Goal: Task Accomplishment & Management: Complete application form

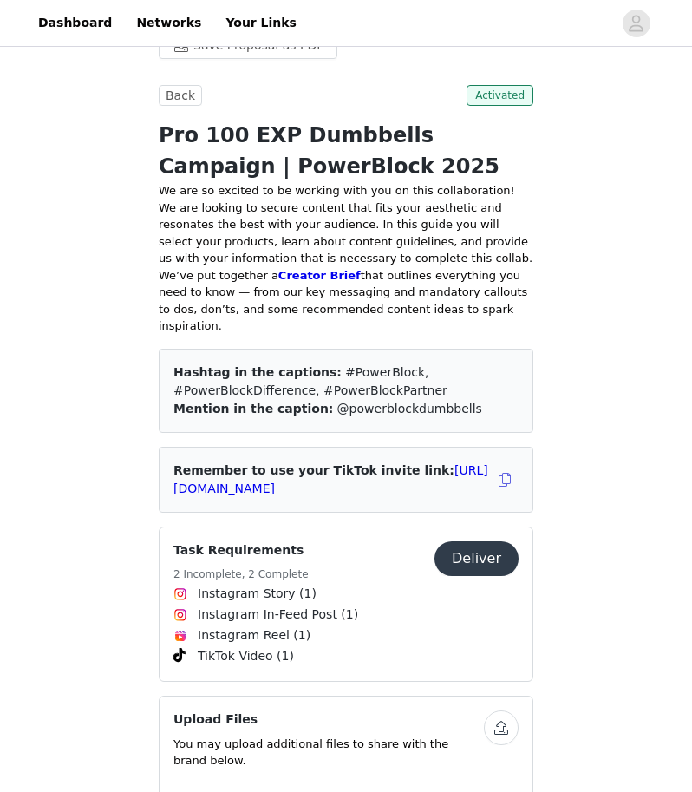
scroll to position [574, 0]
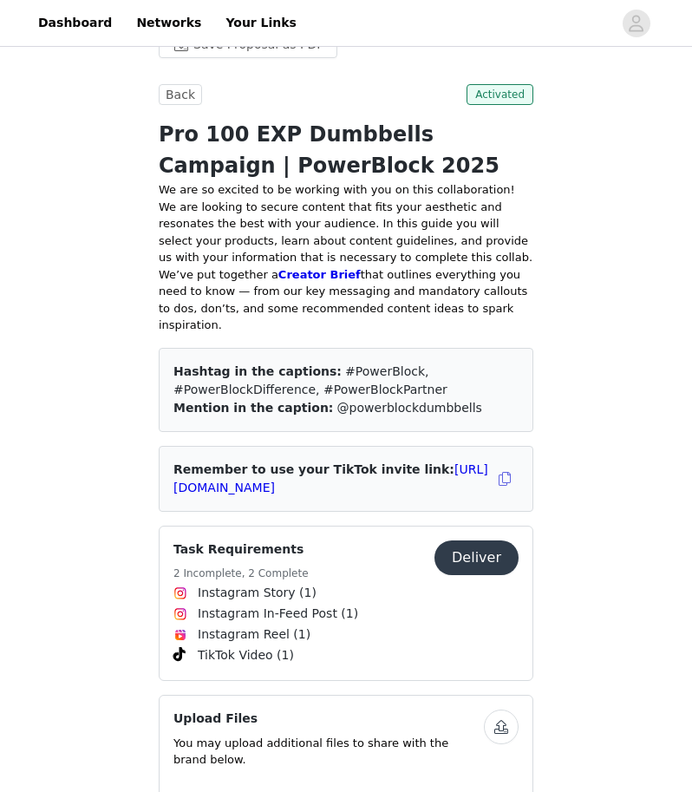
click at [505, 540] on button "Deliver" at bounding box center [476, 557] width 84 height 35
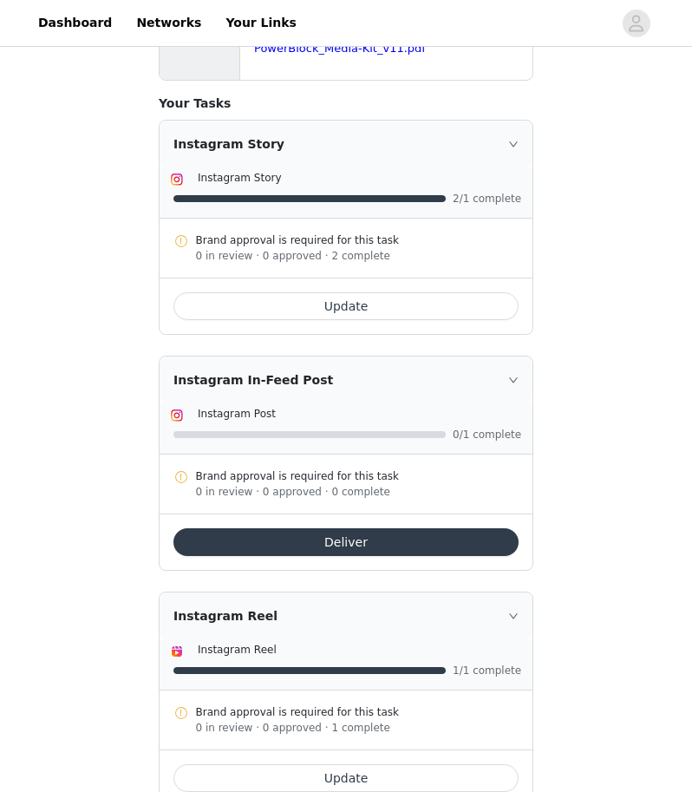
scroll to position [533, 0]
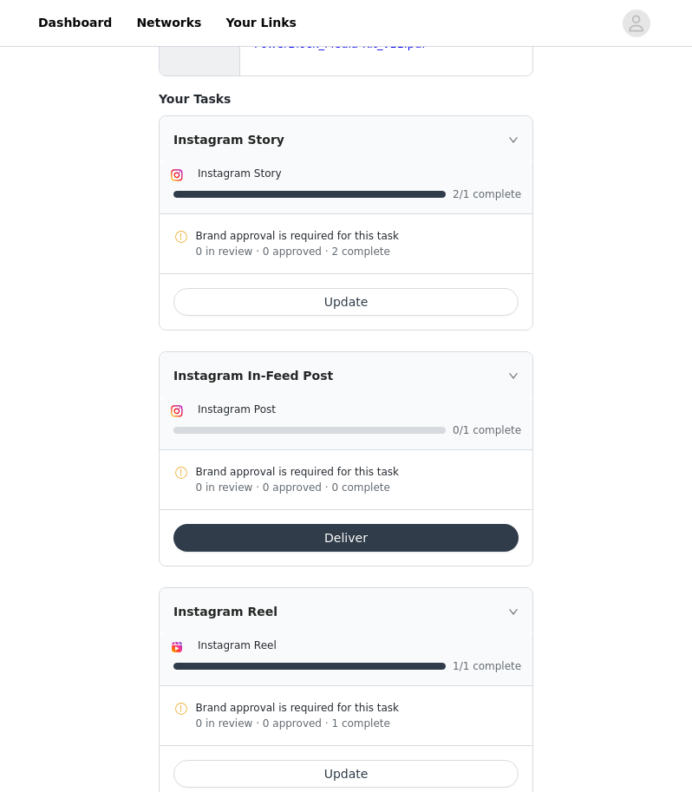
click at [414, 540] on button "Deliver" at bounding box center [345, 538] width 345 height 28
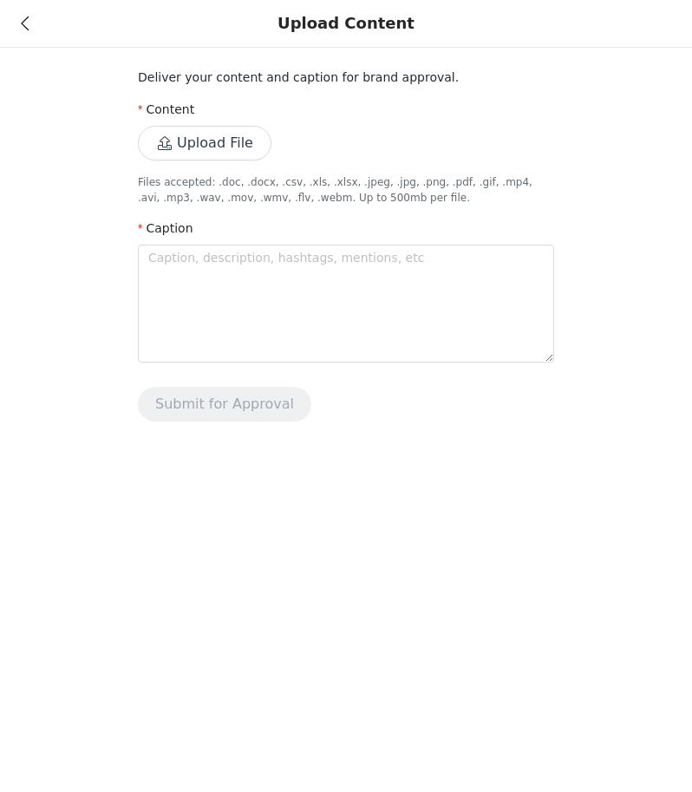
click at [225, 139] on button "Upload File" at bounding box center [205, 143] width 134 height 35
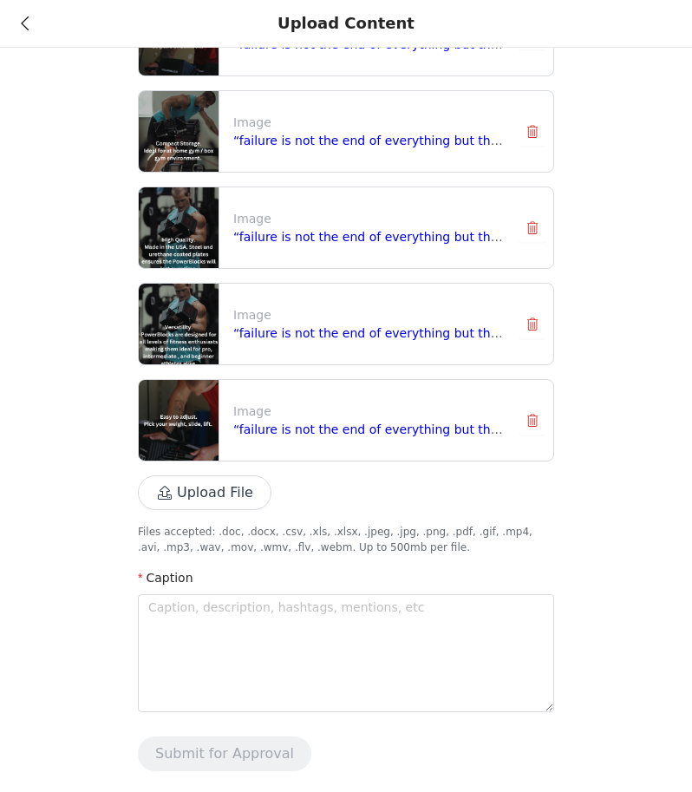
scroll to position [228, 0]
click at [300, 632] on textarea at bounding box center [346, 653] width 416 height 118
paste textarea "So, fun fact, I like to workout. While I was building out my at home gym costs …"
type textarea "So, fun fact, I like to workout. While I was building out my at home gym costs …"
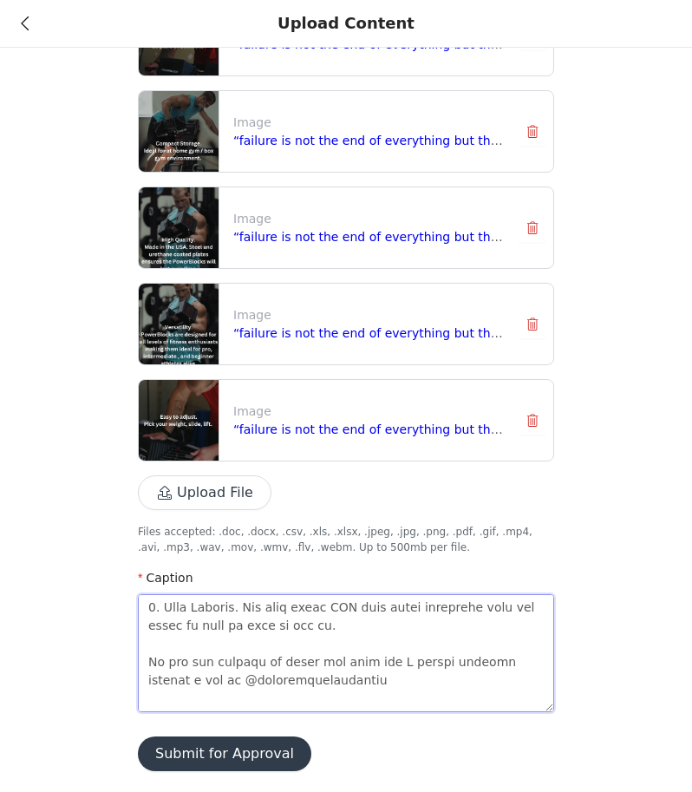
scroll to position [0, 0]
type textarea "So, fun fact, I like to workout. While I was building out my at home gym costs …"
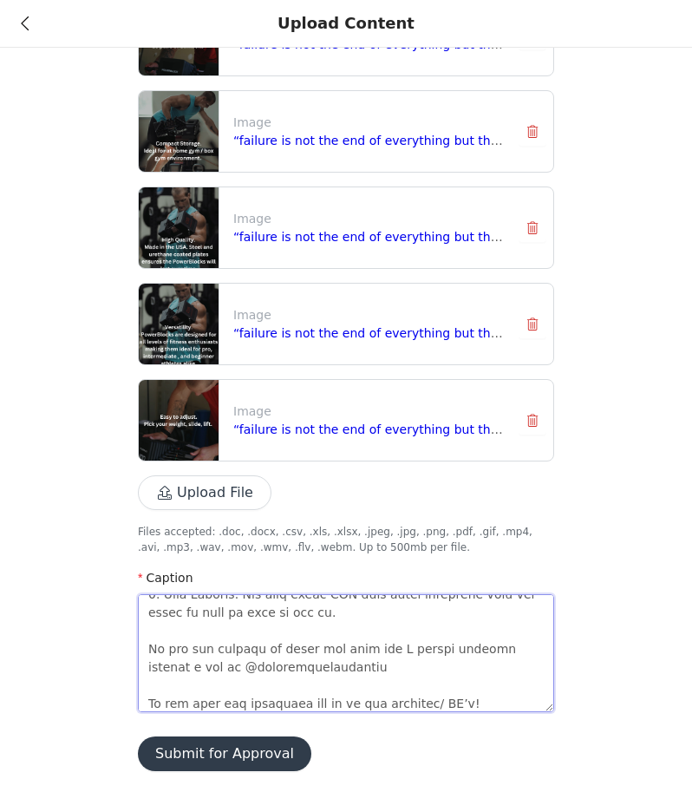
type textarea "So, fun fact, I like to workout. While I was building out my at home gym costs …"
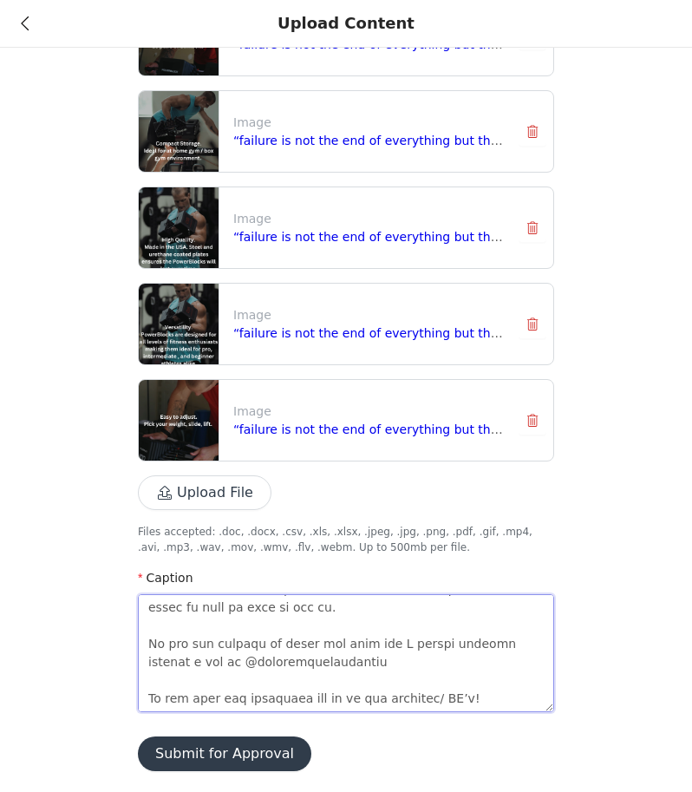
type textarea "So, fun fact, I like to workout. While I was building out my at home gym costs …"
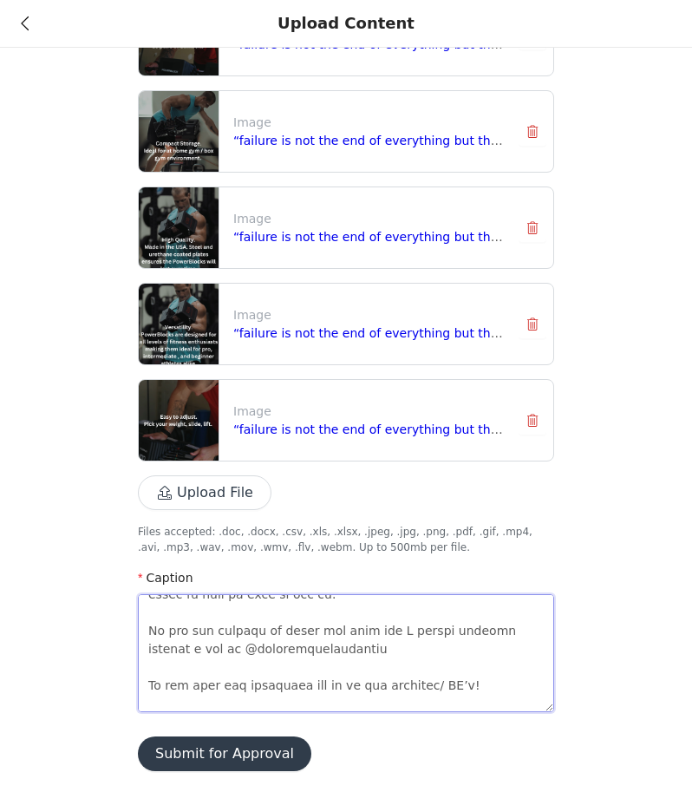
type textarea "So, fun fact, I like to workout. While I was building out my at home gym costs …"
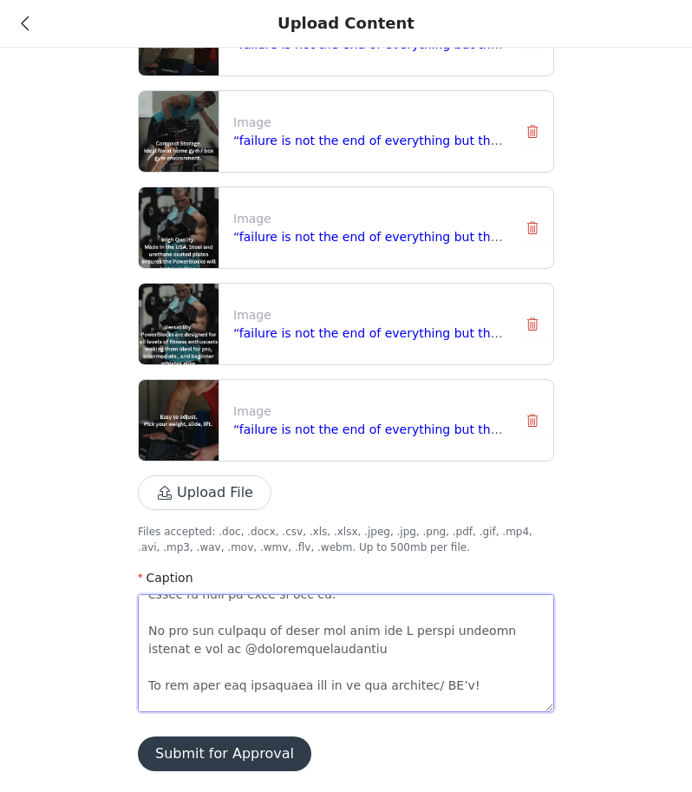
type textarea "So, fun fact, I like to workout. While I was building out my at home gym costs …"
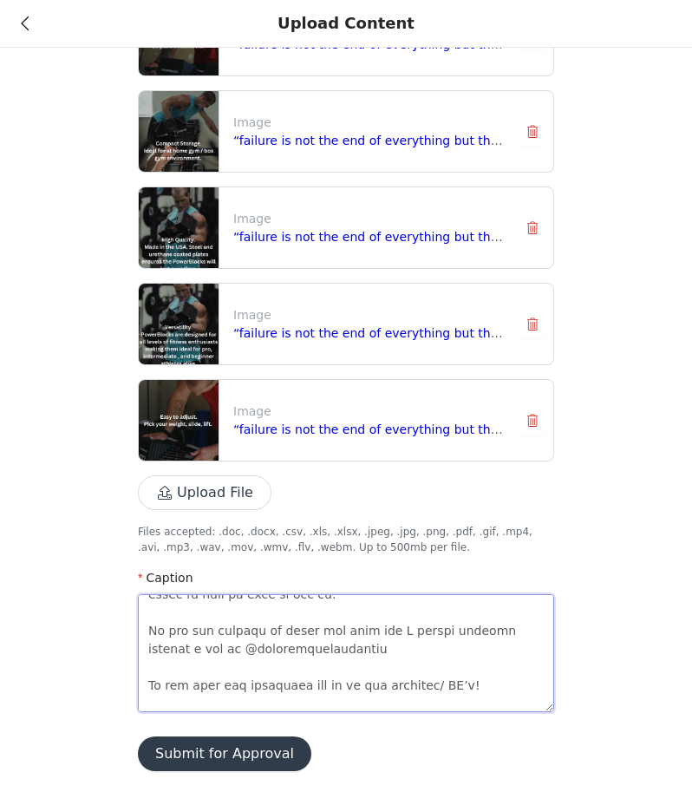
type textarea "So, fun fact, I like to workout. While I was building out my at home gym costs …"
click at [222, 745] on button "Submit for Approval" at bounding box center [224, 753] width 173 height 35
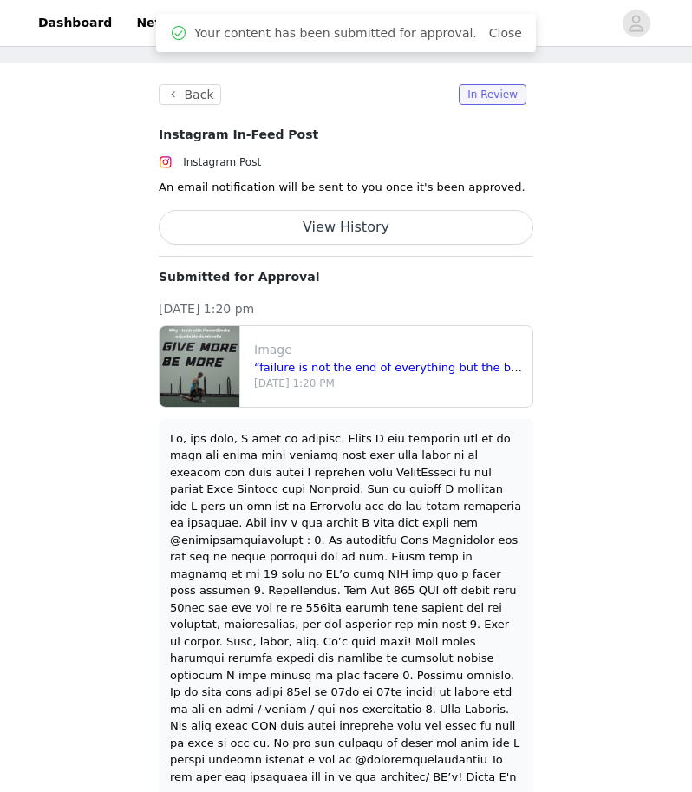
scroll to position [62, 0]
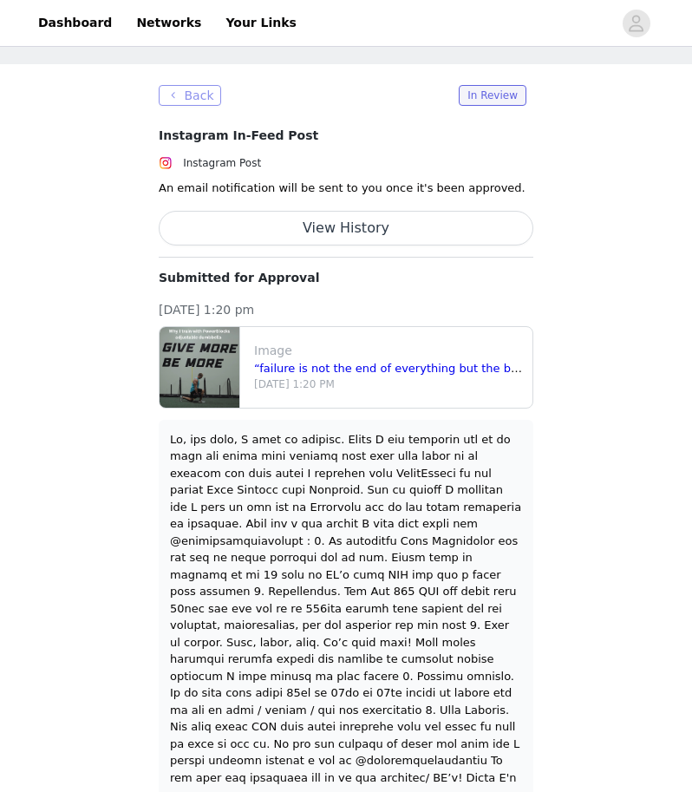
click at [179, 97] on button "Back" at bounding box center [190, 95] width 62 height 21
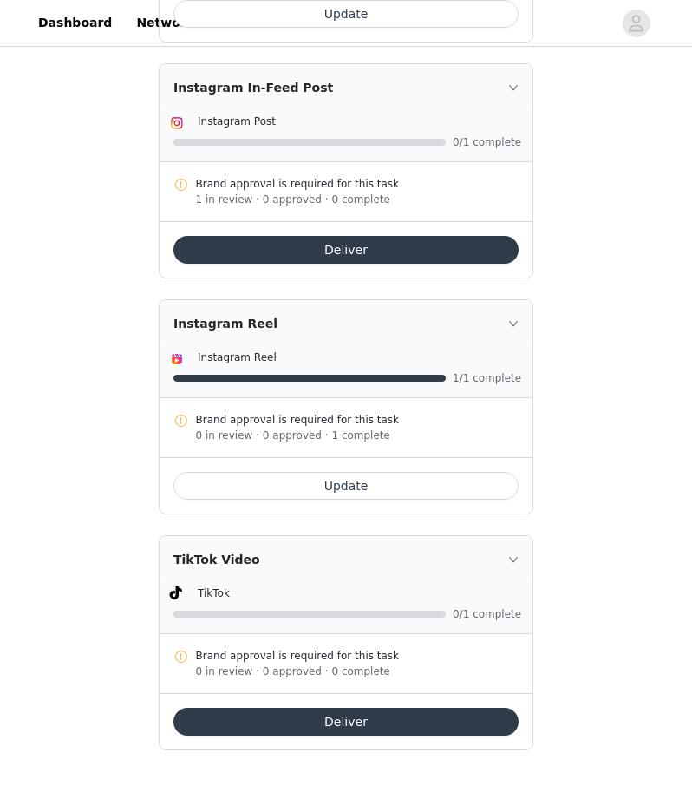
scroll to position [821, 0]
click at [414, 486] on button "Update" at bounding box center [345, 486] width 345 height 28
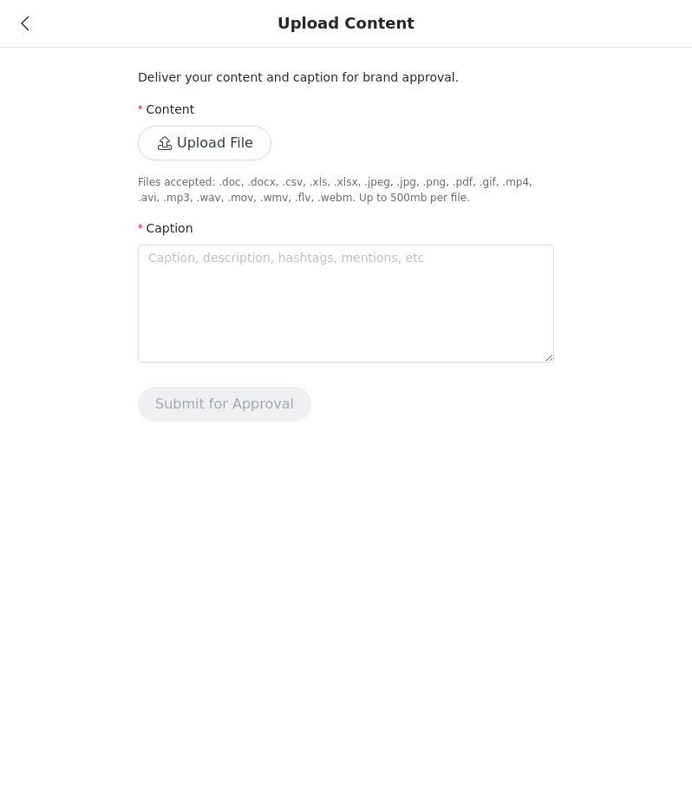
click at [200, 149] on button "Upload File" at bounding box center [205, 143] width 134 height 35
click at [245, 150] on button "Upload File" at bounding box center [205, 143] width 134 height 35
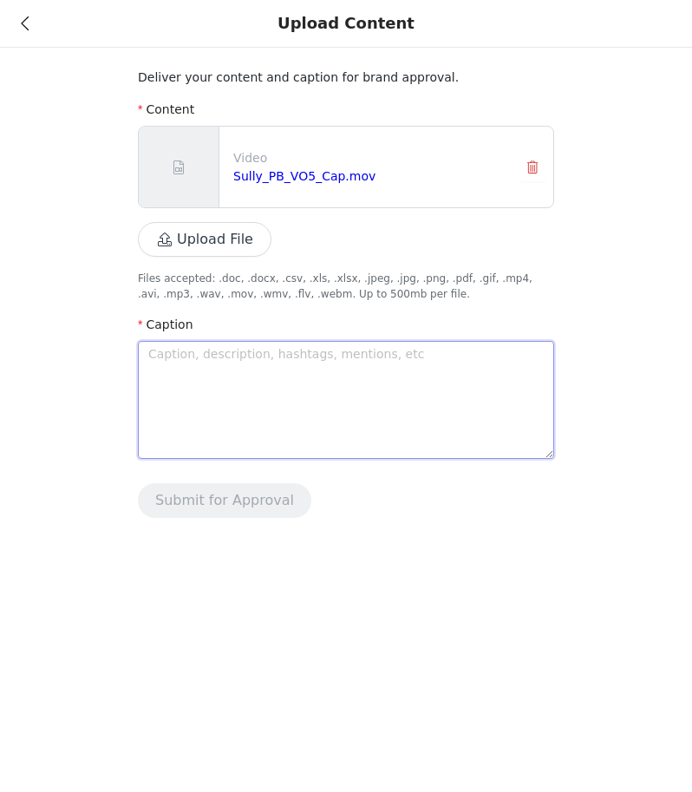
click at [364, 382] on textarea at bounding box center [346, 400] width 416 height 118
type textarea "P"
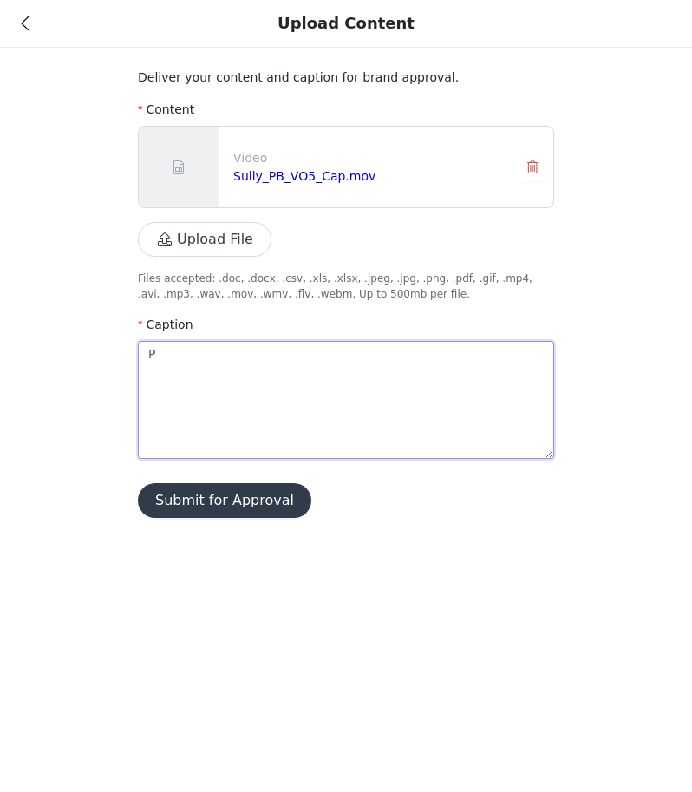
type textarea "Po"
type textarea "P"
type textarea "Pr"
type textarea "Pro"
type textarea "Pr"
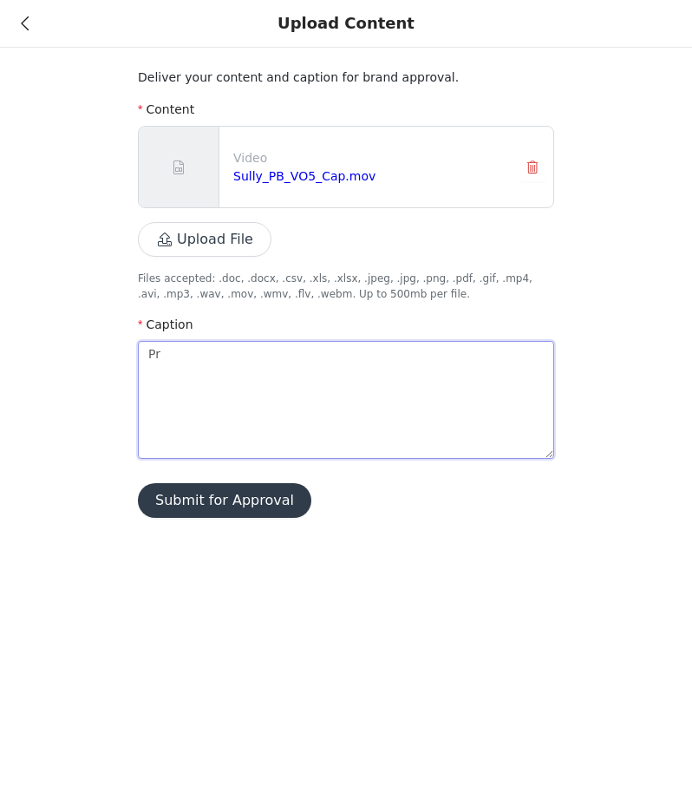
type textarea "P"
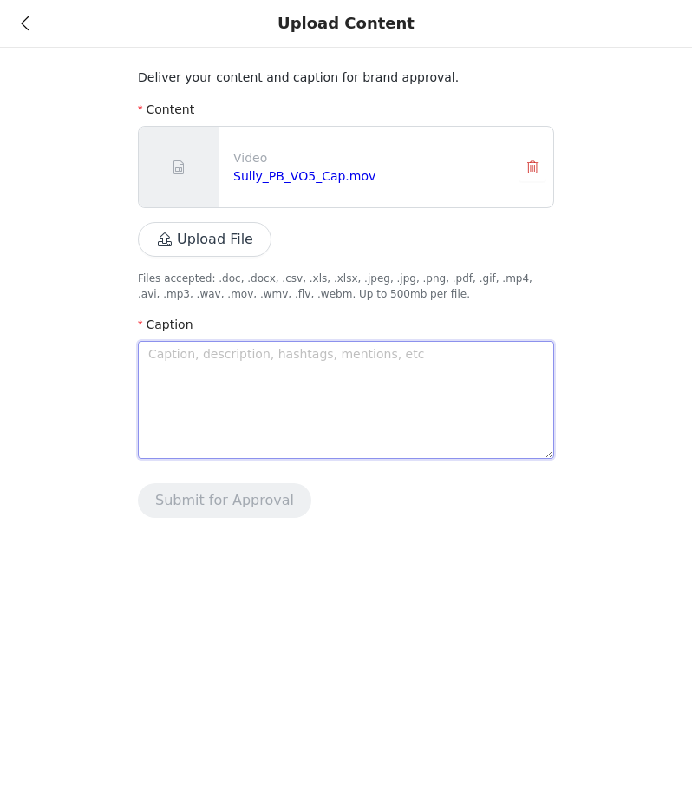
type textarea "H"
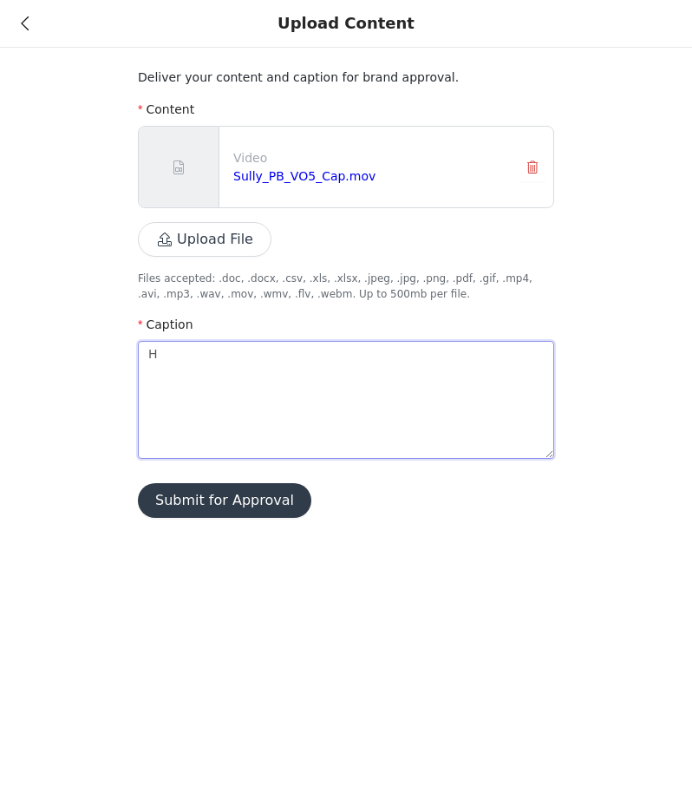
type textarea "Ho"
type textarea "How"
type textarea "Ho"
type textarea "H"
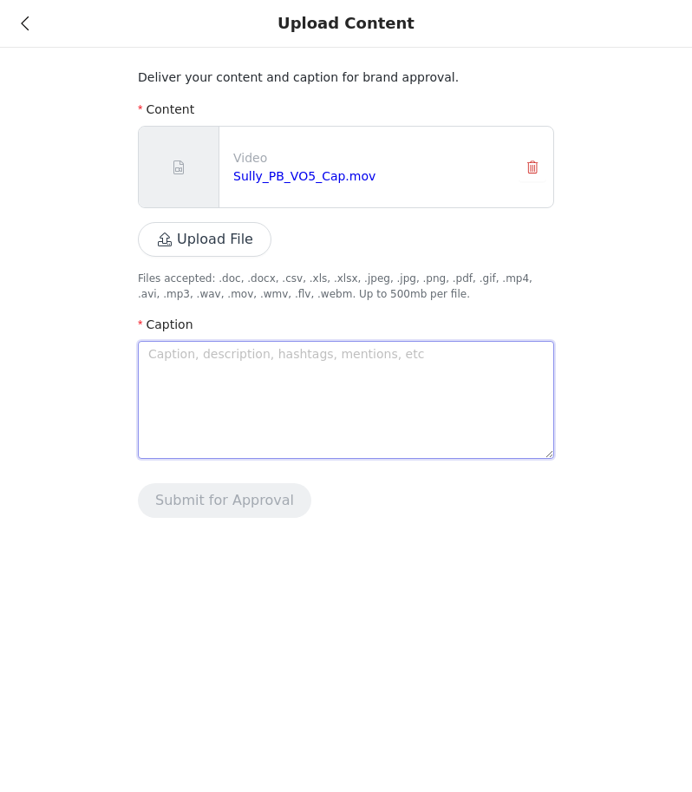
type textarea "W"
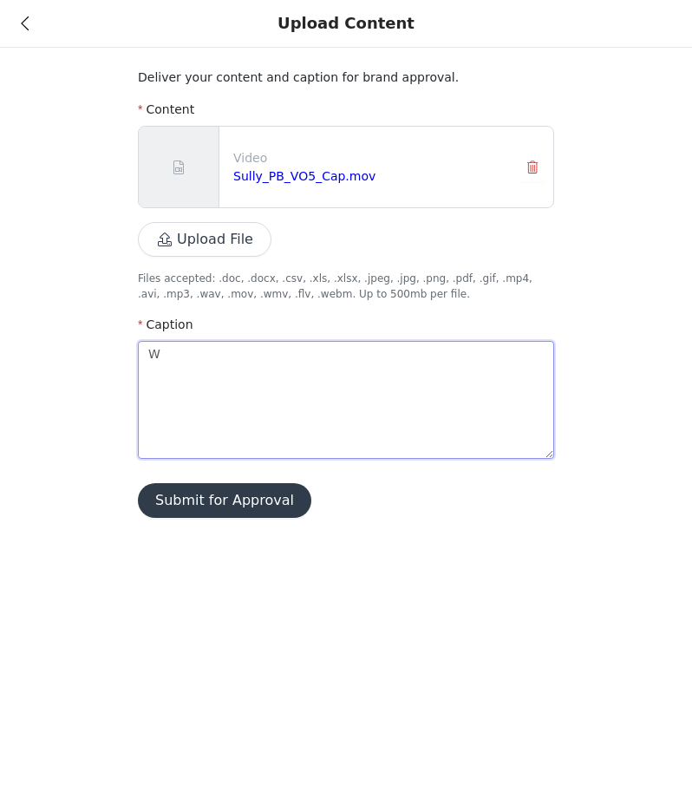
type textarea "Wh"
type textarea "Why"
type textarea "Why d"
type textarea "Why do"
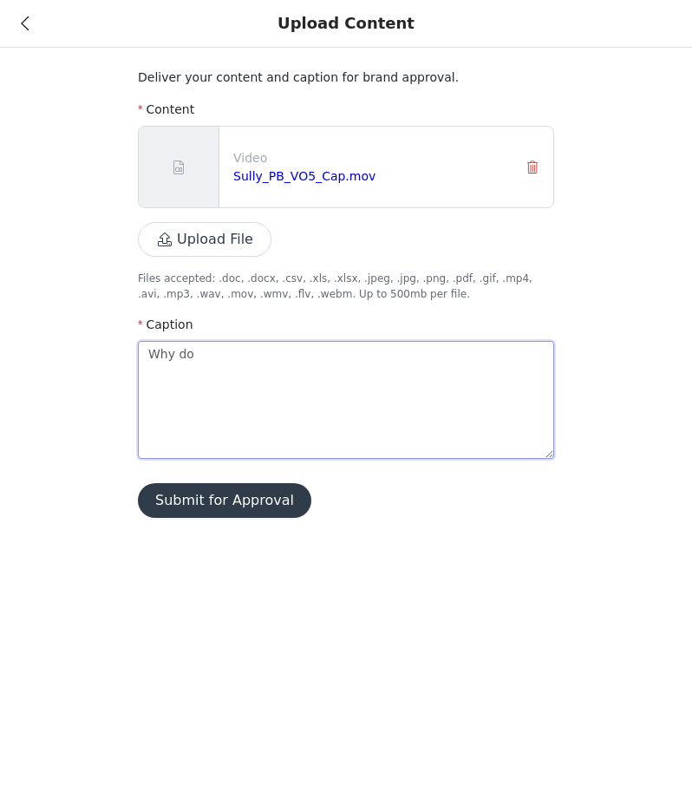
type textarea "Why do"
type textarea "Why do i"
type textarea "Why do I"
type textarea "Why do I C"
type textarea "Why do I Ch"
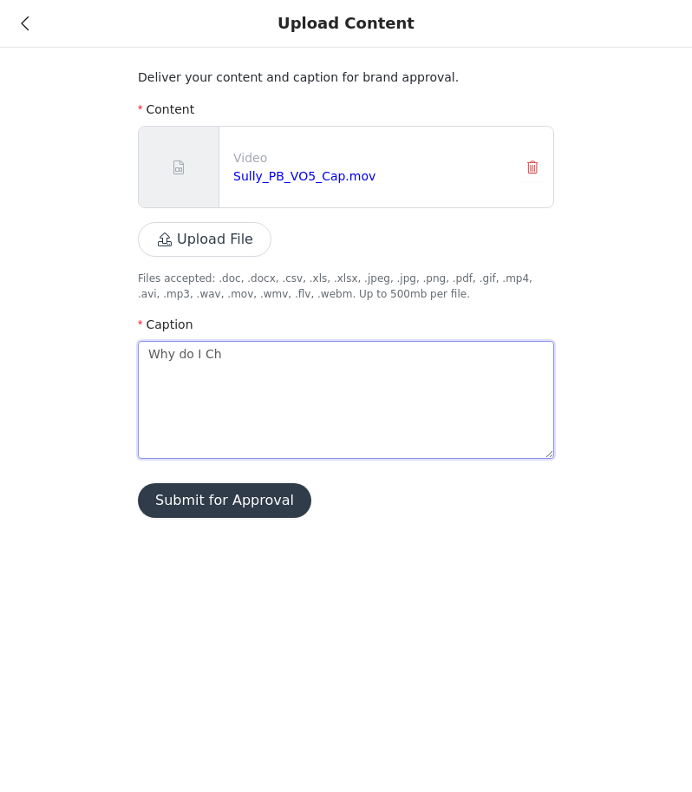
type textarea "Why do I Cho"
type textarea "Why do I Choo"
type textarea "Why do I Cho"
type textarea "Why do I Ch"
type textarea "Why do I C"
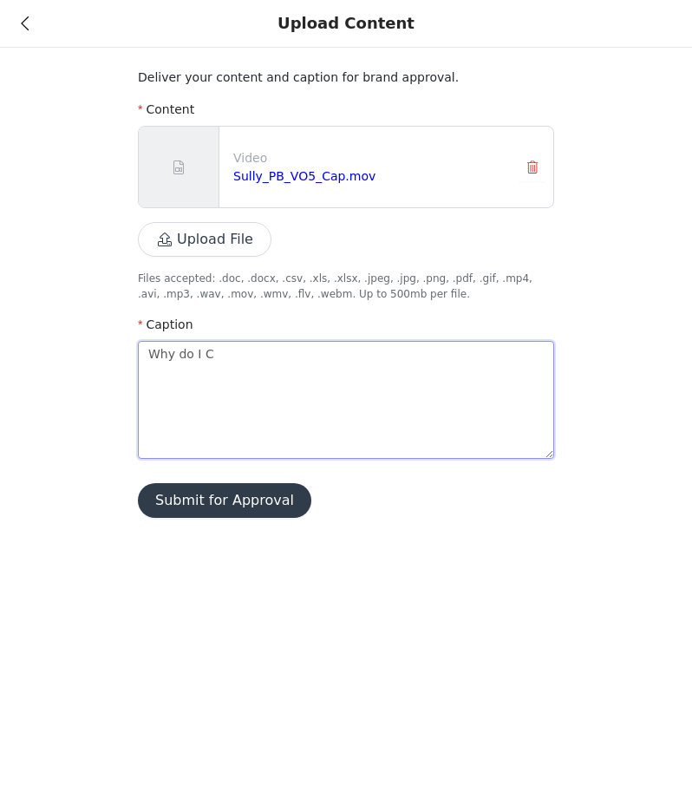
type textarea "Why do I"
type textarea "Why do I c"
type textarea "Why do I ch"
type textarea "Why do I cho"
type textarea "Why do I choo"
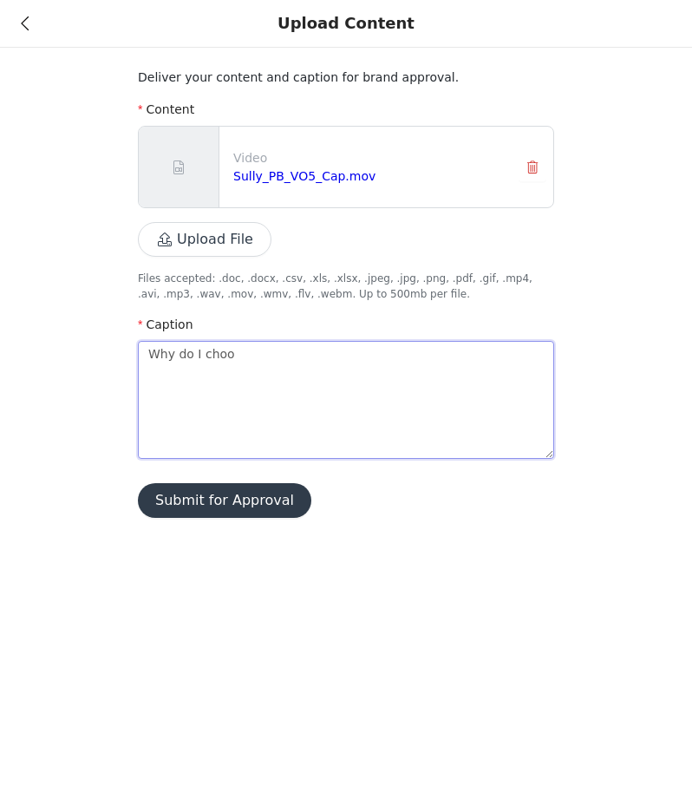
type textarea "Why do I choos"
type textarea "Why do I choose"
type textarea "Why do I choos"
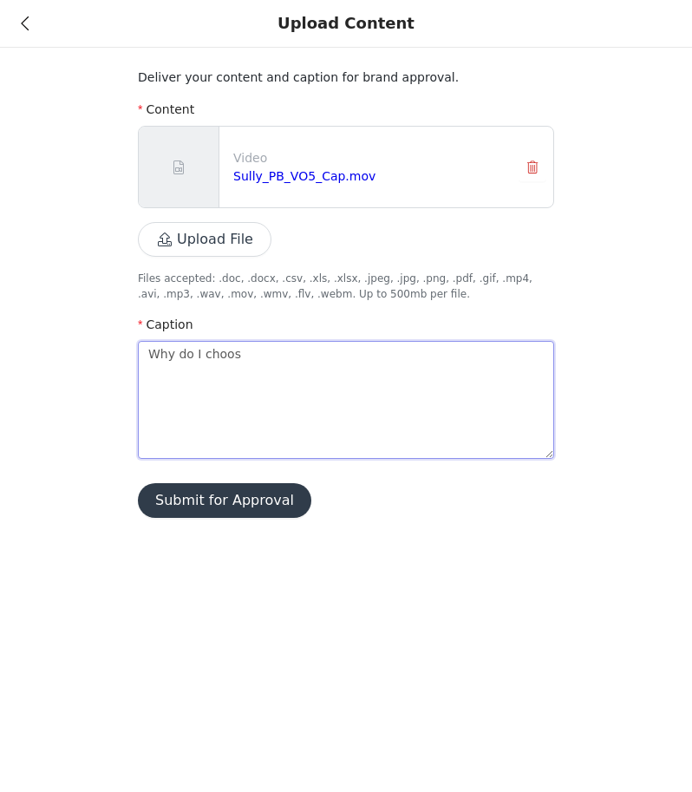
type textarea "Why do I choo"
type textarea "Why do I cho"
type textarea "Why do I ch"
type textarea "Why do I c"
type textarea "Why do I"
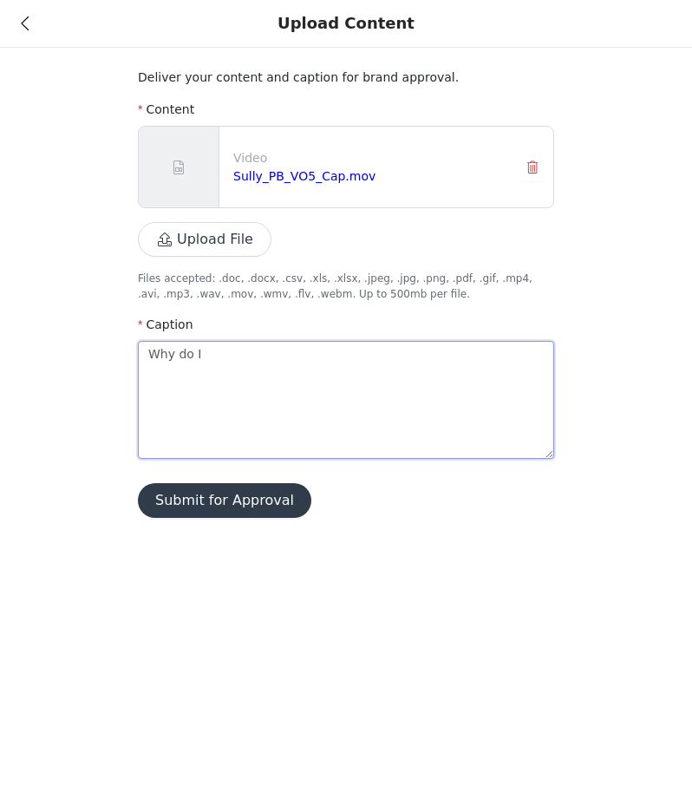
type textarea "Why do I"
type textarea "Why do"
type textarea "Why d"
type textarea "Why"
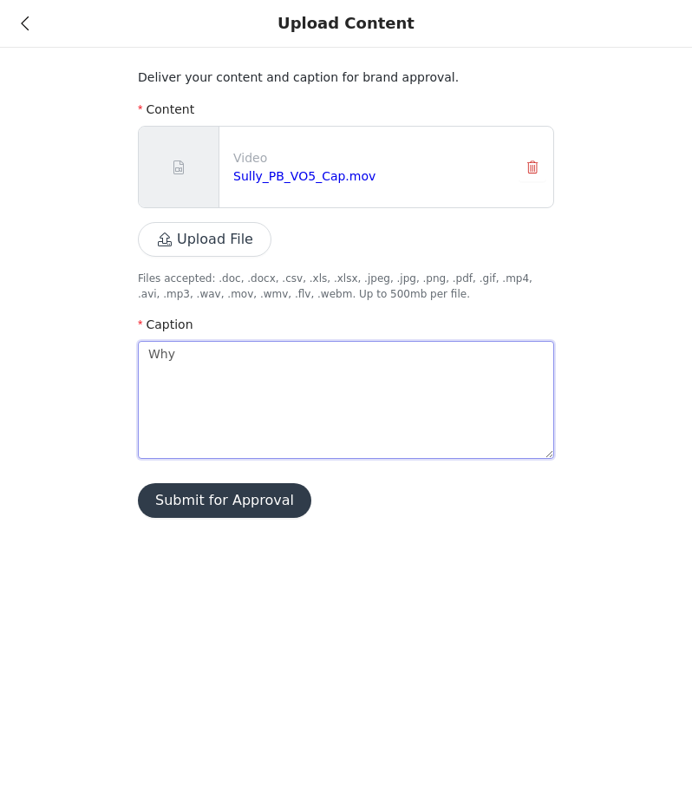
type textarea "Why"
type textarea "Wh"
type textarea "W"
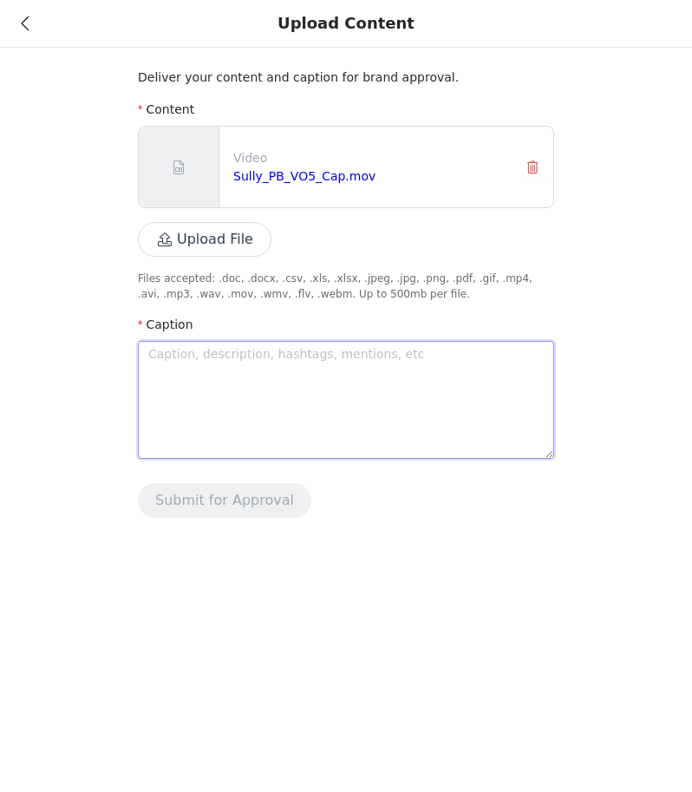
type textarea "B"
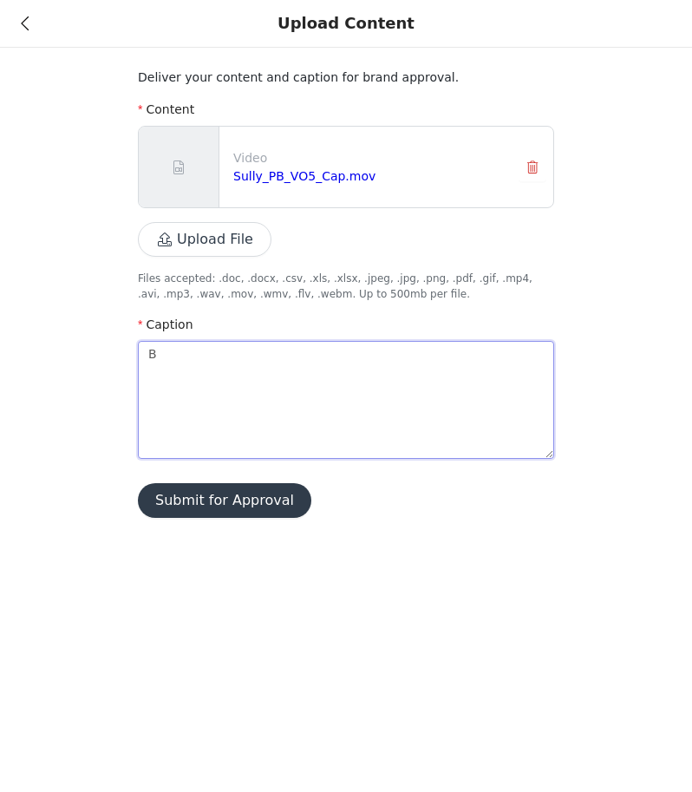
type textarea "Bu"
type textarea "Bui"
type textarea "Buil"
type textarea "Built"
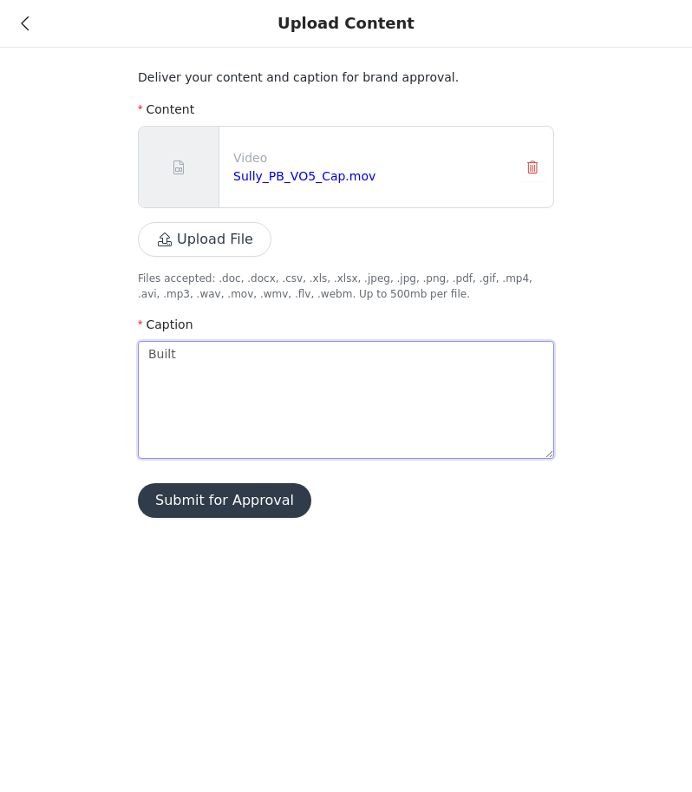
type textarea "Built t"
type textarea "Built to"
type textarea "Built to l"
type textarea "Built to la"
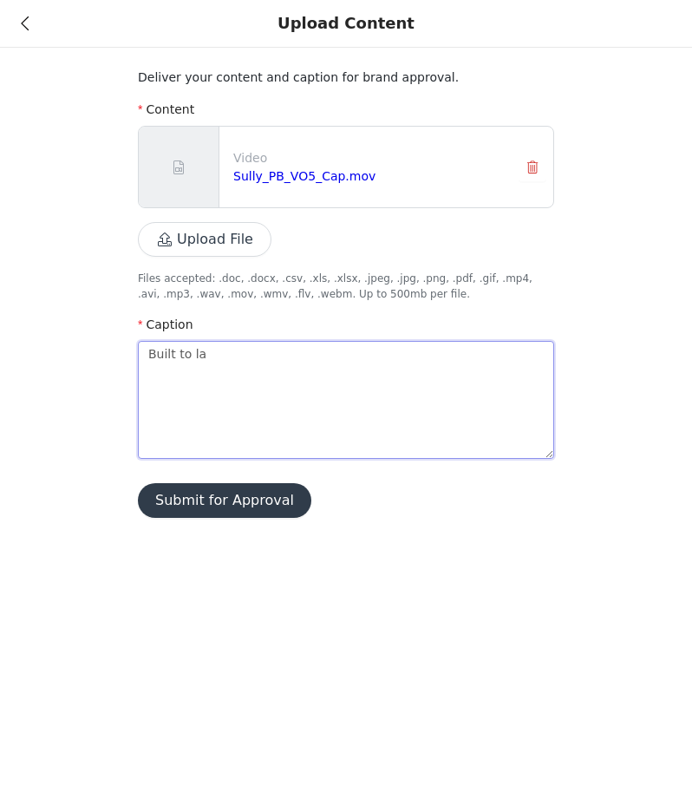
type textarea "Built to las"
type textarea "Built to last"
type textarea "Built to last,"
type textarea "Built to last, b"
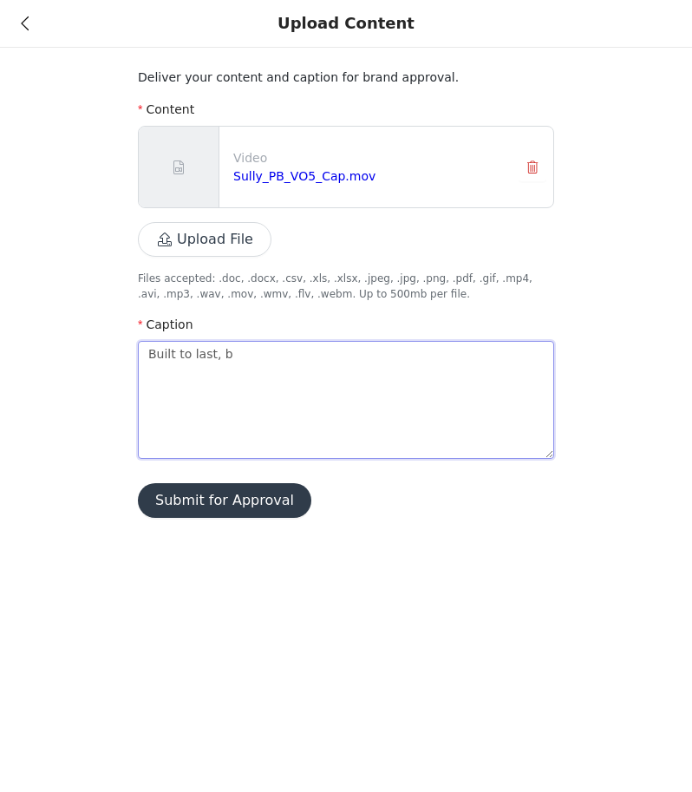
type textarea "Built to last, bu"
type textarea "Built to last, bui"
type textarea "Built to last, buil"
type textarea "Built to last, built"
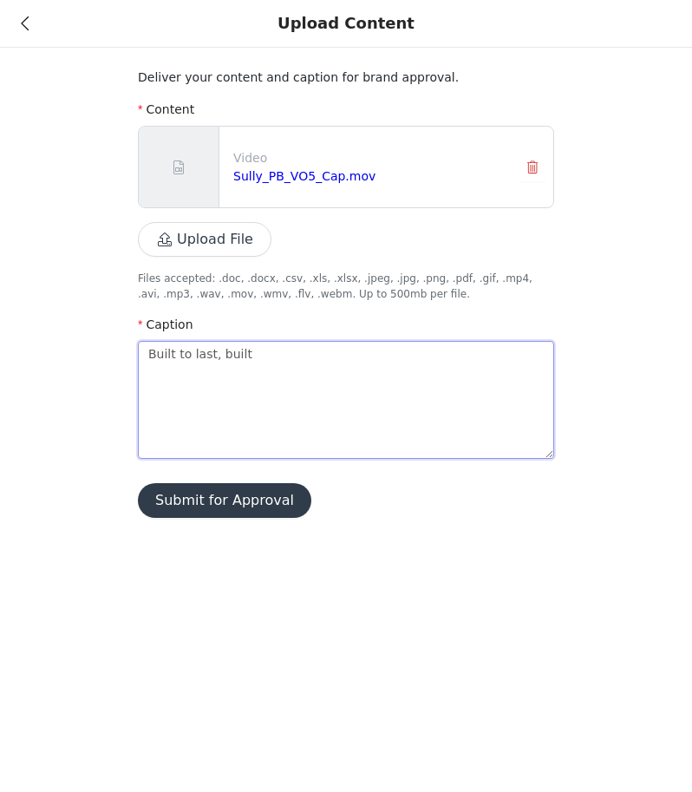
type textarea "Built to last, built t"
type textarea "Built to last, built to"
type textarea "Built to last, built to g"
type textarea "Built to last, built to gr"
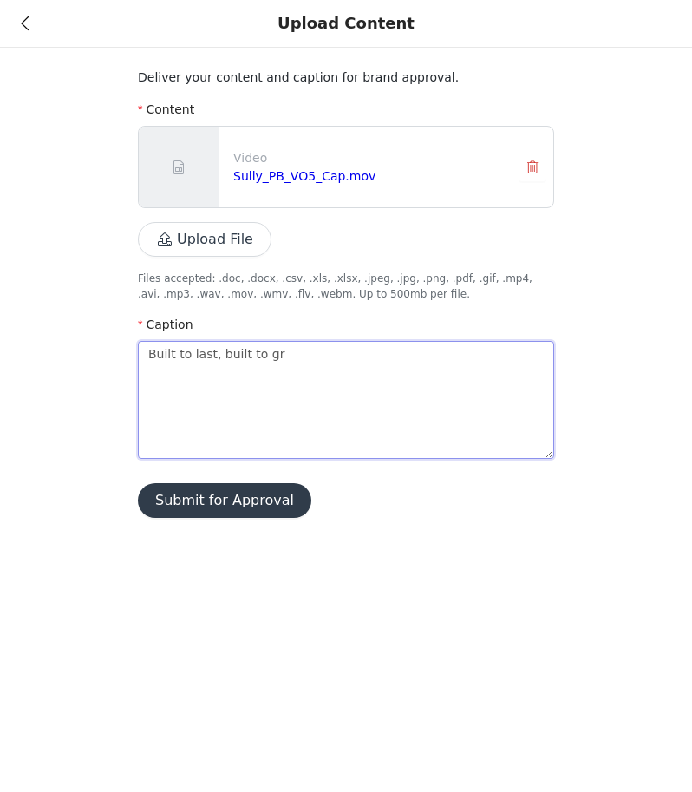
type textarea "Built to last, built to gro"
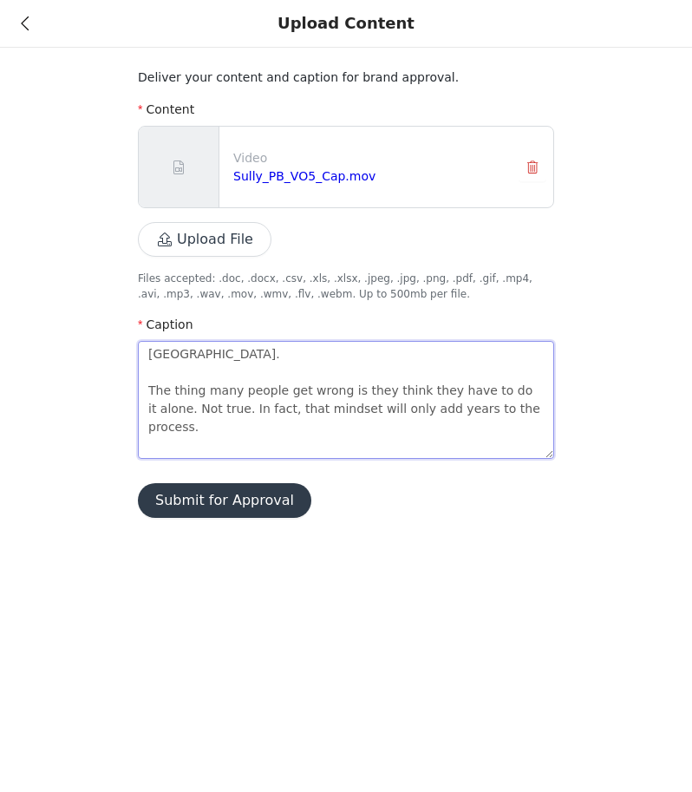
scroll to position [13, 0]
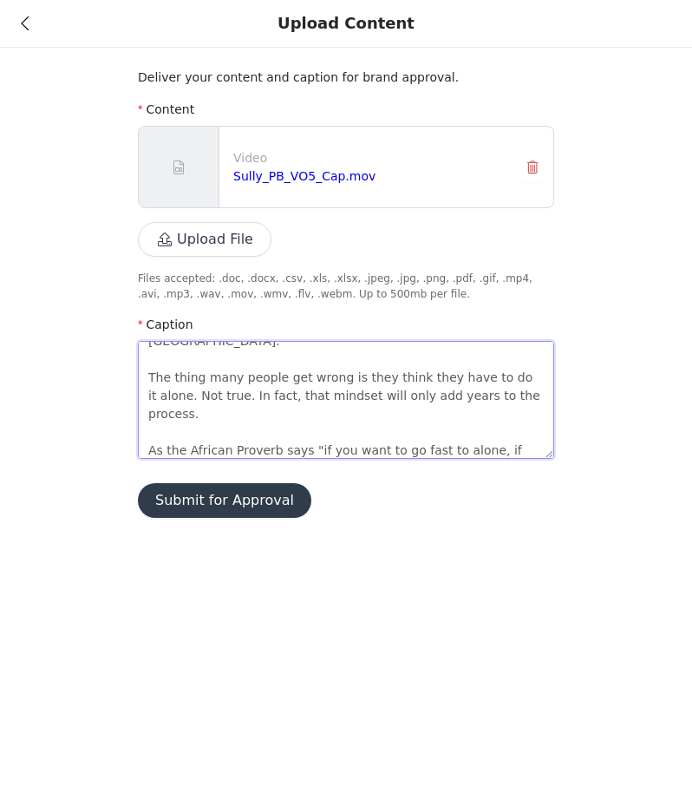
click at [479, 434] on textarea "Legacy Building. The thing many people get wrong is they think they have to do …" at bounding box center [346, 400] width 416 height 118
click at [398, 448] on textarea "Legacy Building. The thing many people get wrong is they think they have to do …" at bounding box center [346, 400] width 416 height 118
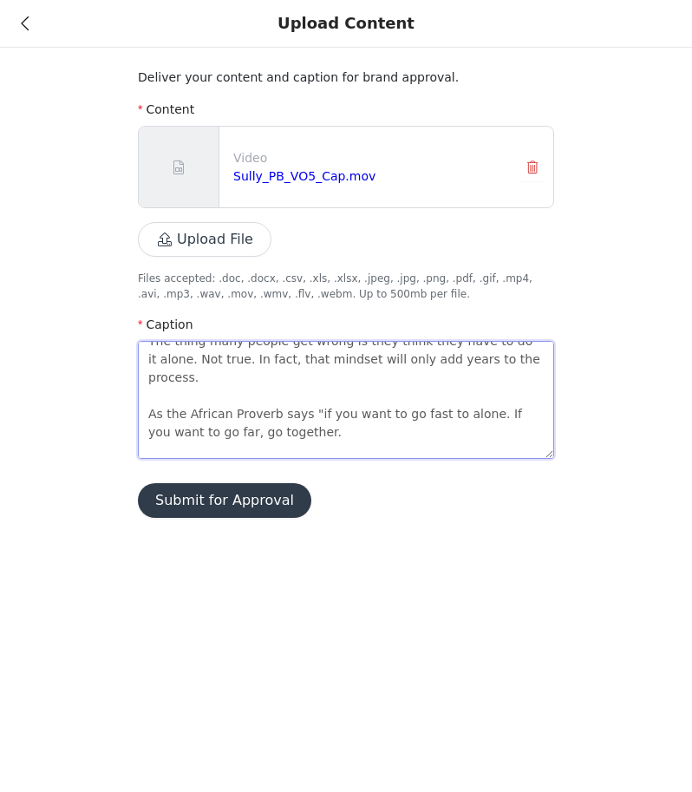
scroll to position [73, 0]
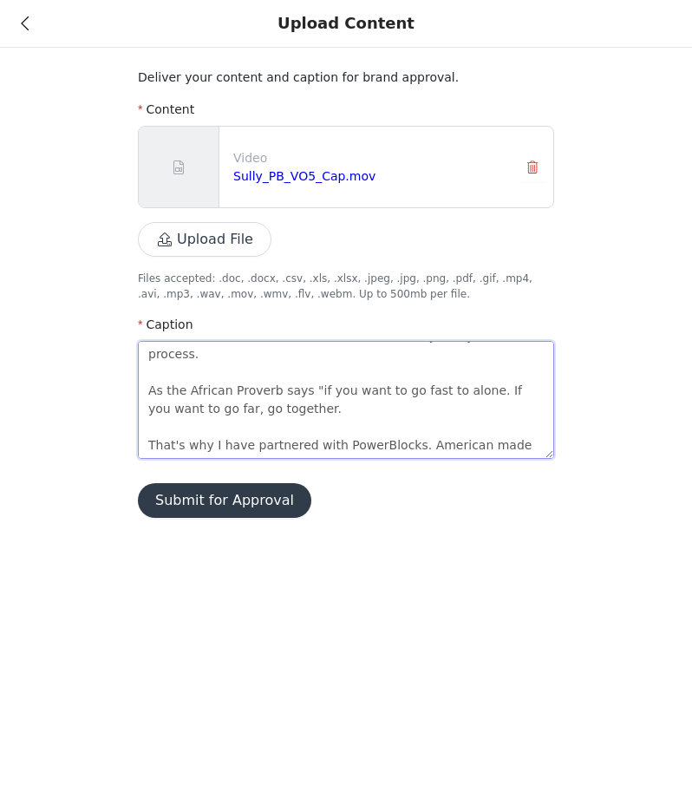
click at [313, 371] on textarea "Legacy Building. The thing many people get wrong is they think they have to do …" at bounding box center [346, 400] width 416 height 118
click at [480, 448] on textarea "Legacy Building. The thing many people get wrong is they think they have to do …" at bounding box center [346, 400] width 416 height 118
click at [223, 447] on textarea "Legacy Building. The thing many people get wrong is they think they have to do …" at bounding box center [346, 400] width 416 height 118
click at [466, 446] on textarea "Legacy Building. The thing many people get wrong is they think they have to do …" at bounding box center [346, 400] width 416 height 118
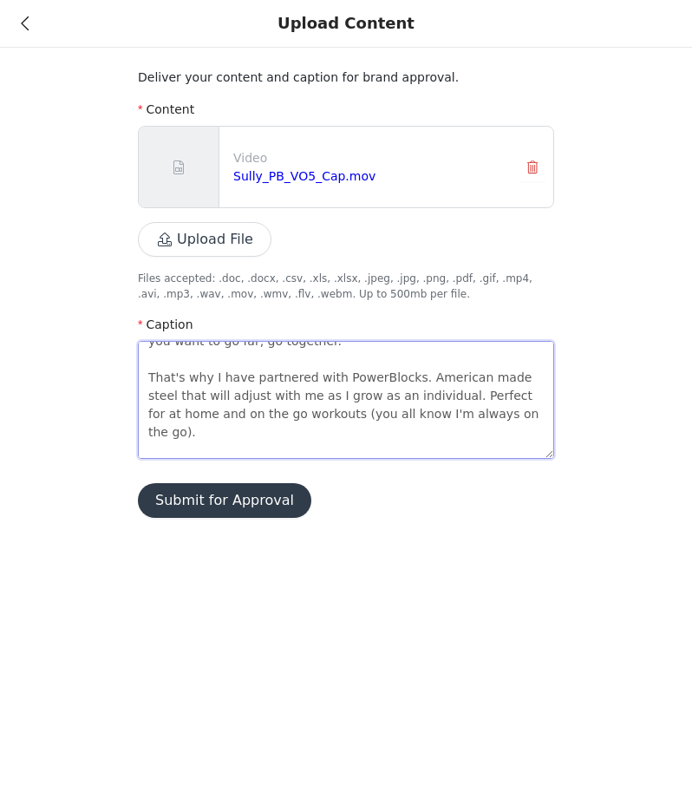
scroll to position [159, 0]
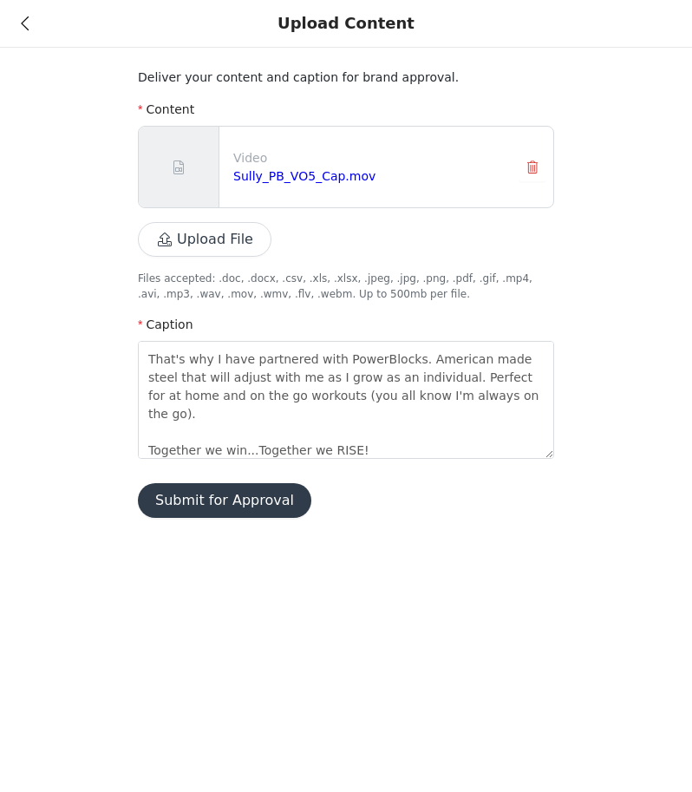
click at [218, 510] on button "Submit for Approval" at bounding box center [224, 500] width 173 height 35
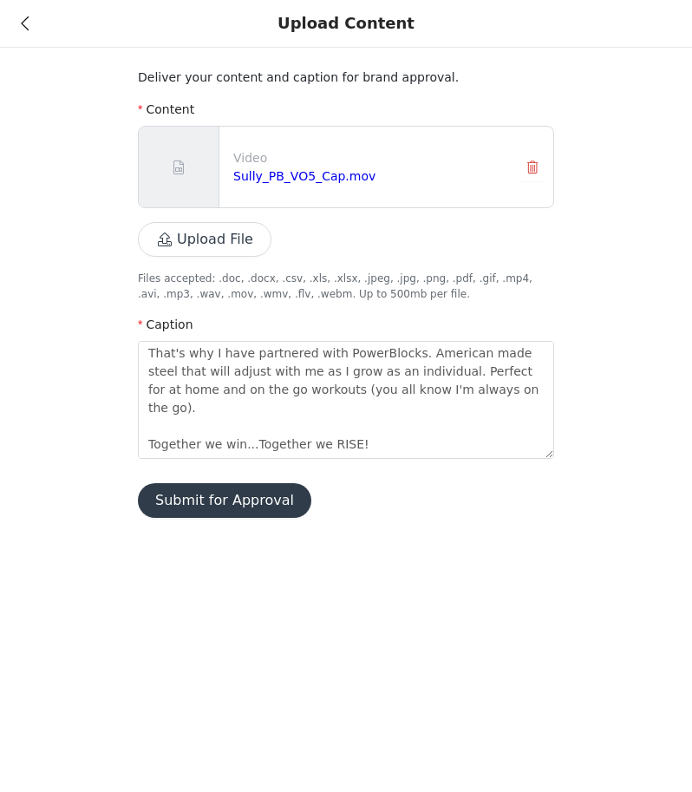
scroll to position [164, 0]
click at [246, 503] on button "Submit for Approval" at bounding box center [224, 500] width 173 height 35
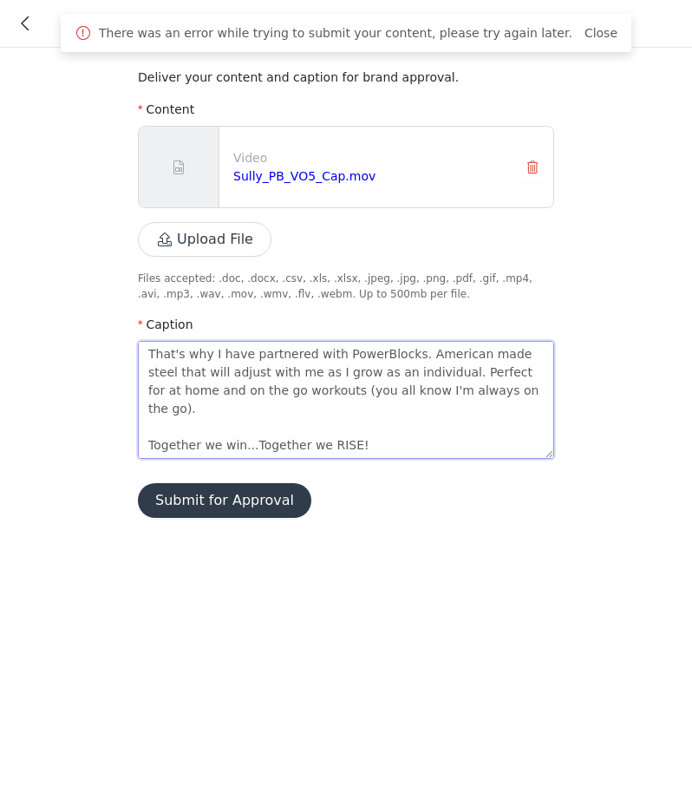
click at [284, 380] on textarea "Legacy Building. The thing many people get wrong is they think they have to do …" at bounding box center [346, 400] width 416 height 118
click at [214, 450] on textarea "Legacy Building. The thing many people get wrong is they think they have to do …" at bounding box center [346, 400] width 416 height 118
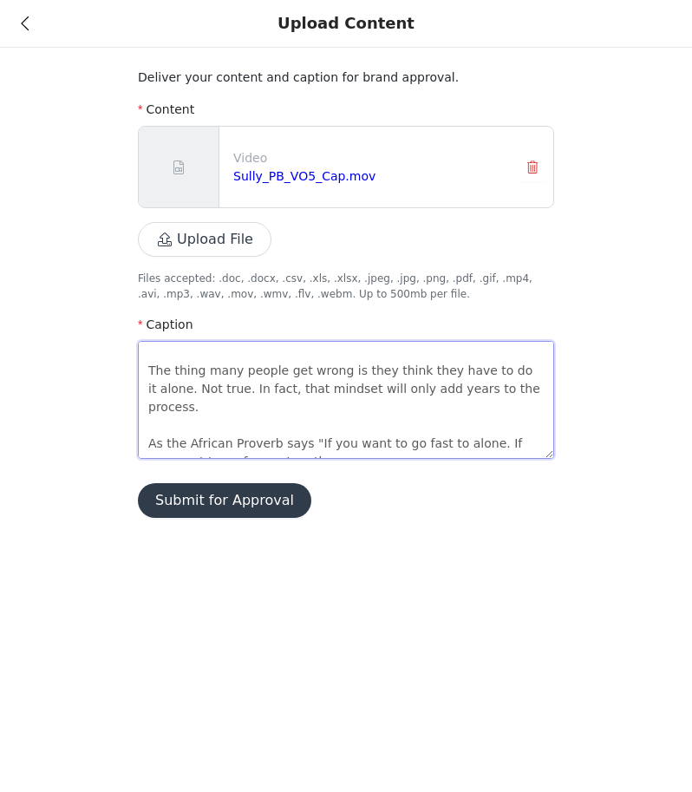
scroll to position [0, 0]
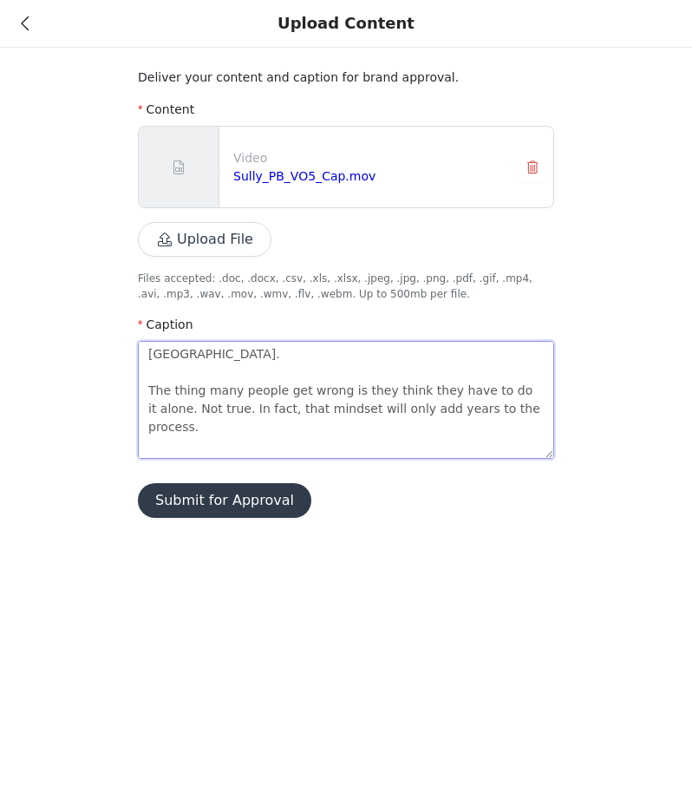
drag, startPoint x: 214, startPoint y: 450, endPoint x: 82, endPoint y: 326, distance: 181.6
click at [82, 326] on div "Deliver your content and caption for brand approval. Content Video Sully_PB_VO5…" at bounding box center [346, 269] width 692 height 538
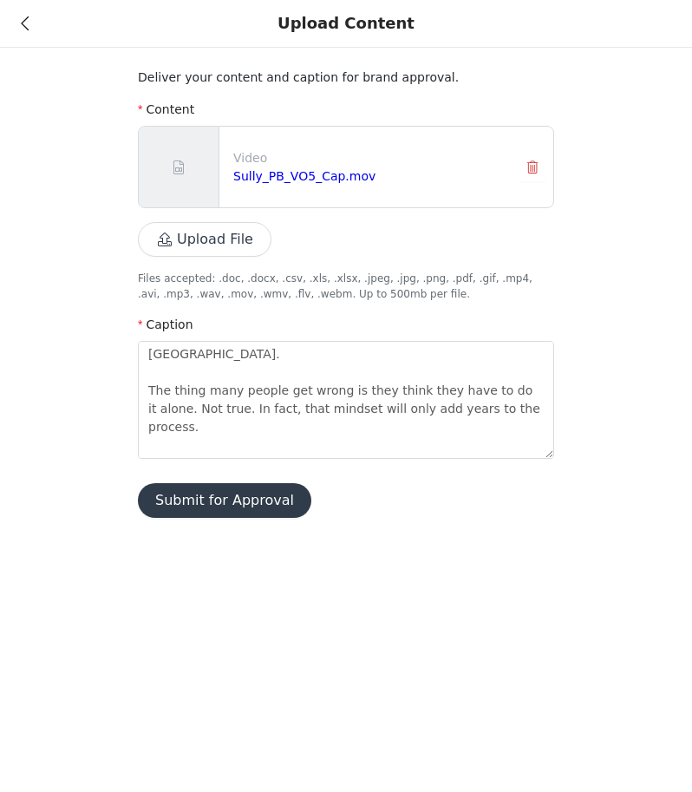
click at [25, 19] on icon at bounding box center [25, 23] width 8 height 12
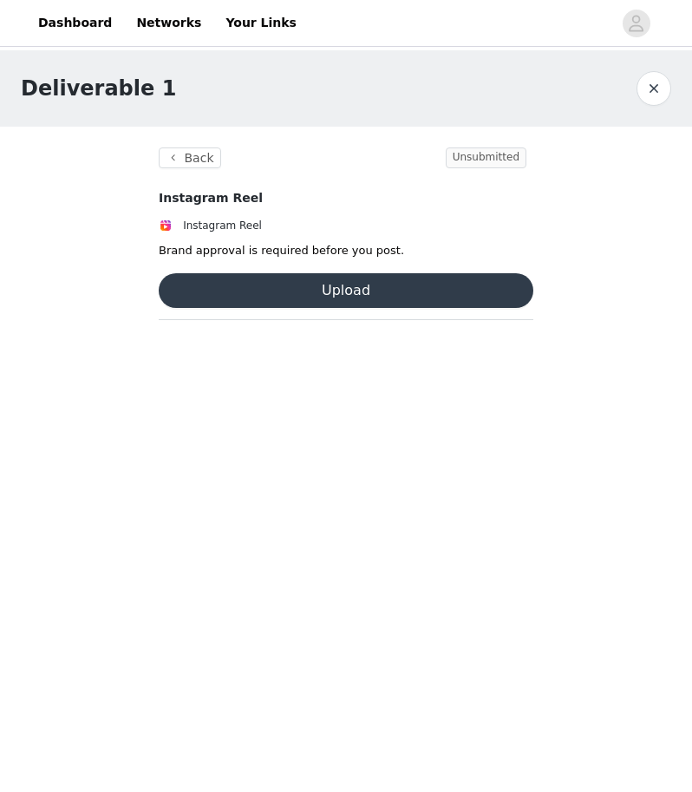
click at [275, 289] on button "Upload" at bounding box center [346, 290] width 375 height 35
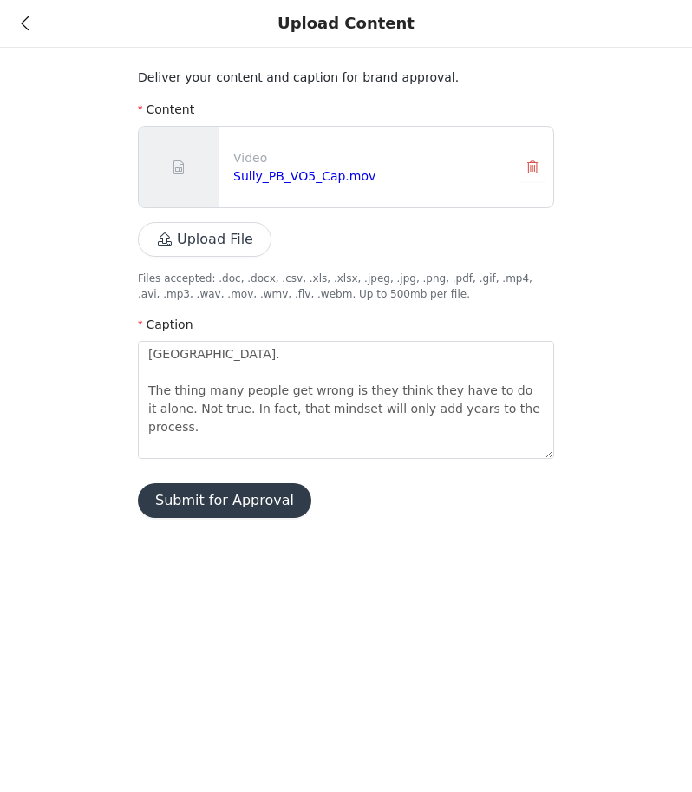
click at [280, 516] on button "Submit for Approval" at bounding box center [224, 500] width 173 height 35
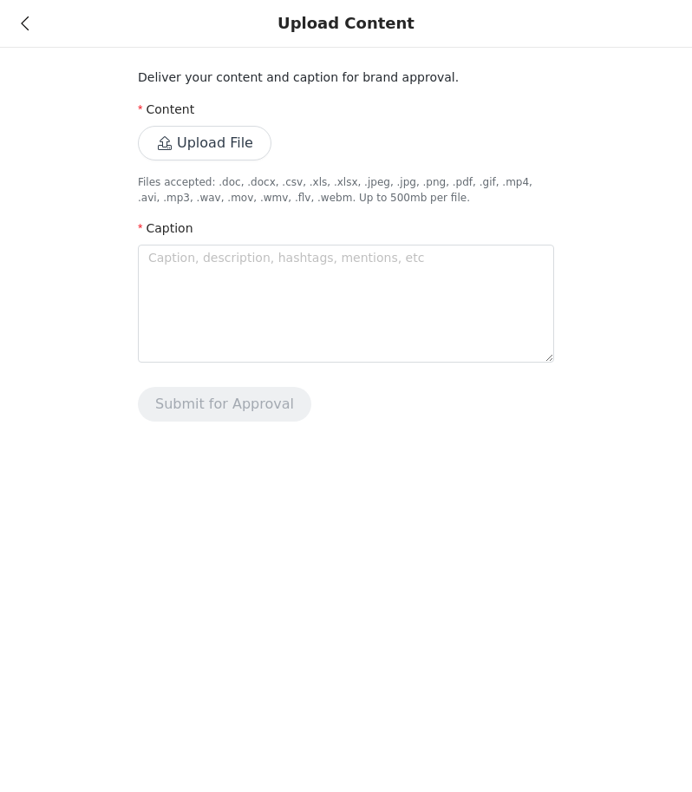
click at [242, 141] on button "Upload File" at bounding box center [205, 143] width 134 height 35
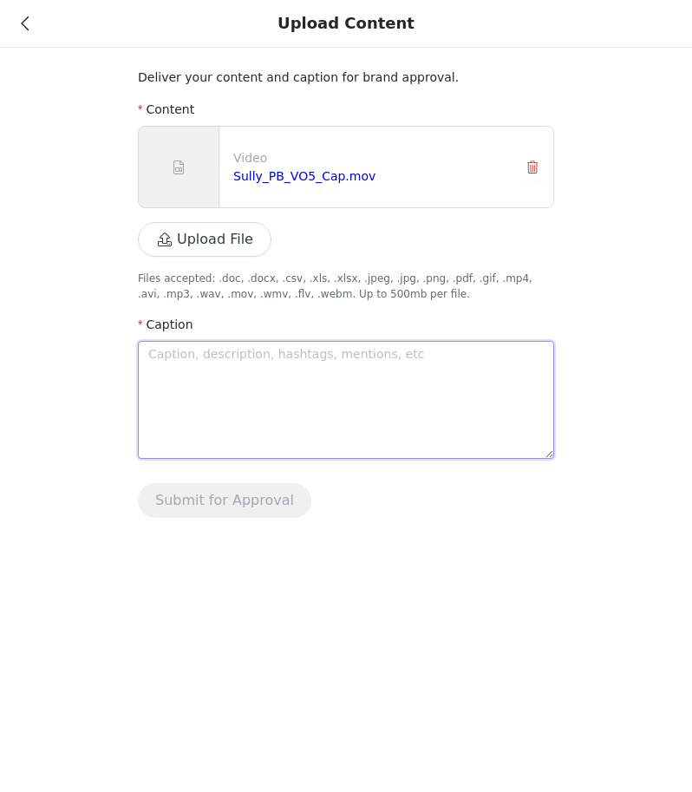
click at [236, 382] on textarea at bounding box center [346, 400] width 416 height 118
paste textarea "Legacy Building. The thing many people get wrong is they think they have to do …"
type textarea "Legacy Building. The thing many people get wrong is they think they have to do …"
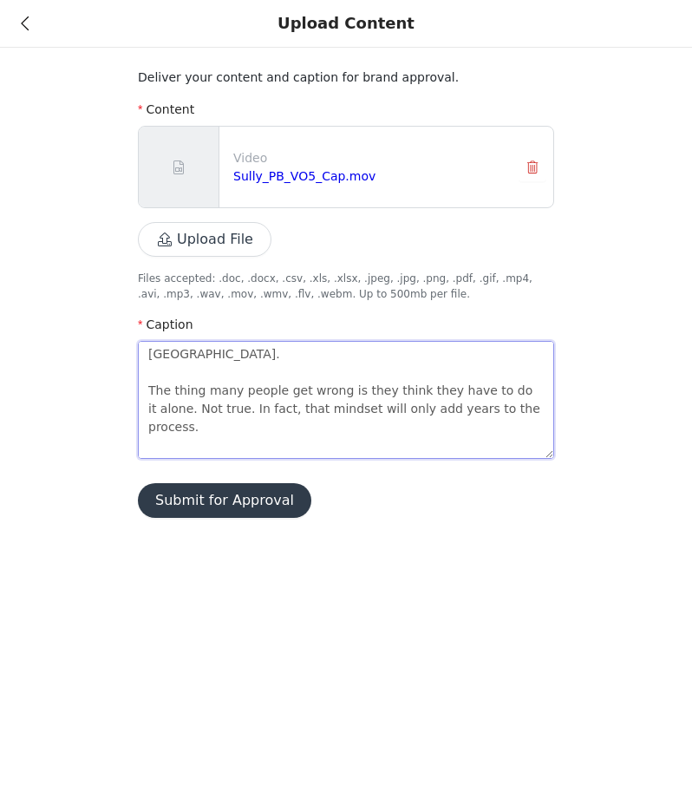
scroll to position [164, 0]
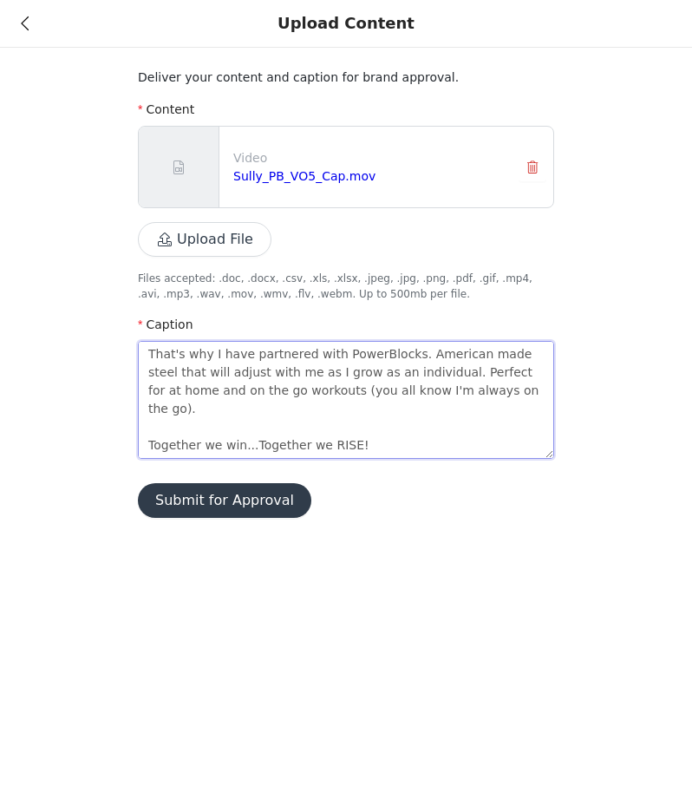
type textarea "Legacy Building. The thing many people get wrong is they think they have to do …"
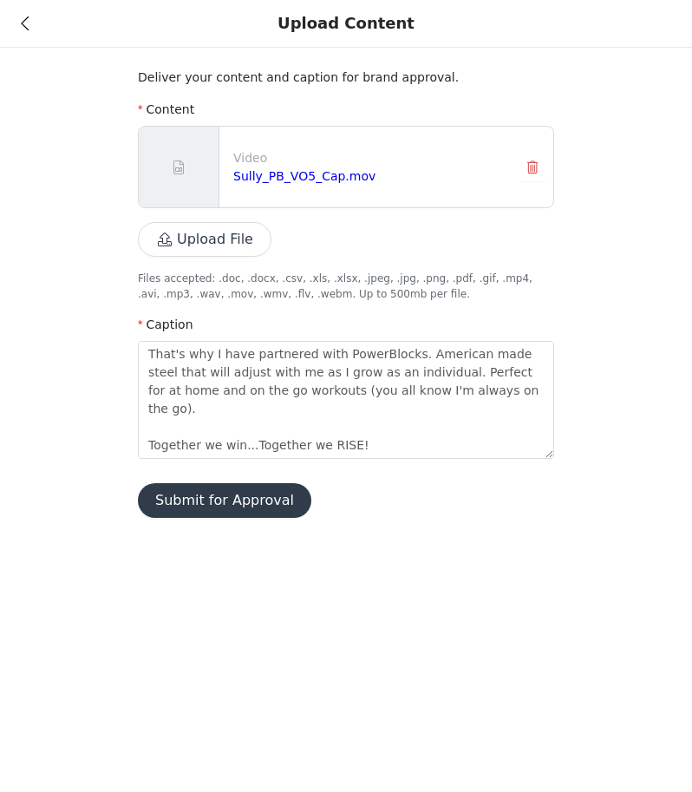
click at [229, 491] on button "Submit for Approval" at bounding box center [224, 500] width 173 height 35
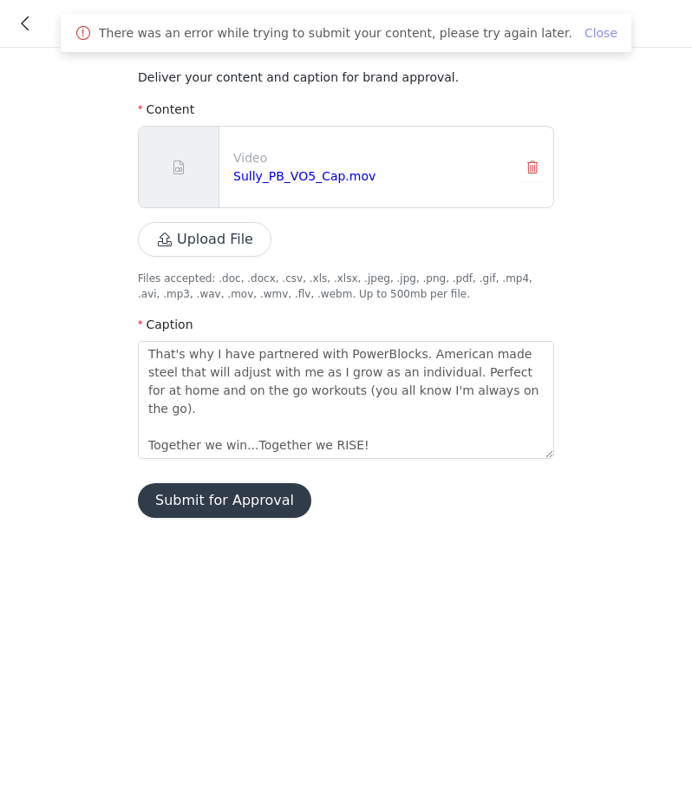
click at [584, 35] on link "Close" at bounding box center [600, 33] width 33 height 14
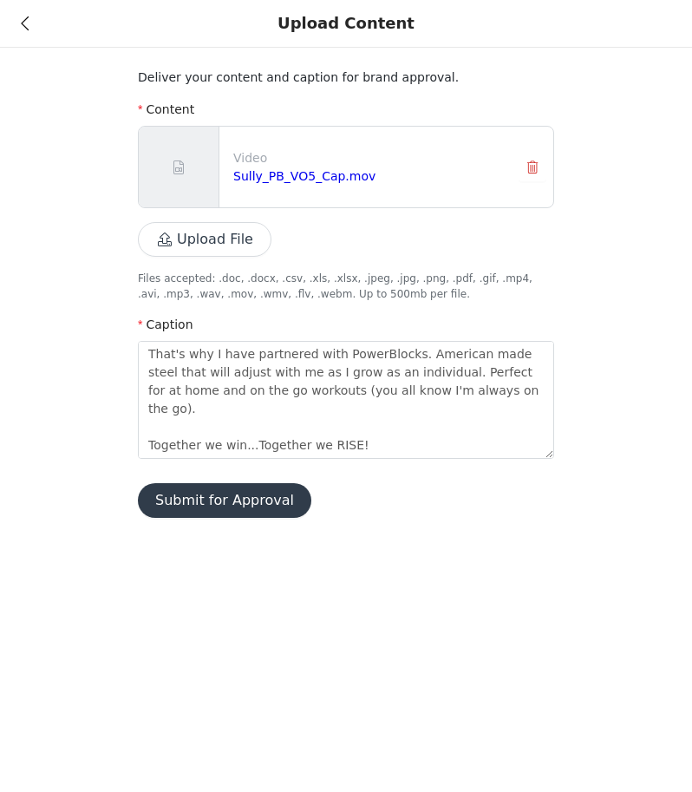
click at [29, 17] on div "Upload Content" at bounding box center [346, 24] width 692 height 48
click at [27, 29] on icon at bounding box center [25, 23] width 8 height 12
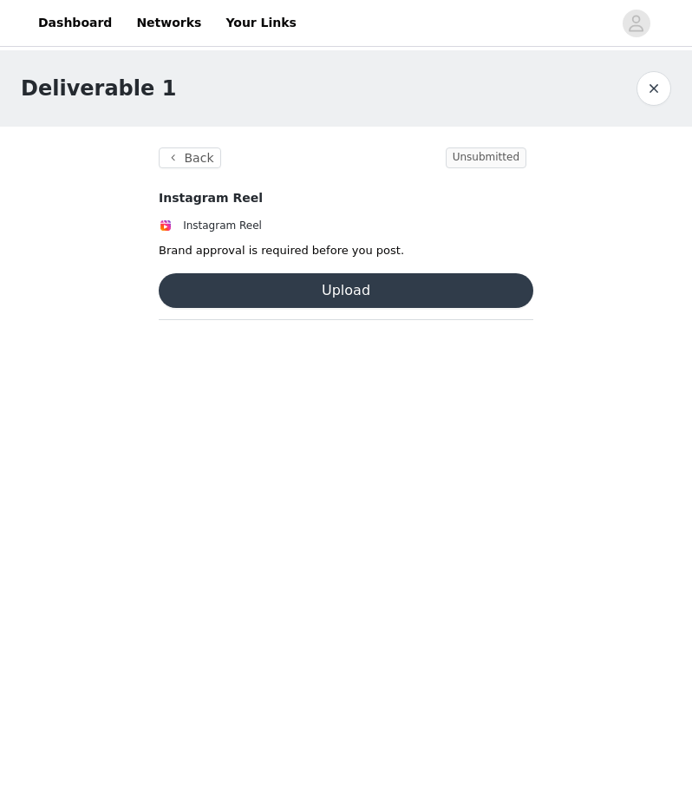
click at [651, 72] on button "button" at bounding box center [653, 88] width 35 height 35
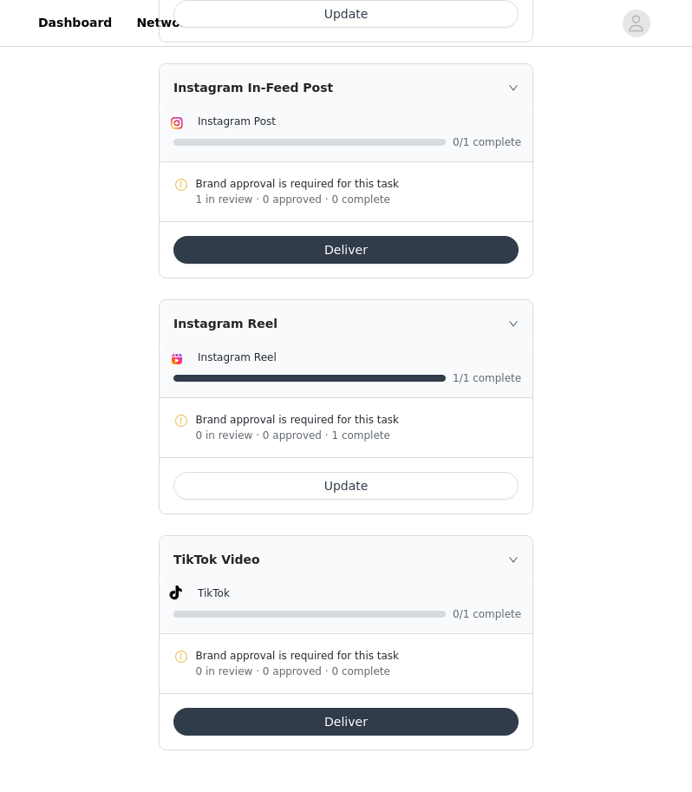
scroll to position [821, 0]
click at [313, 715] on button "Deliver" at bounding box center [345, 721] width 345 height 28
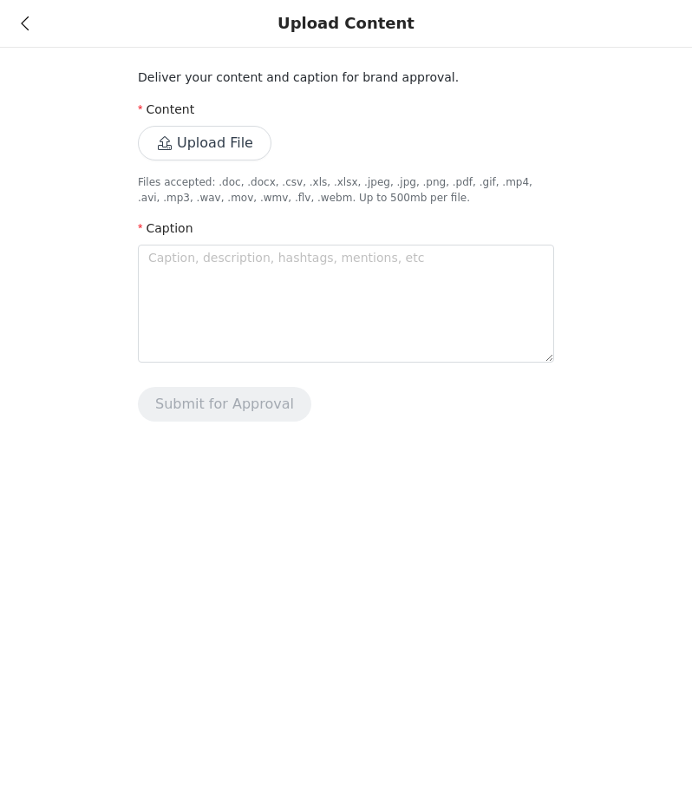
click at [32, 27] on div "Upload Content" at bounding box center [346, 24] width 692 height 48
click at [24, 24] on icon at bounding box center [25, 23] width 8 height 12
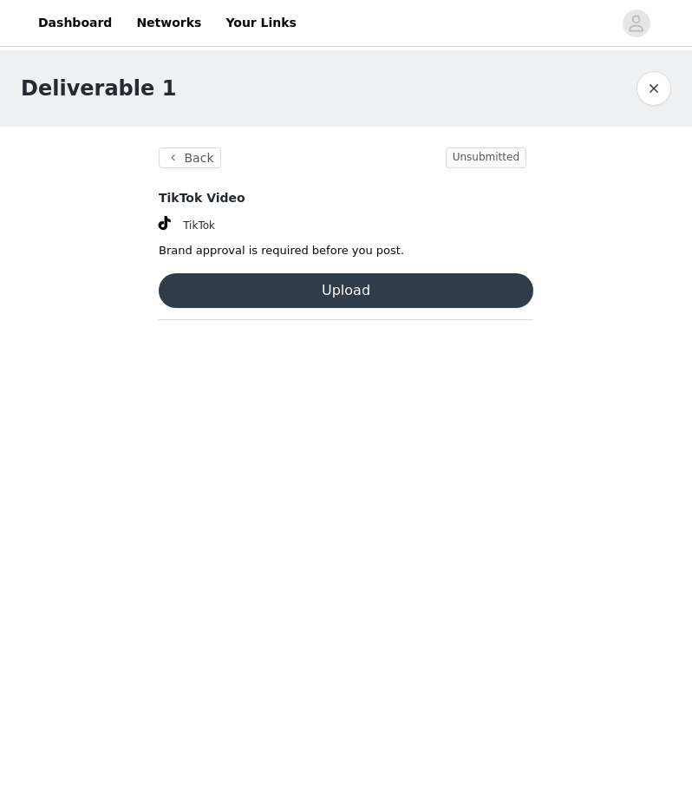
click at [654, 91] on button "button" at bounding box center [653, 88] width 35 height 35
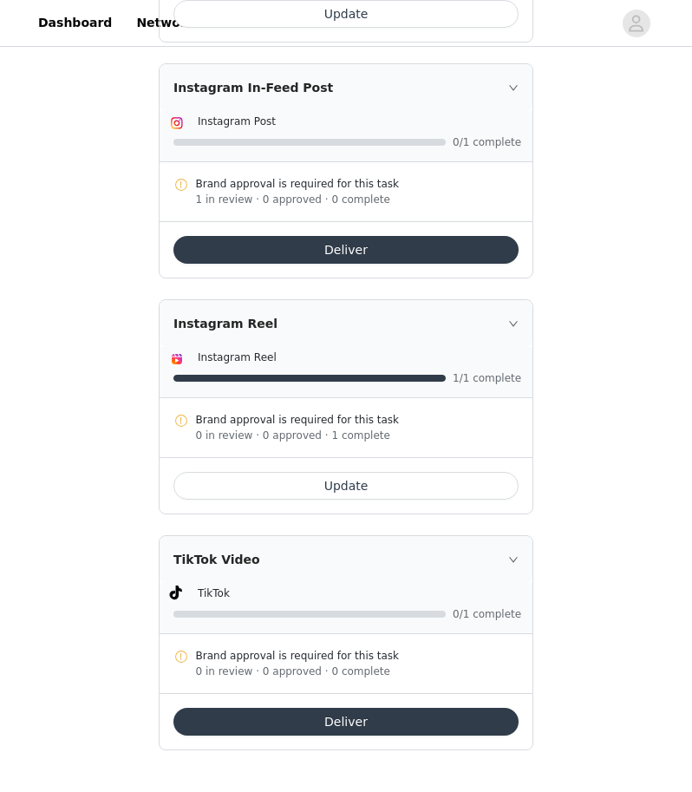
scroll to position [821, 0]
click at [442, 724] on button "Deliver" at bounding box center [345, 721] width 345 height 28
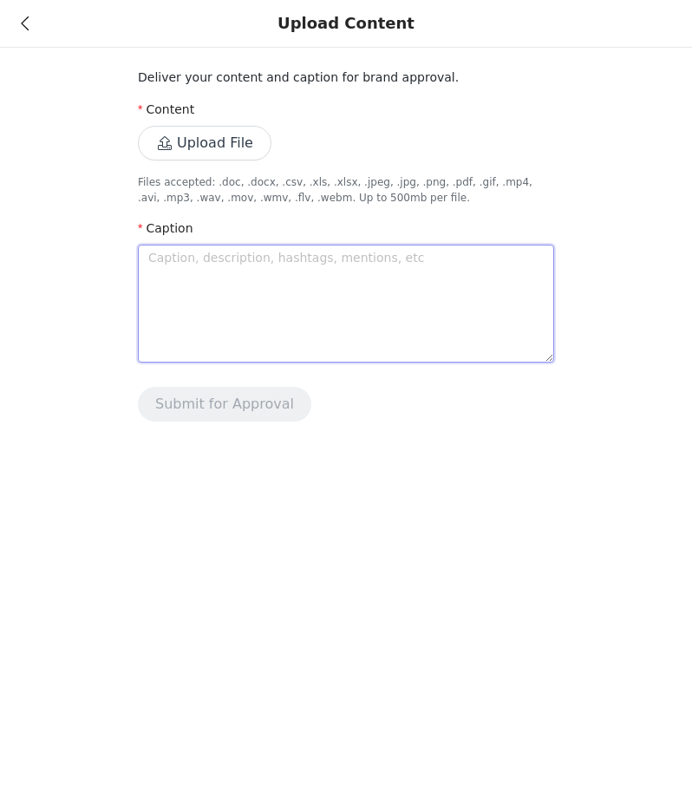
click at [346, 274] on textarea at bounding box center [346, 304] width 416 height 118
click at [238, 150] on button "Upload File" at bounding box center [205, 143] width 134 height 35
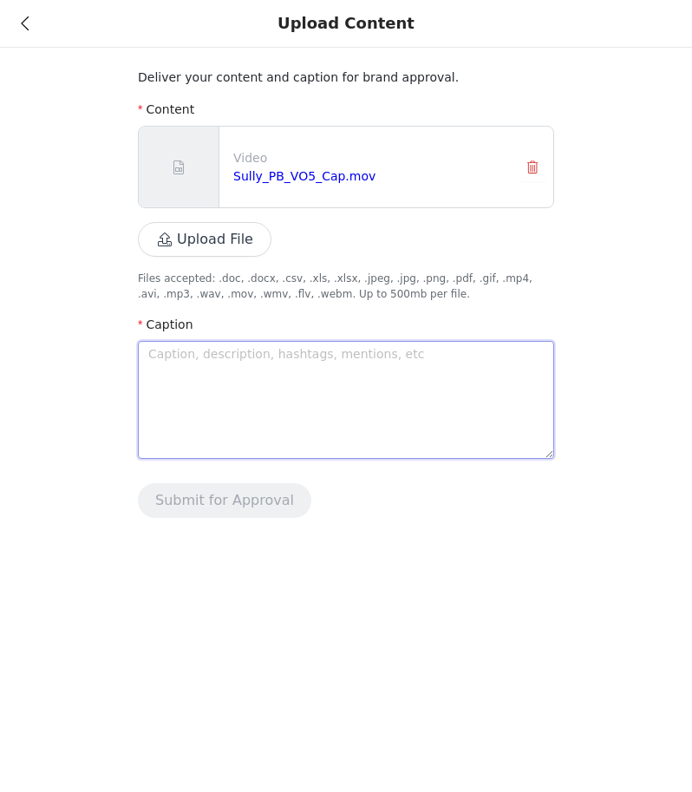
click at [292, 365] on textarea at bounding box center [346, 400] width 416 height 118
paste textarea "Legacy Building. The thing many people get wrong is they think they have to do …"
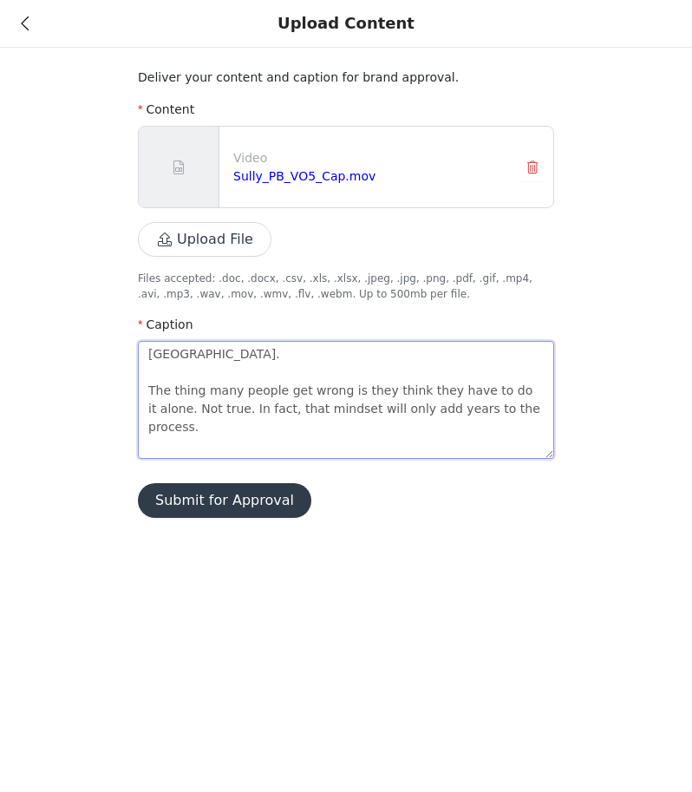
scroll to position [164, 0]
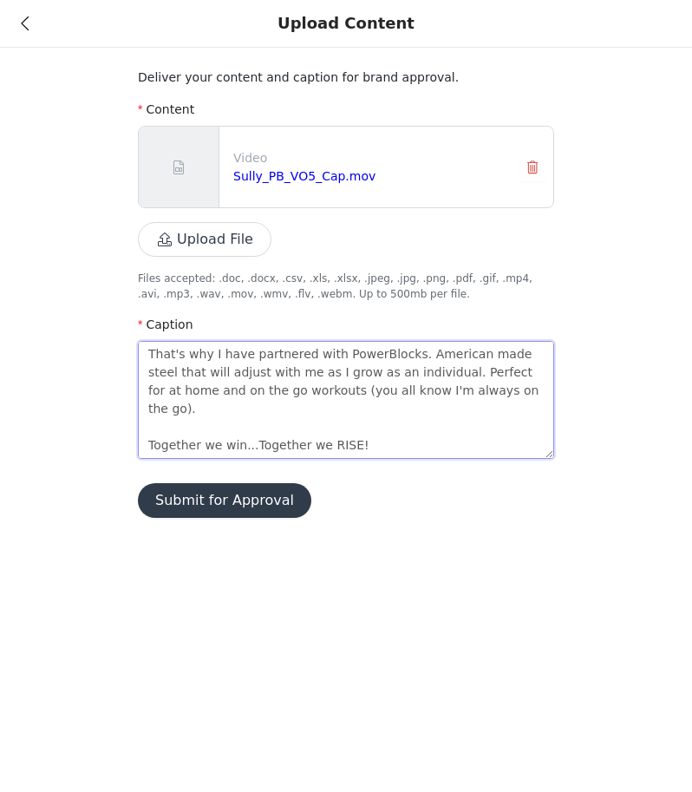
type textarea "Legacy Building. The thing many people get wrong is they think they have to do …"
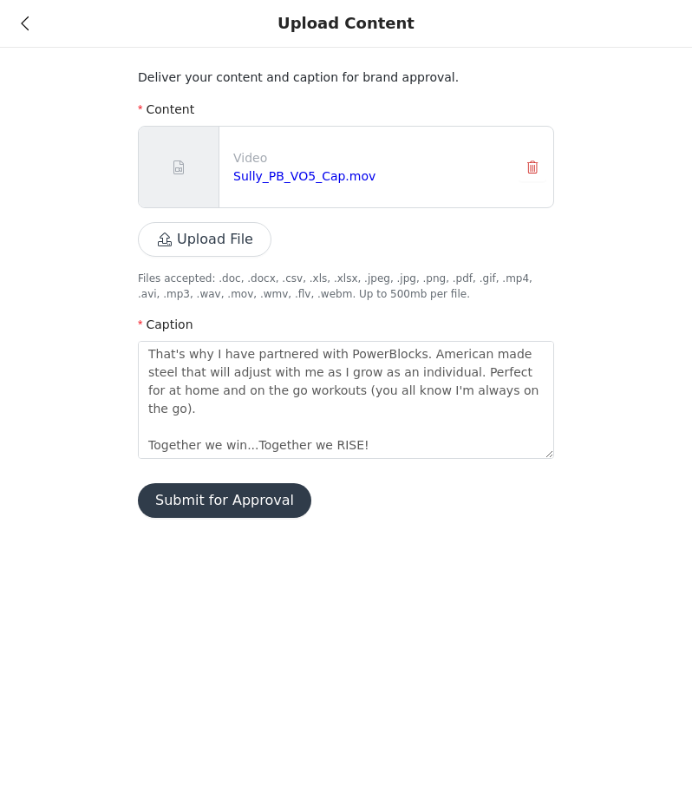
click at [185, 508] on button "Submit for Approval" at bounding box center [224, 500] width 173 height 35
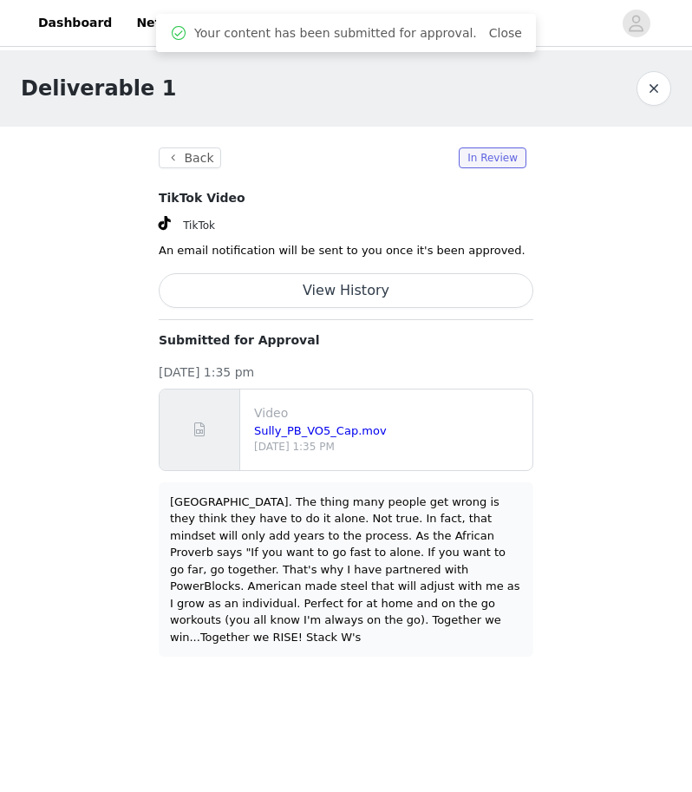
click at [659, 97] on button "button" at bounding box center [653, 88] width 35 height 35
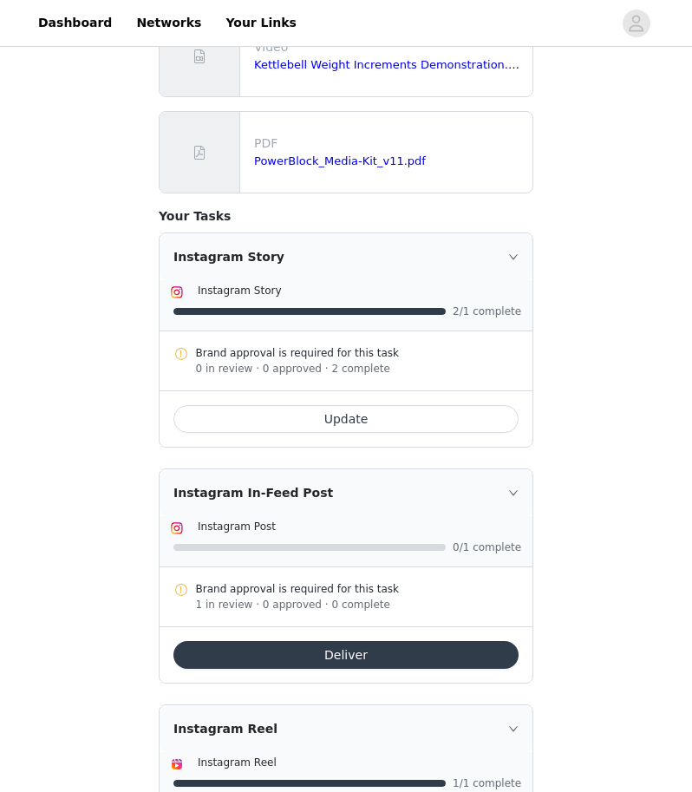
scroll to position [415, 0]
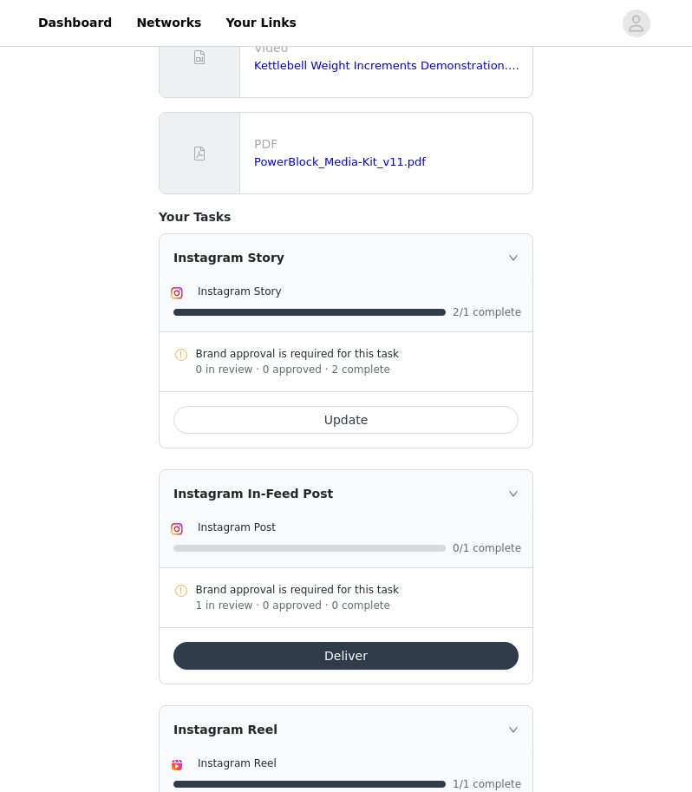
click at [363, 425] on button "Update" at bounding box center [345, 420] width 345 height 28
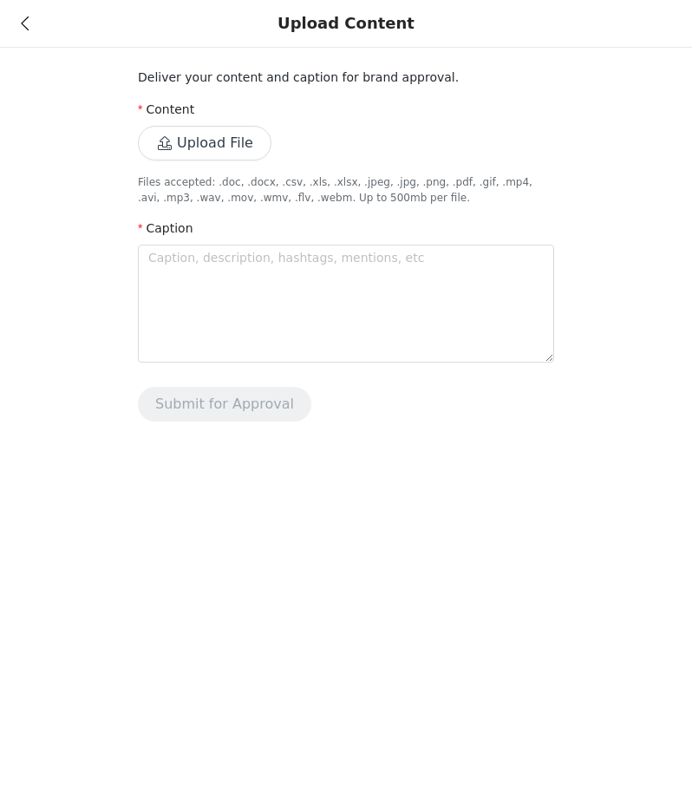
click at [251, 146] on button "Upload File" at bounding box center [205, 143] width 134 height 35
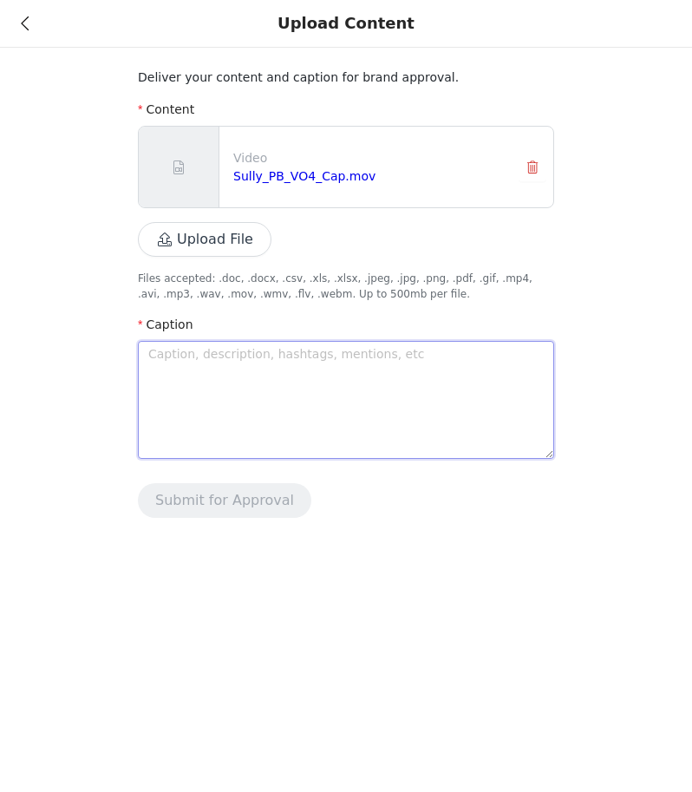
click at [307, 420] on textarea at bounding box center [346, 400] width 416 height 118
click at [298, 364] on textarea at bounding box center [346, 400] width 416 height 118
type textarea "s"
type textarea "b"
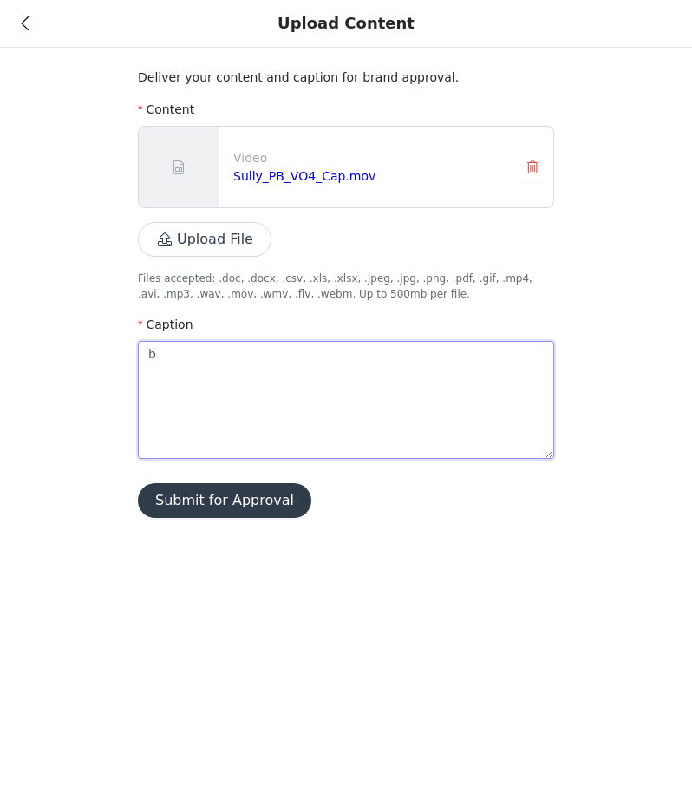
type textarea "be"
type textarea "b"
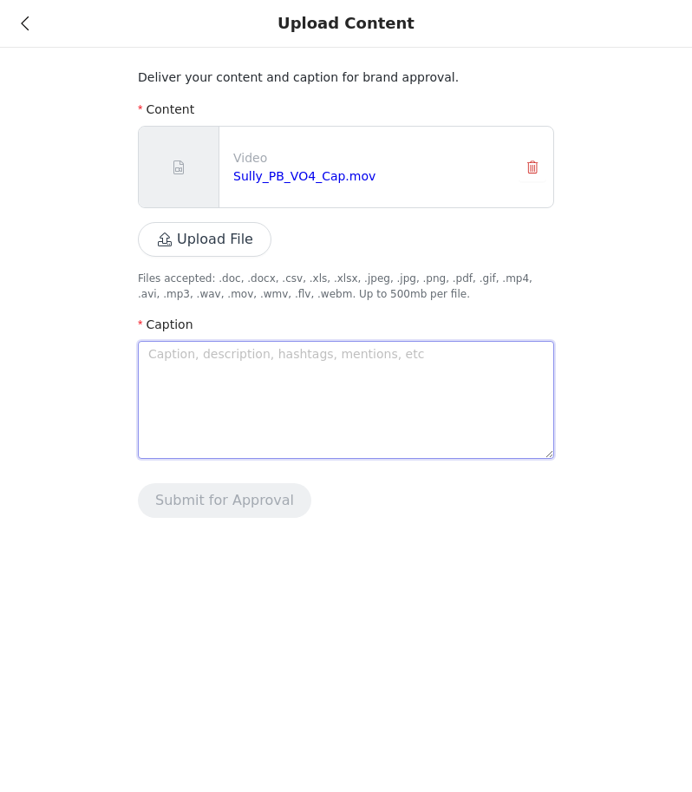
type textarea "B"
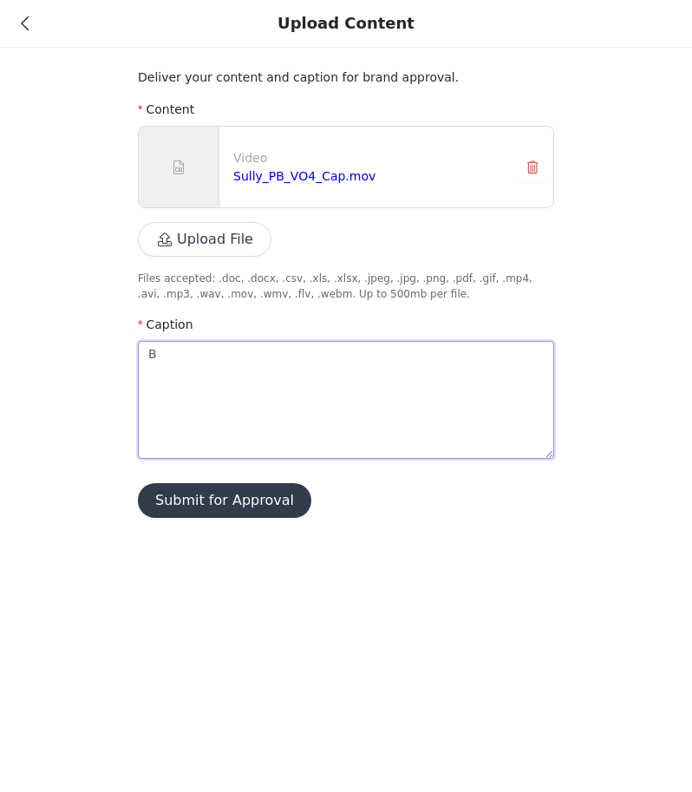
type textarea "Be"
type textarea "Be d"
type textarea "Be di"
type textarea "Be dif"
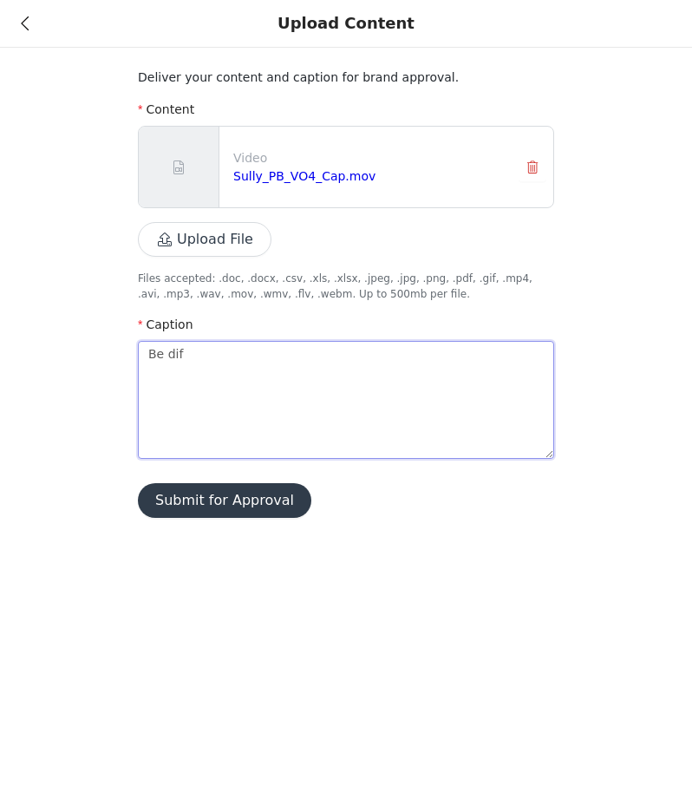
type textarea "Be diff"
type textarea "Be diffe"
type textarea "Be differ"
type textarea "Be diffe"
type textarea "Be diff"
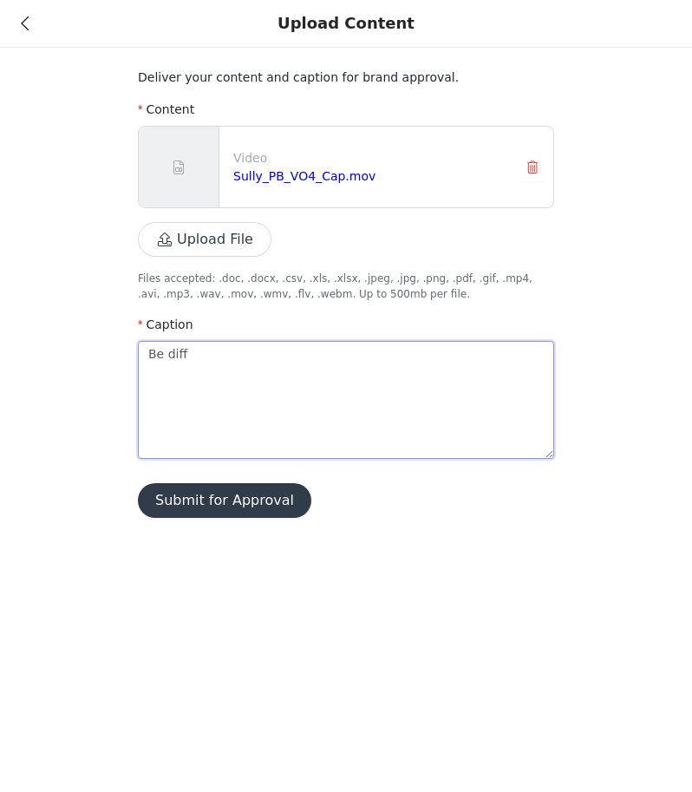
type textarea "Be dif"
type textarea "Be di"
type textarea "Be d"
type textarea "Be"
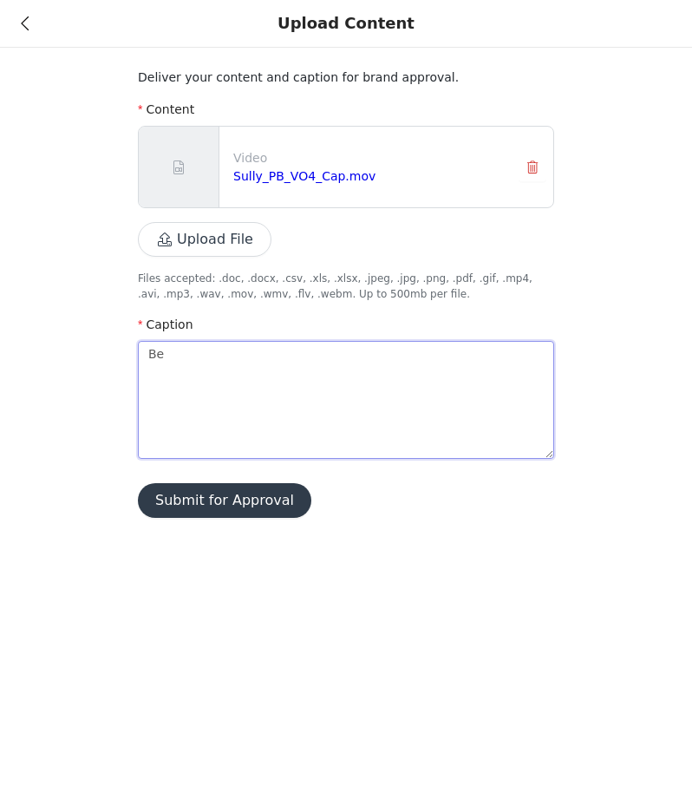
type textarea "B"
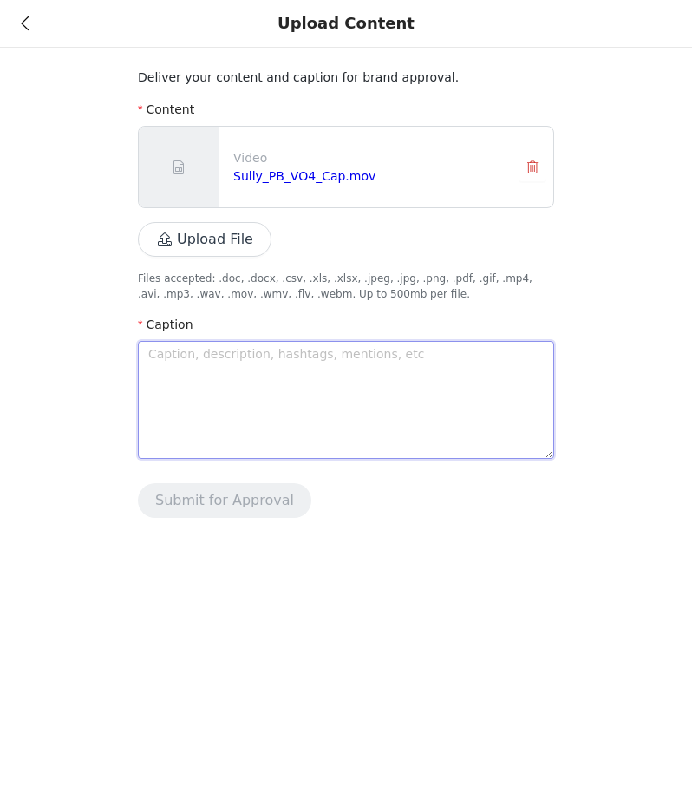
type textarea "N"
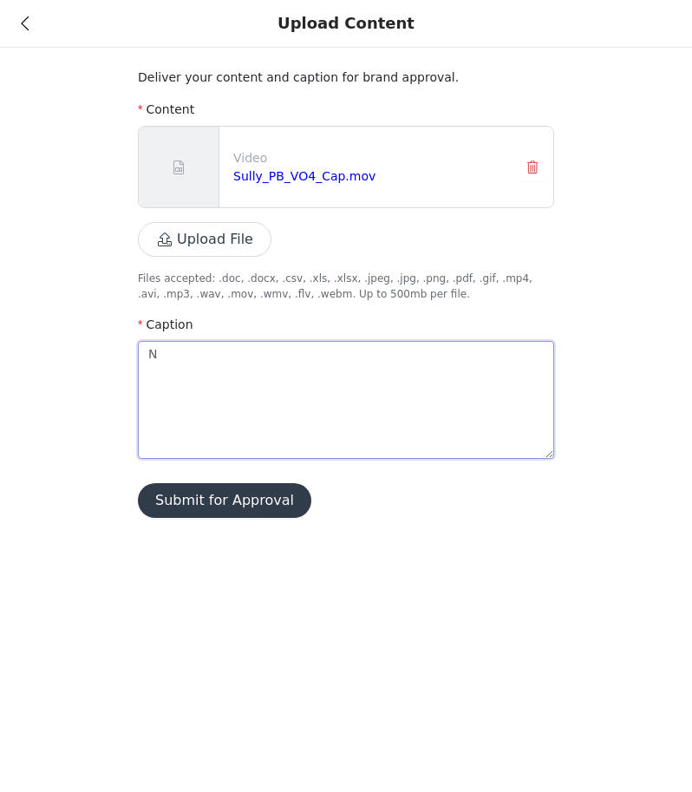
type textarea "Ne"
type textarea "Nev"
type textarea "Neve"
type textarea "Never"
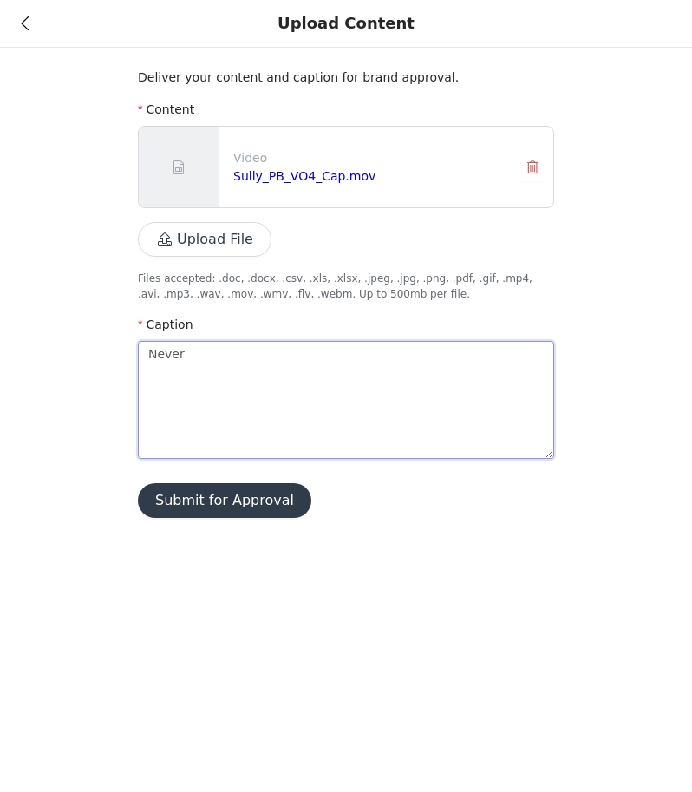
type textarea "Never b"
type textarea "Never be"
type textarea "Never be a"
type textarea "Never be af"
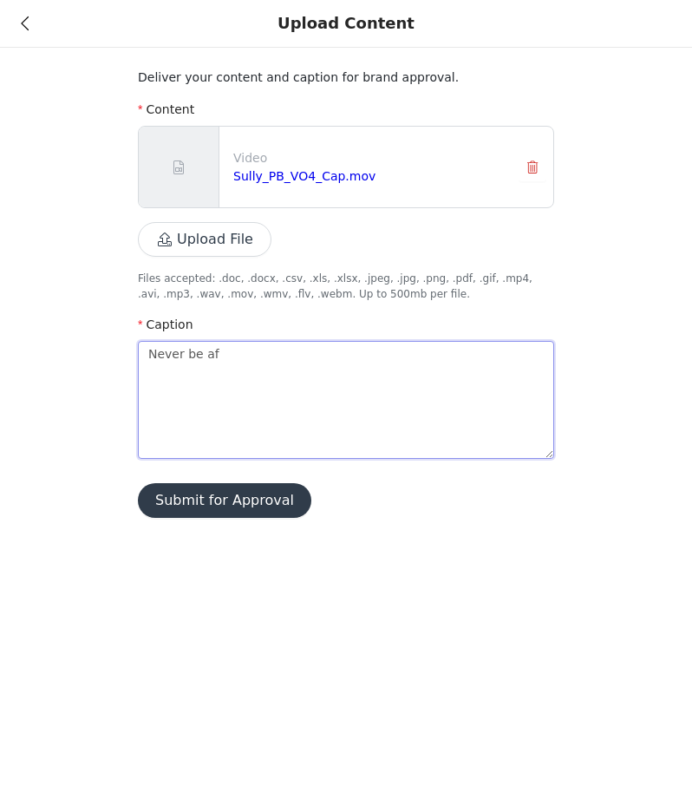
type textarea "Never be afr"
type textarea "Never be afra"
type textarea "Never be afrai"
type textarea "Never be afraid"
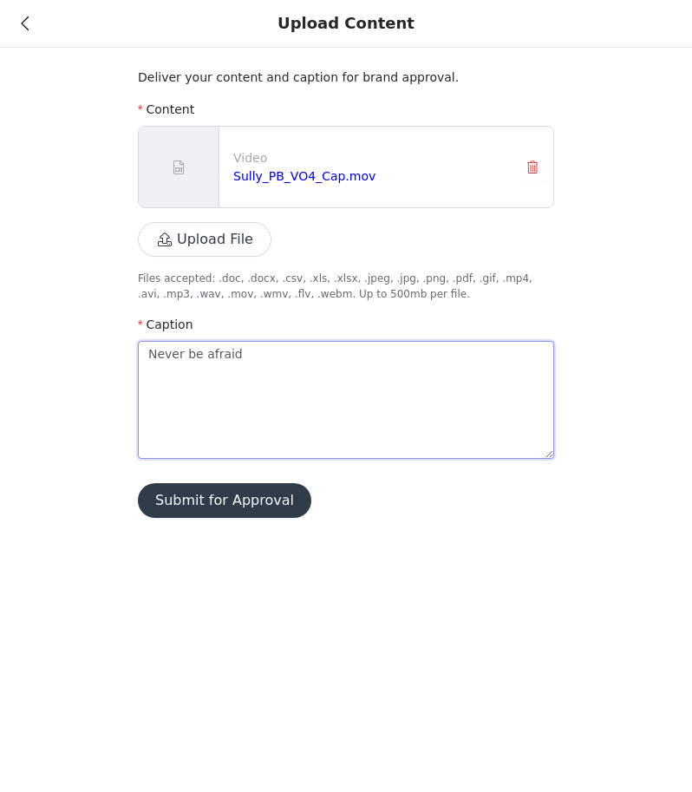
type textarea "Never be afraid t"
type textarea "Never be afraid to"
type textarea "Never be afraid to s"
type textarea "Never be afraid to st"
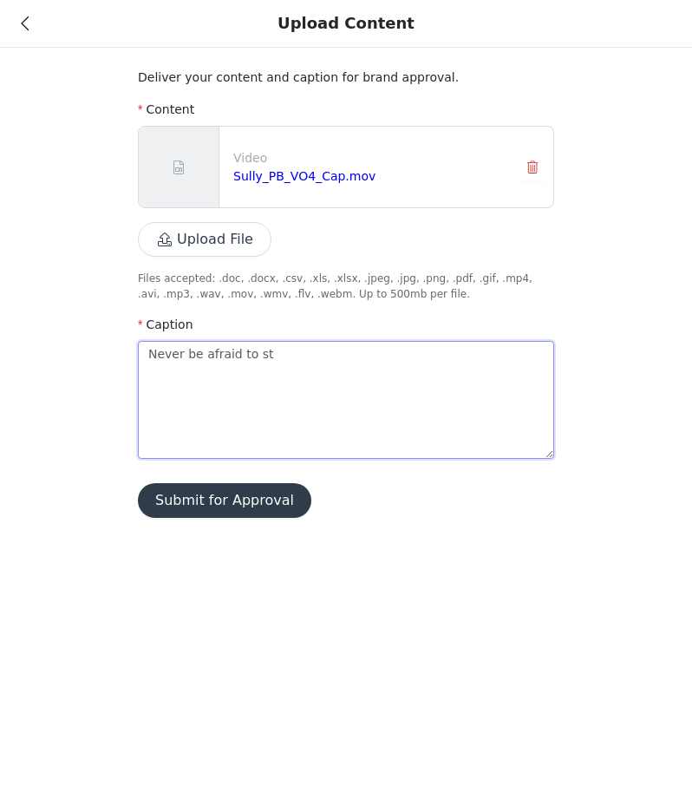
type textarea "Never be afraid to sta"
type textarea "Never be afraid to stan"
type textarea "Never be afraid to stand"
type textarea "Never be afraid to stand o"
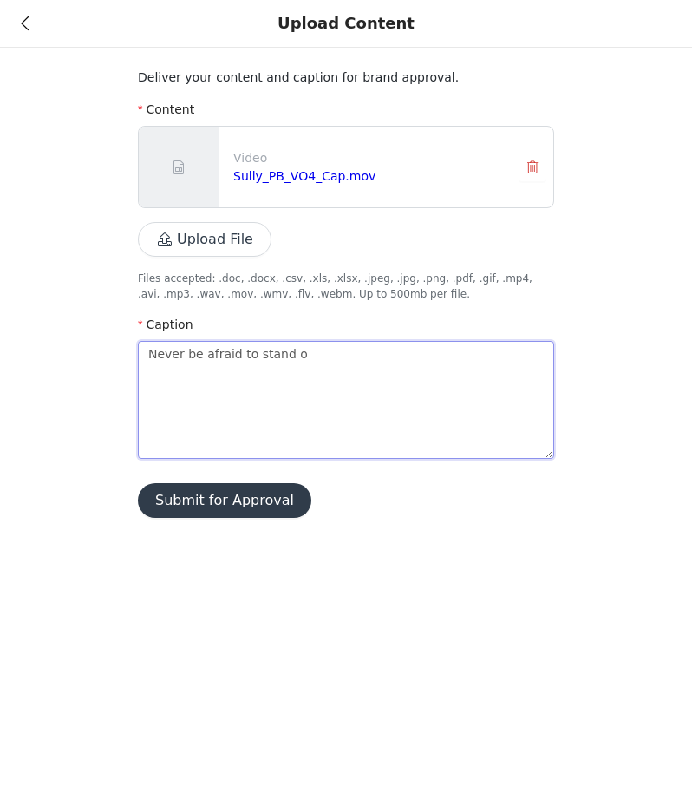
type textarea "Never be afraid to stand ou"
type textarea "Never be afraid to stand out"
type textarea "Never be afraid to stand out."
type textarea "Never be afraid to stand out"
type textarea "Never be afraid to stand ou"
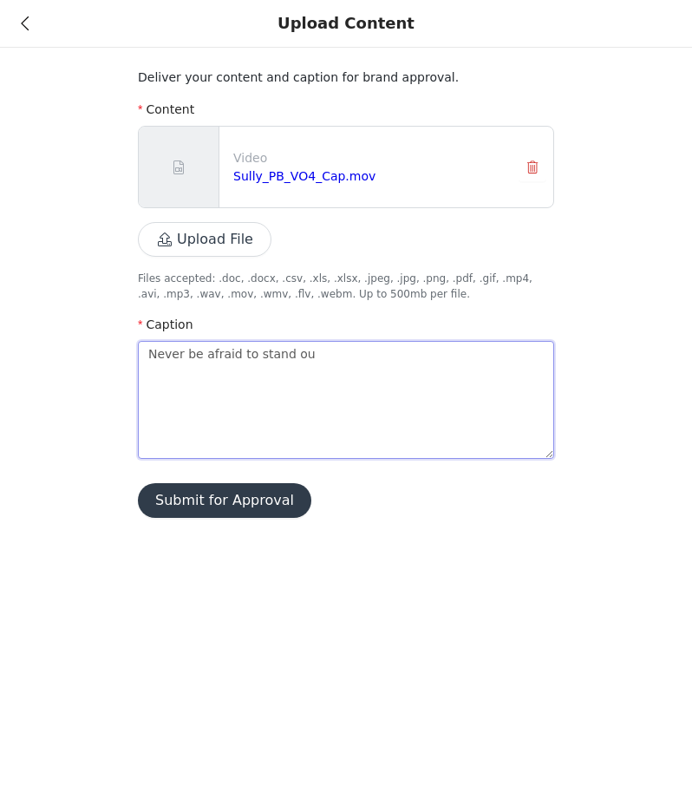
type textarea "Never be afraid to stand o"
type textarea "Never be afraid to stand"
type textarea "Never be afraid to stan"
type textarea "Never be afraid to sta"
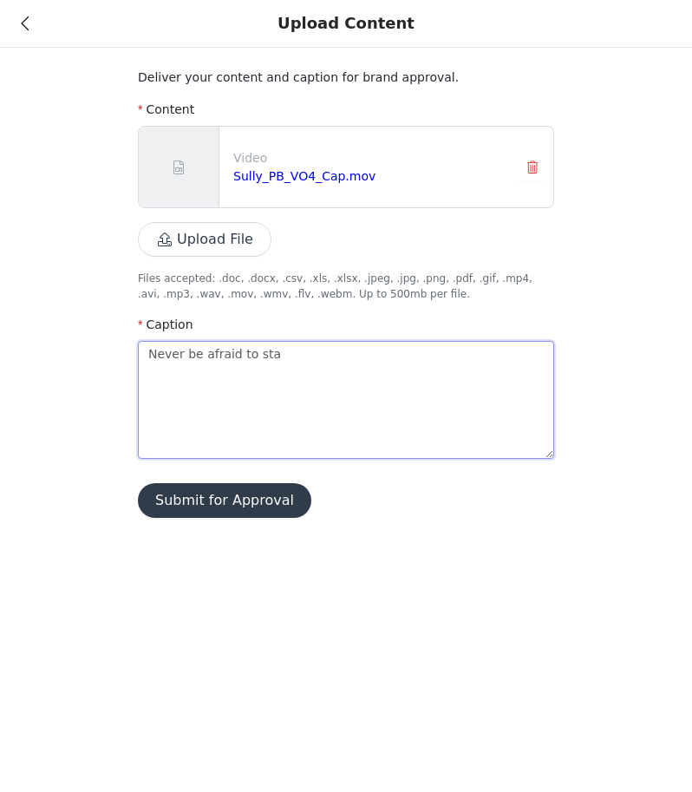
type textarea "Never be afraid to st"
type textarea "Never be afraid to s"
type textarea "Never be afraid to"
type textarea "Never be afraid t"
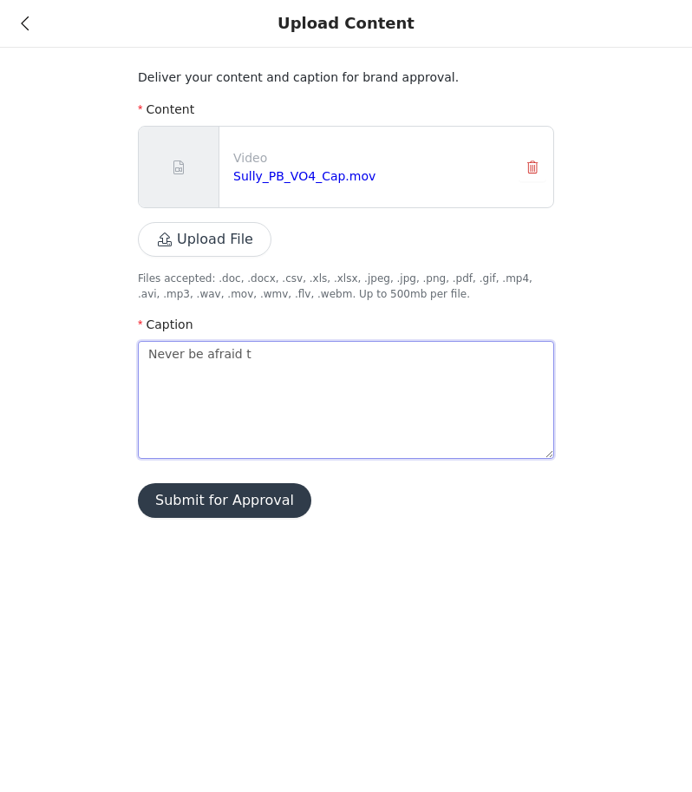
type textarea "Never be afraid"
type textarea "Never be afrai"
type textarea "Never be afra"
type textarea "Never be afr"
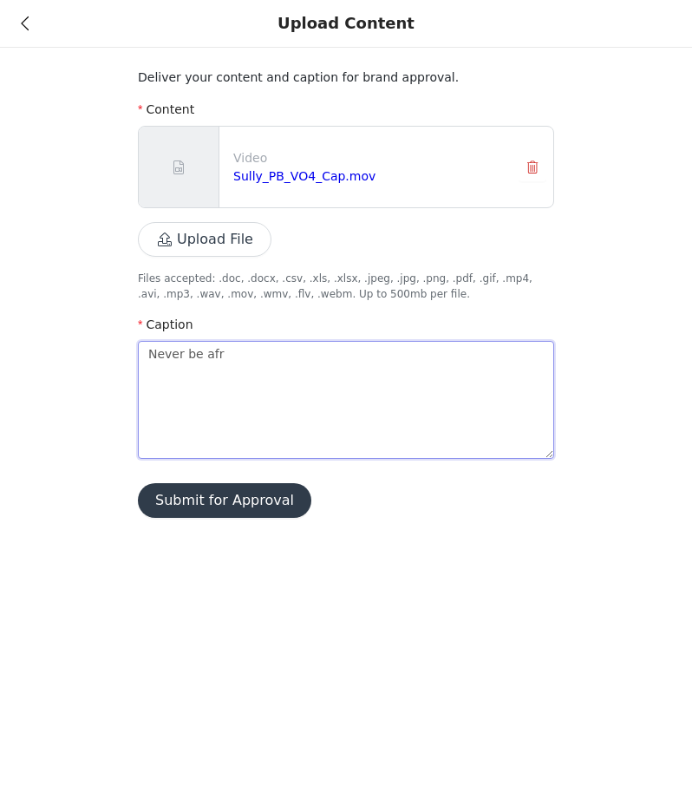
type textarea "Never be af"
type textarea "Never be a"
type textarea "Never be"
type textarea "Never b"
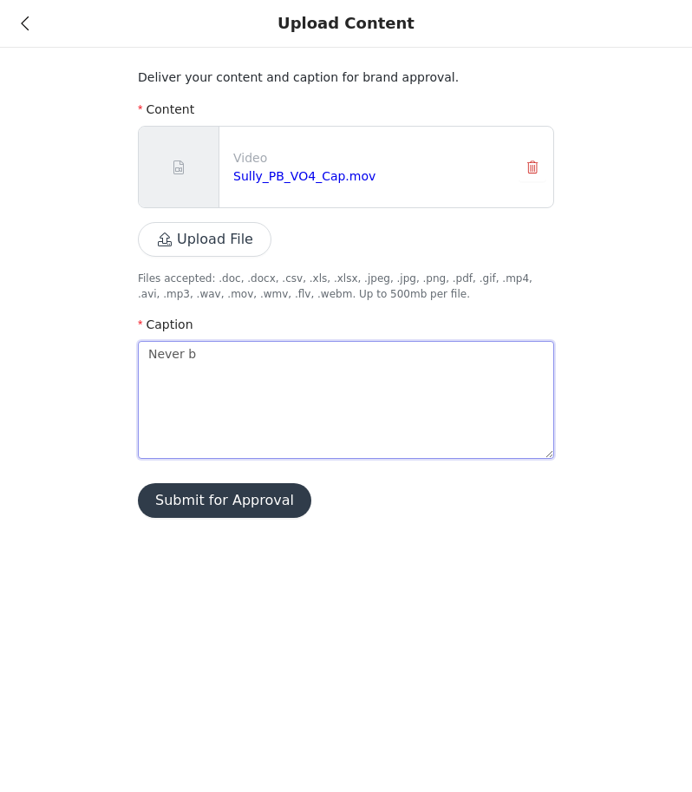
type textarea "Never"
type textarea "Neve"
type textarea "Nev"
type textarea "Ne"
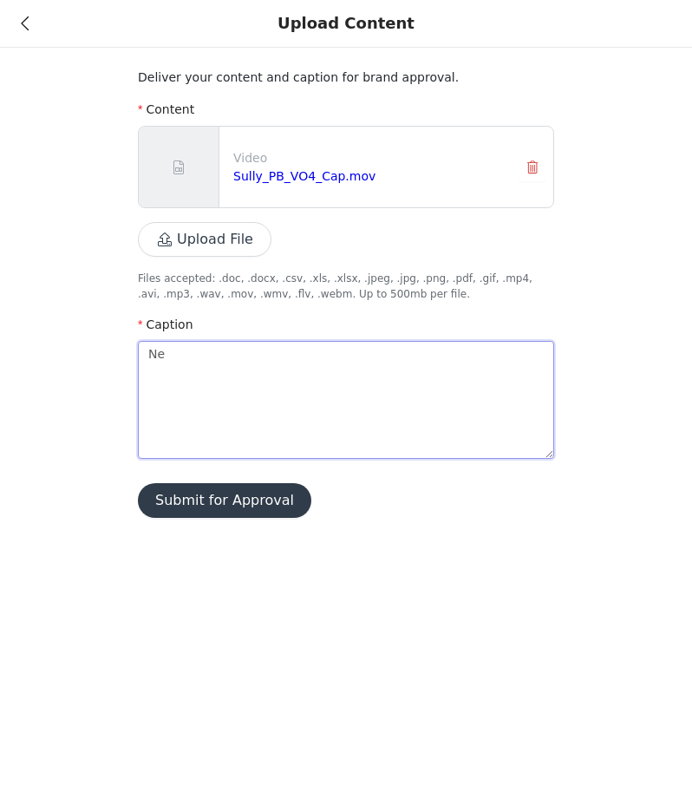
type textarea "N"
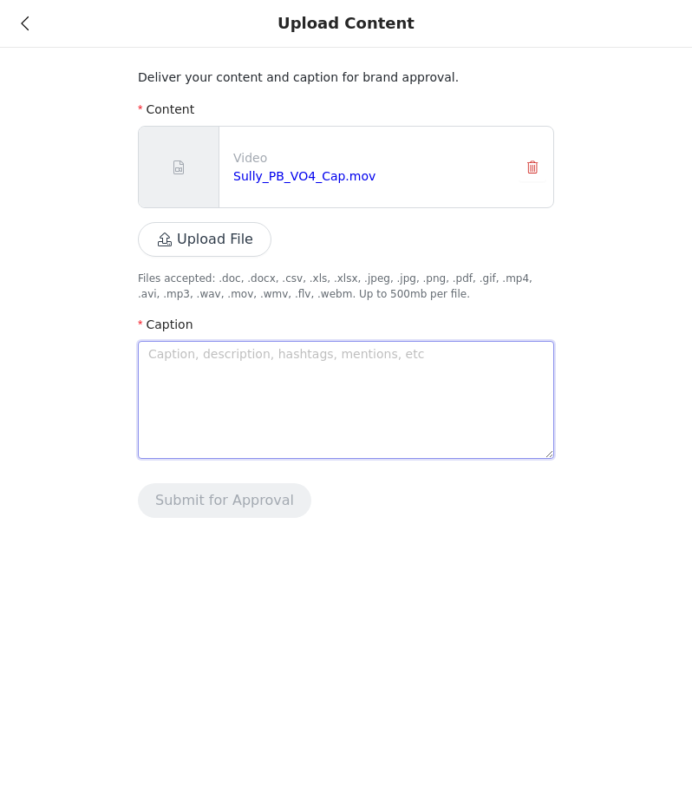
type textarea "b"
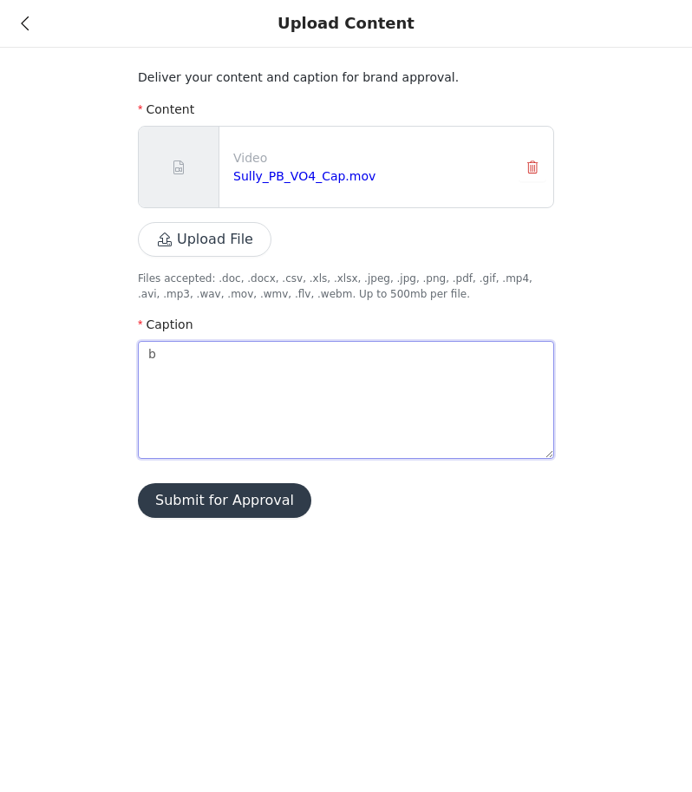
type textarea "be"
type textarea "be d"
type textarea "be di"
type textarea "be dif"
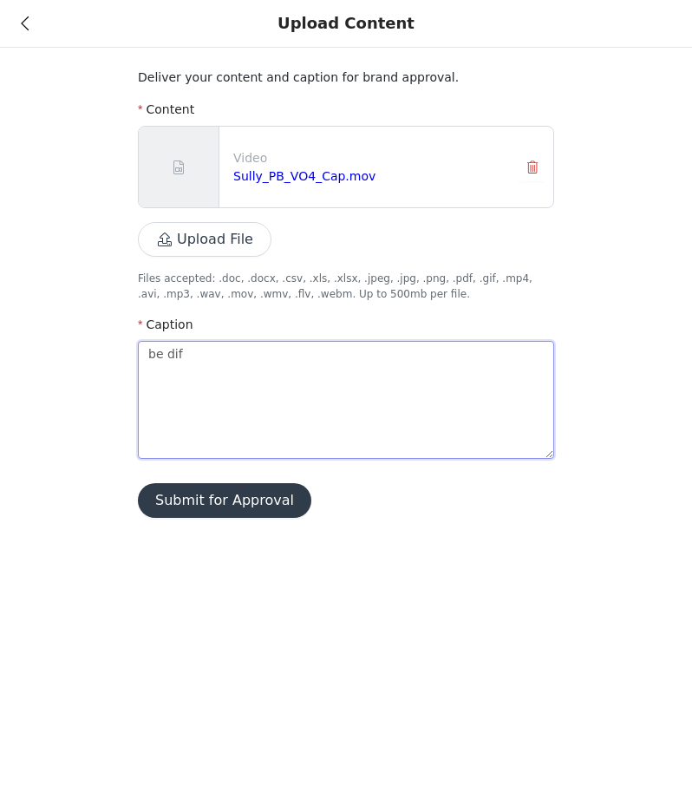
type textarea "be diff"
type textarea "be diffe"
type textarea "be differ"
type textarea "be differe"
type textarea "be differen"
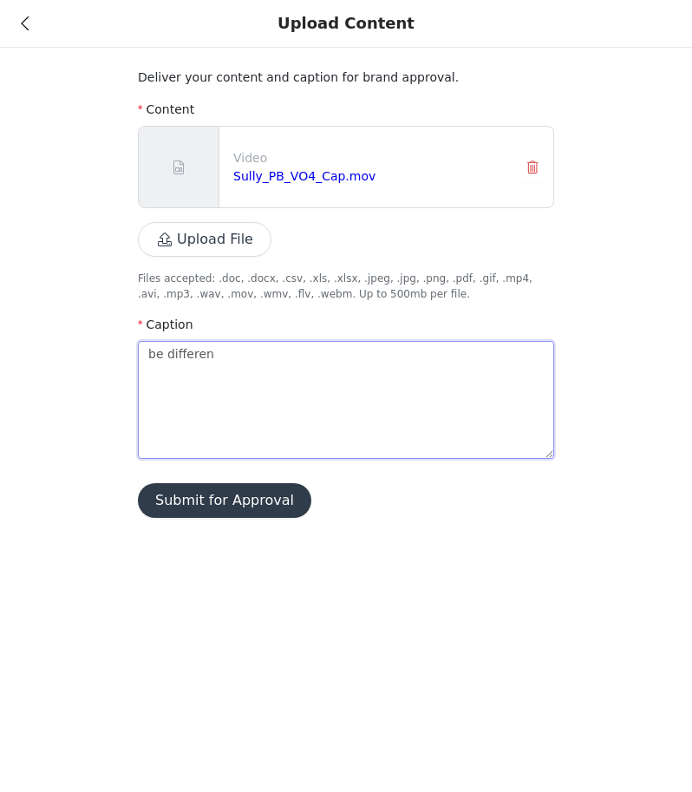
type textarea "be different"
type textarea "be differen"
type textarea "be differe"
type textarea "be differ"
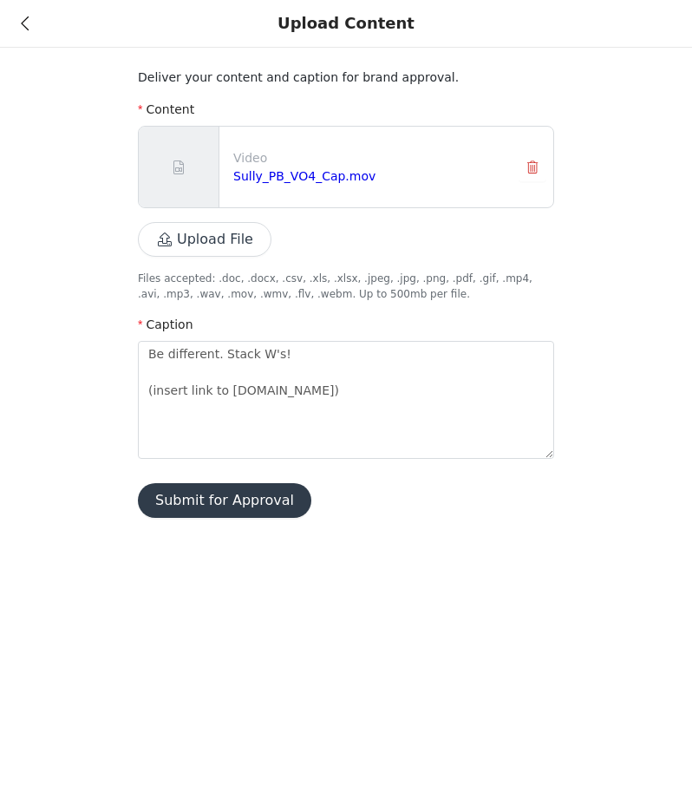
click at [212, 505] on button "Submit for Approval" at bounding box center [224, 500] width 173 height 35
click at [27, 25] on icon at bounding box center [25, 23] width 8 height 12
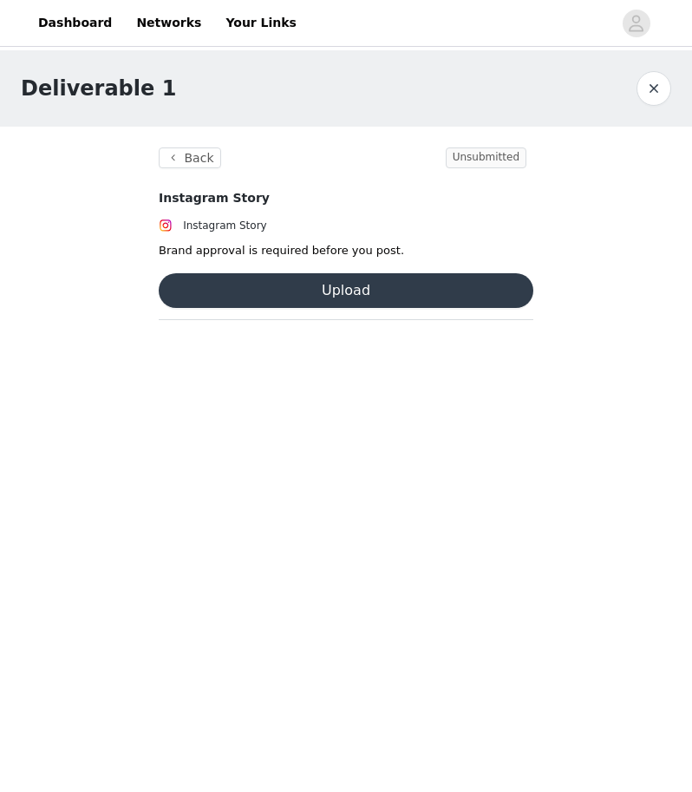
click at [662, 90] on button "button" at bounding box center [653, 88] width 35 height 35
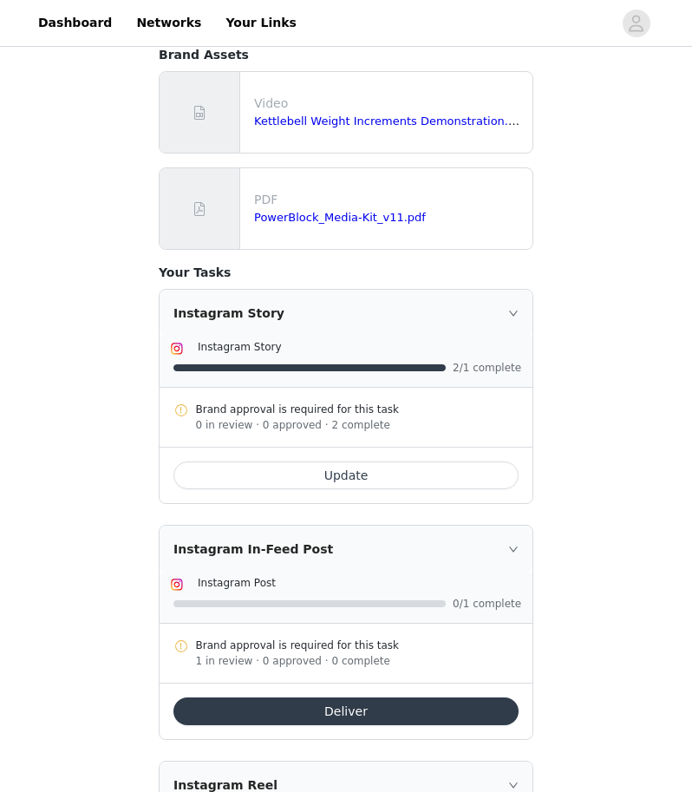
scroll to position [362, 0]
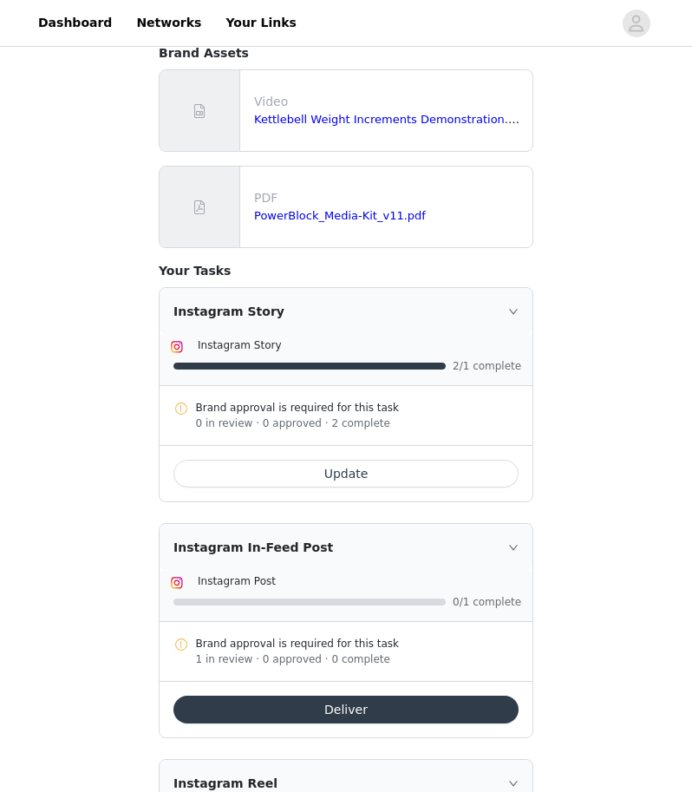
click at [513, 312] on icon "icon: right" at bounding box center [513, 311] width 10 height 10
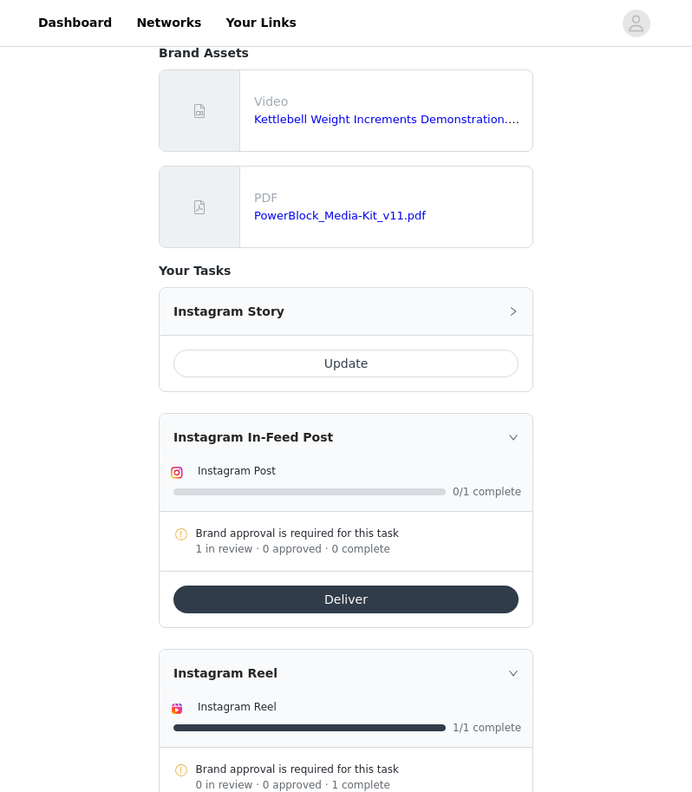
click at [513, 312] on icon "icon: right" at bounding box center [513, 311] width 10 height 10
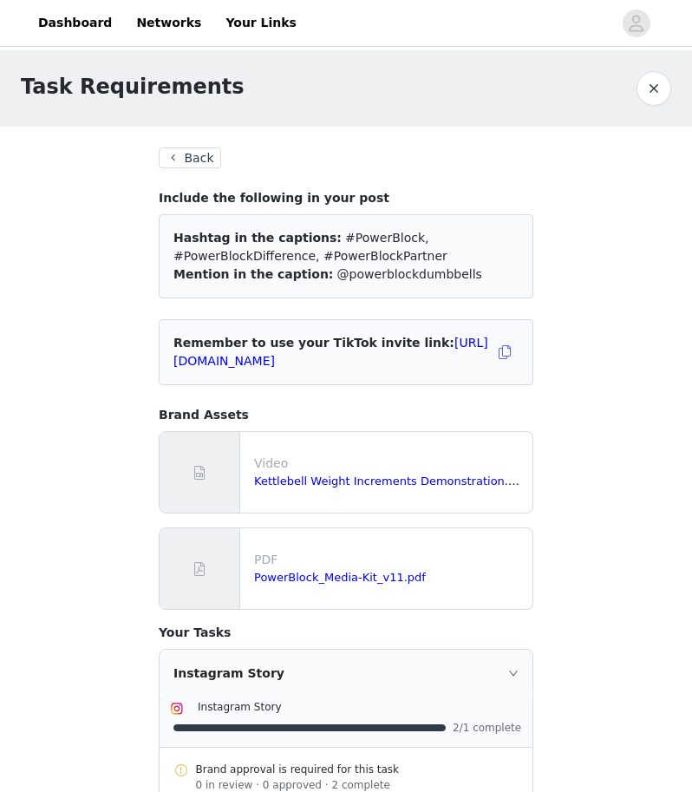
scroll to position [0, 0]
click at [85, 28] on link "Dashboard" at bounding box center [75, 22] width 95 height 39
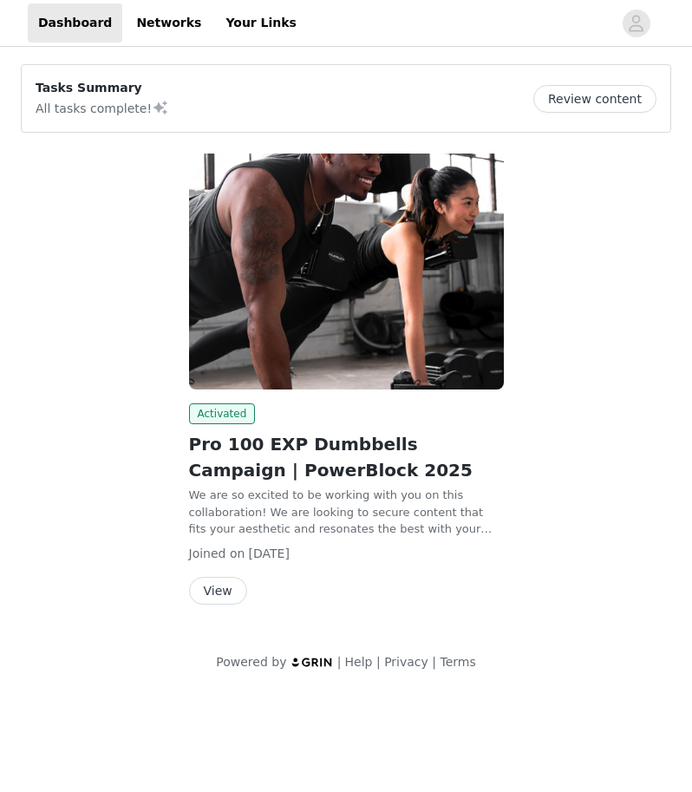
click at [229, 590] on button "View" at bounding box center [218, 591] width 58 height 28
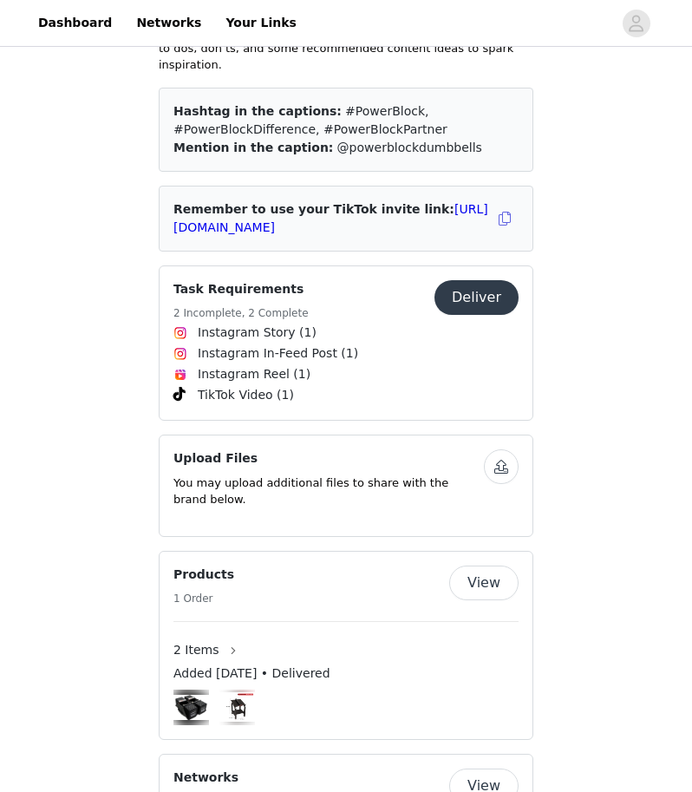
scroll to position [832, 0]
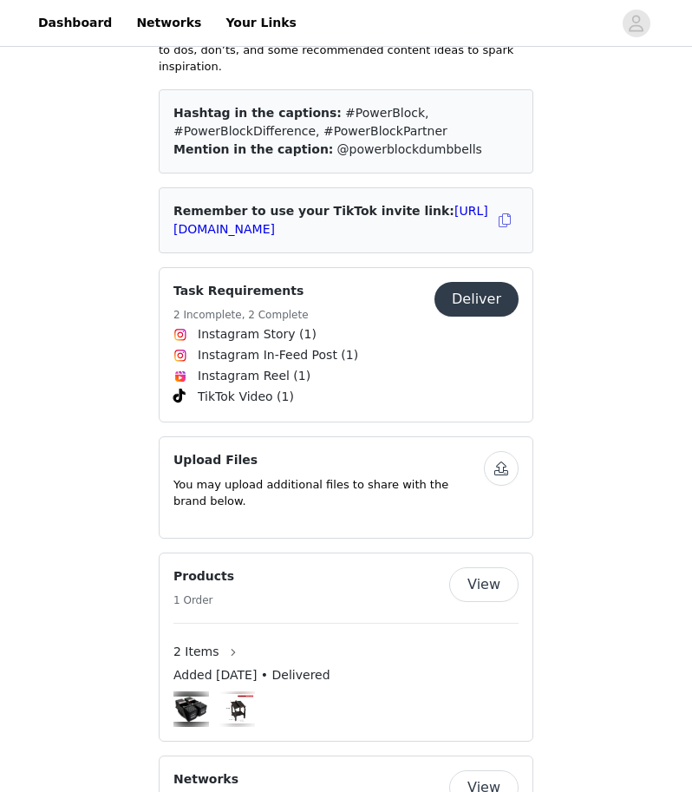
click at [508, 451] on button "button" at bounding box center [501, 468] width 35 height 35
click at [599, 512] on div "Save Proposal as PDF Back Activated Pro 100 EXP Dumbbells Campaign | PowerBlock…" at bounding box center [346, 339] width 692 height 2242
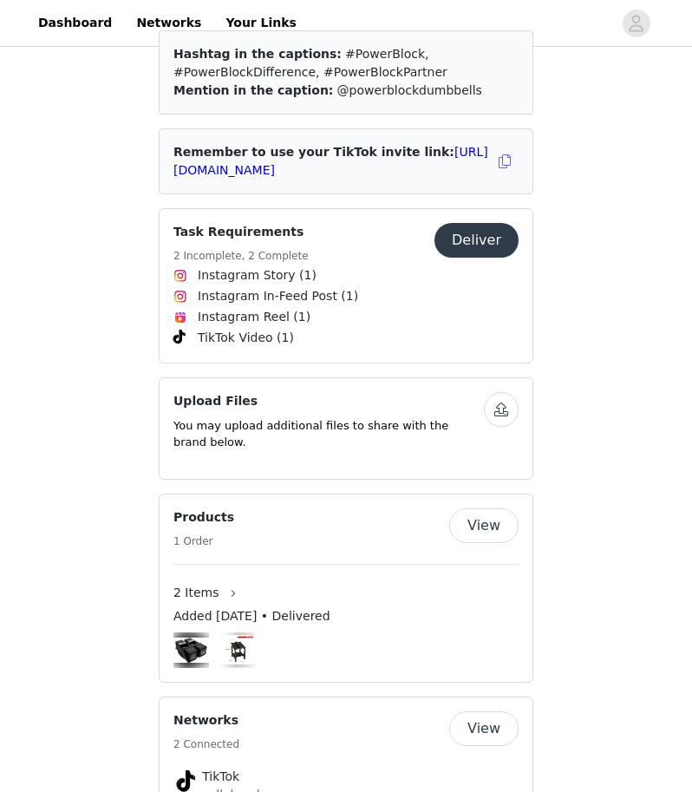
scroll to position [900, 0]
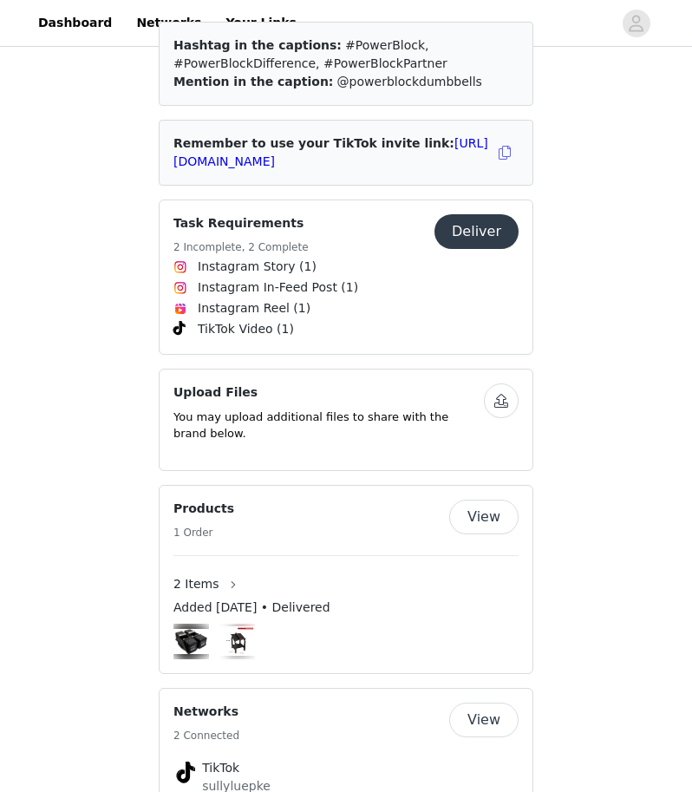
click at [505, 383] on button "button" at bounding box center [501, 400] width 35 height 35
click at [508, 383] on button "button" at bounding box center [501, 400] width 35 height 35
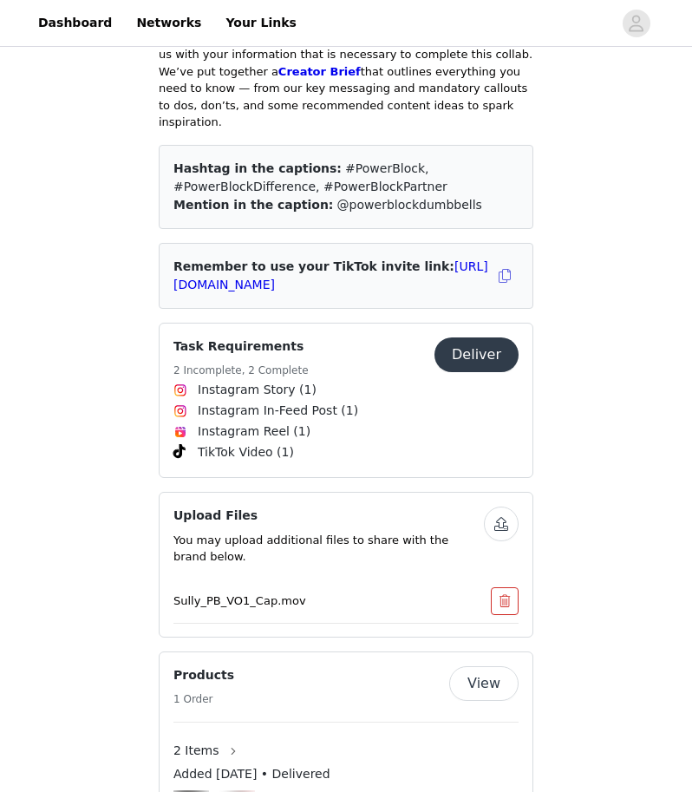
scroll to position [779, 0]
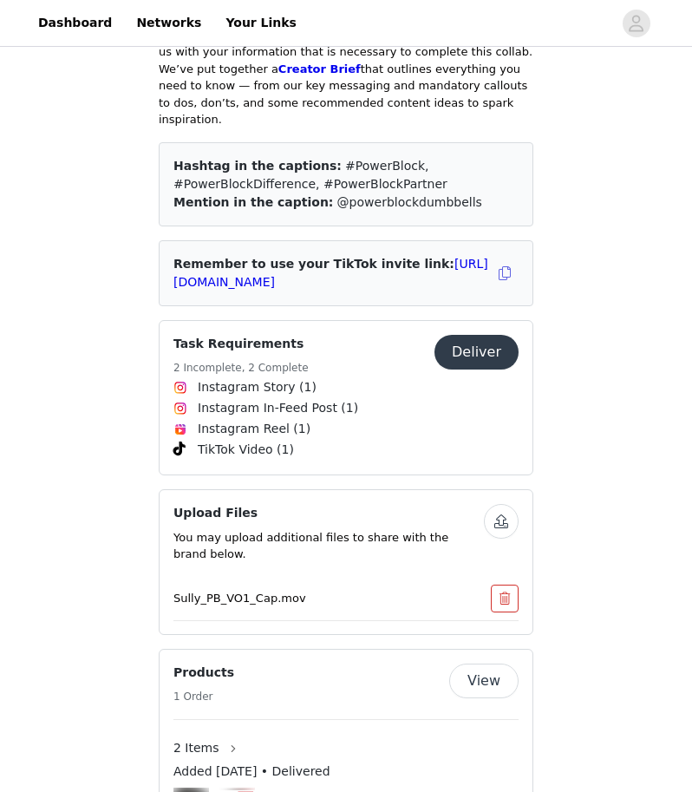
click at [508, 504] on button "button" at bounding box center [501, 521] width 35 height 35
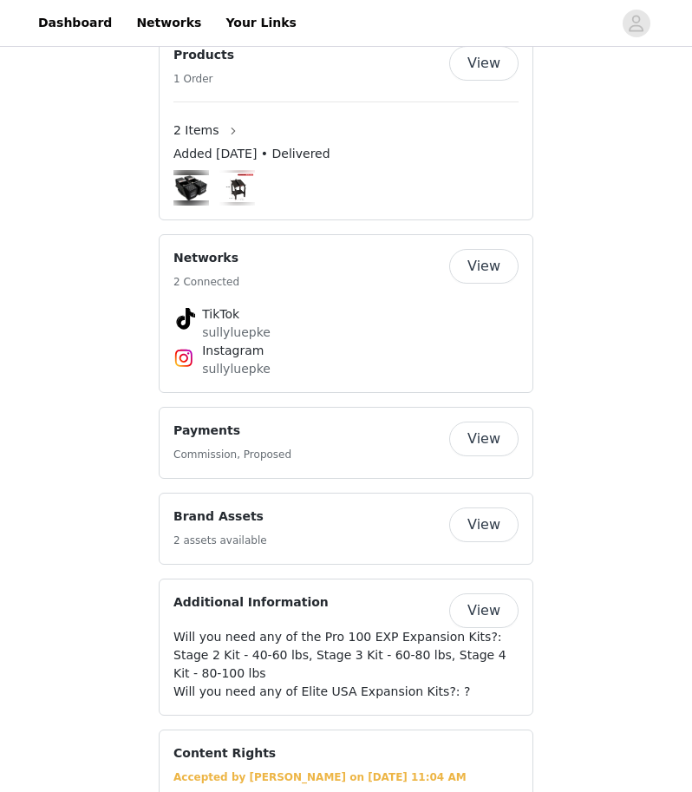
scroll to position [1396, 0]
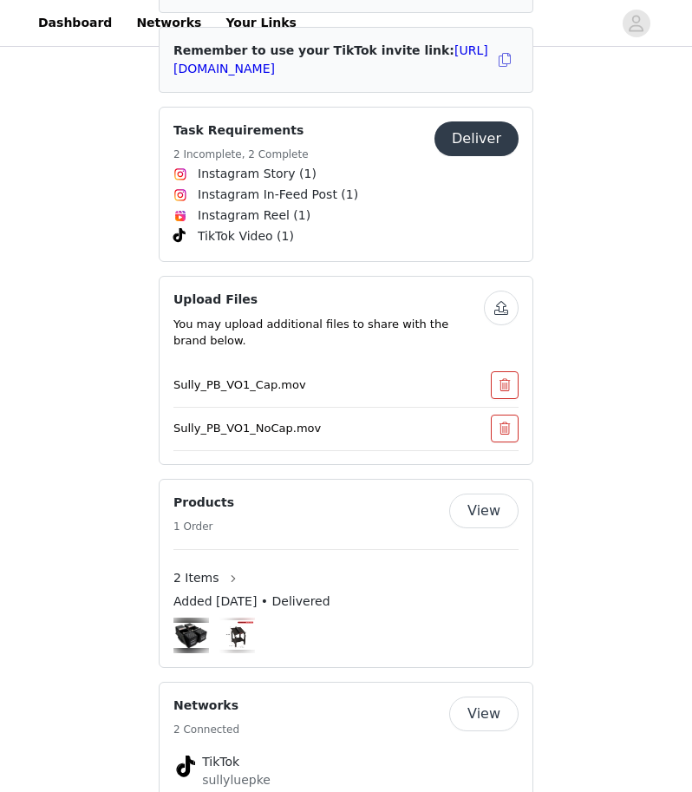
scroll to position [995, 0]
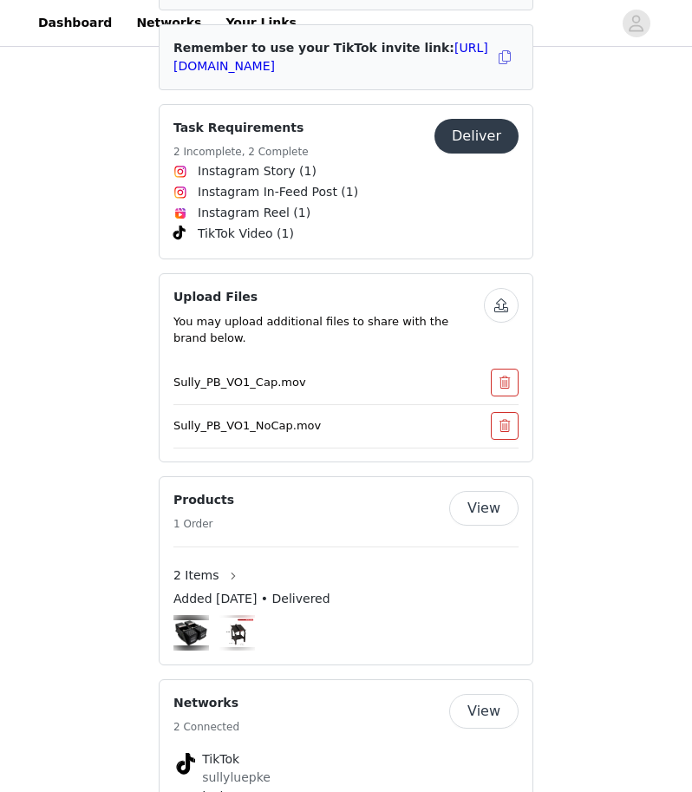
click at [504, 288] on button "button" at bounding box center [501, 305] width 35 height 35
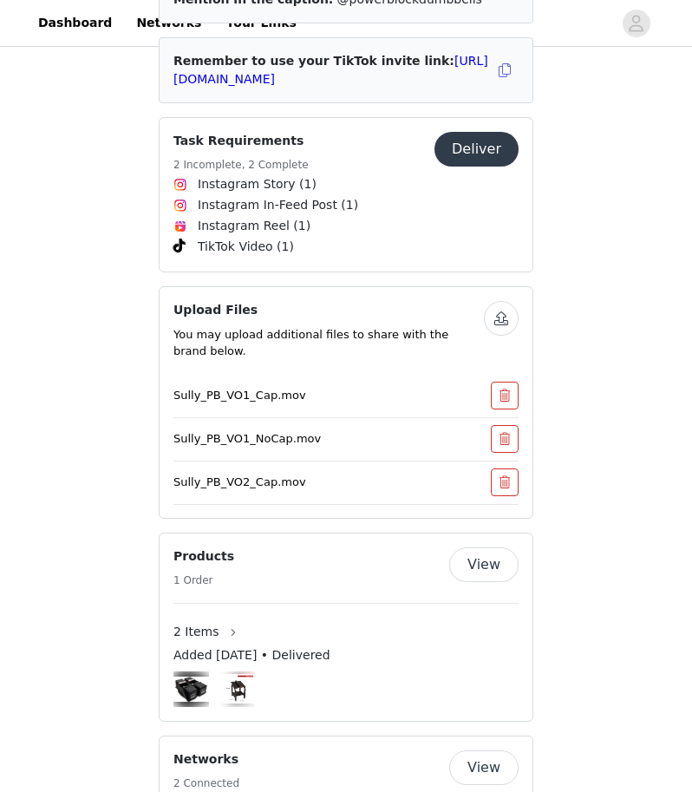
scroll to position [982, 0]
click at [502, 301] on button "button" at bounding box center [501, 318] width 35 height 35
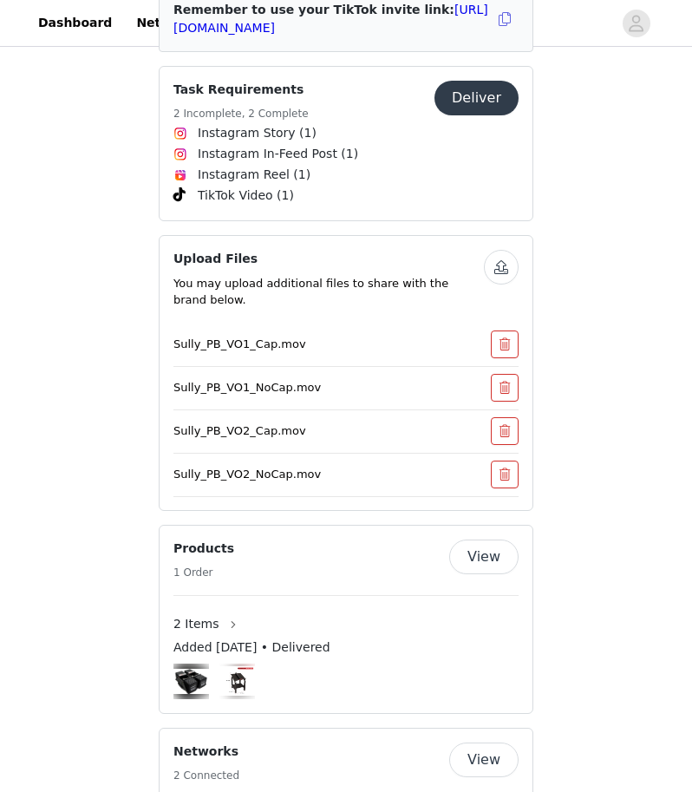
scroll to position [1037, 0]
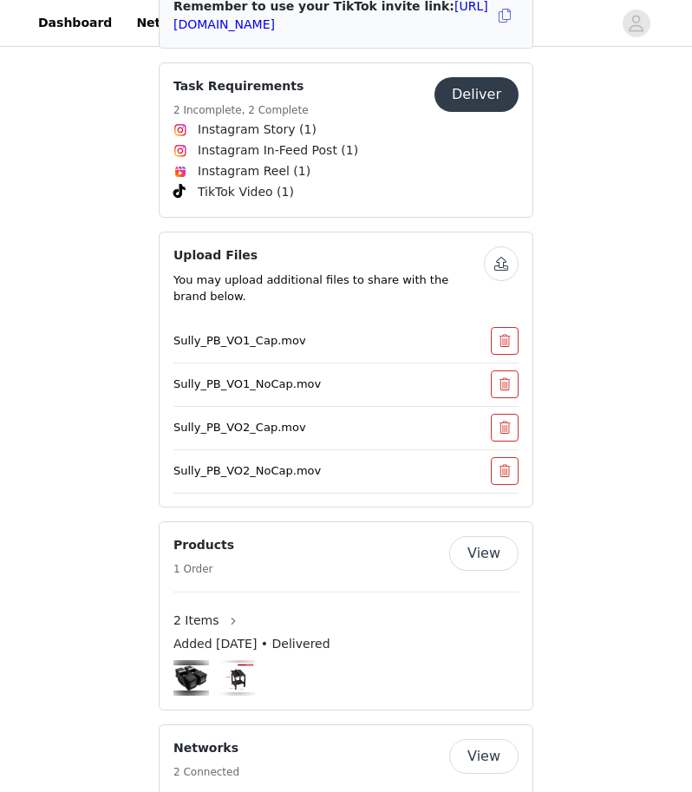
click at [505, 246] on button "button" at bounding box center [501, 263] width 35 height 35
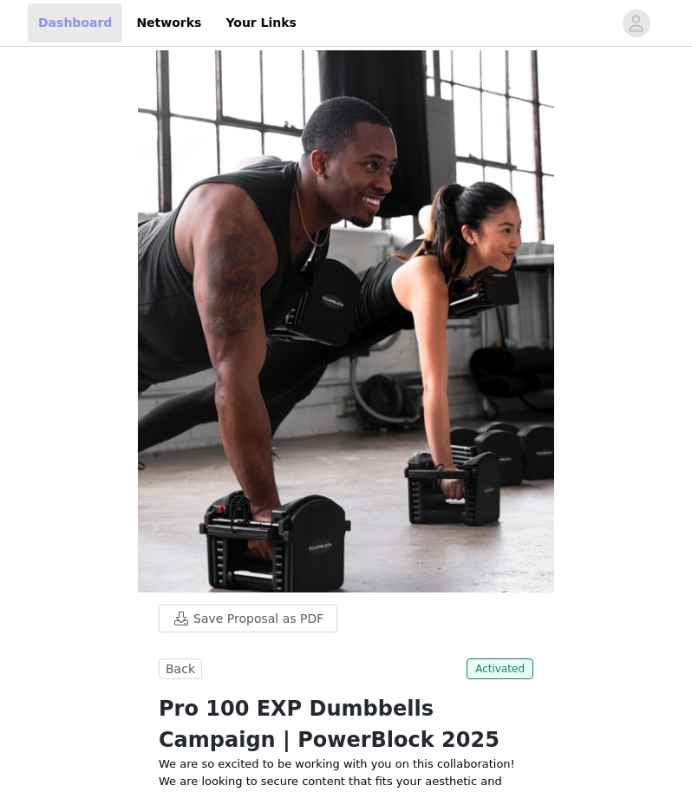
click at [98, 24] on link "Dashboard" at bounding box center [75, 22] width 95 height 39
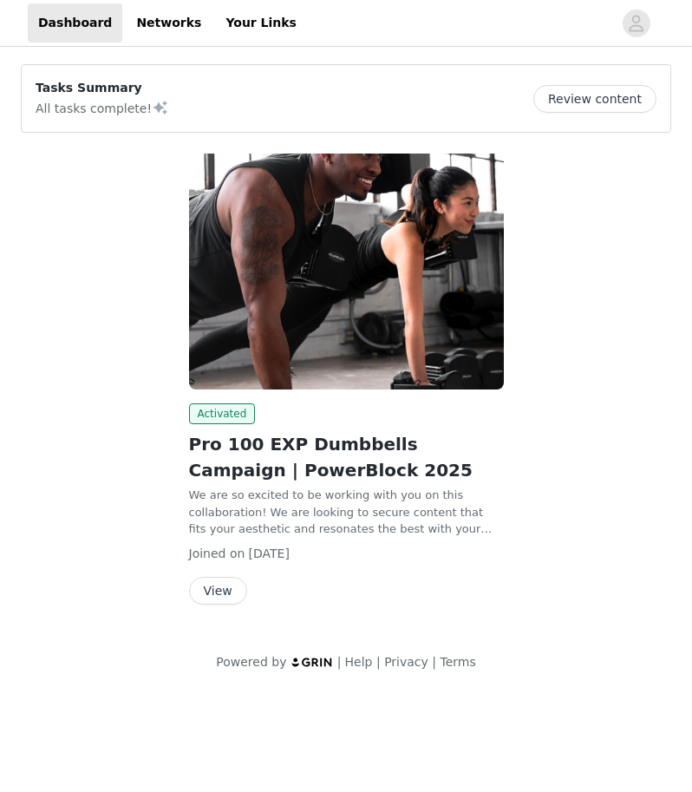
click at [637, 109] on button "Review content" at bounding box center [594, 99] width 123 height 28
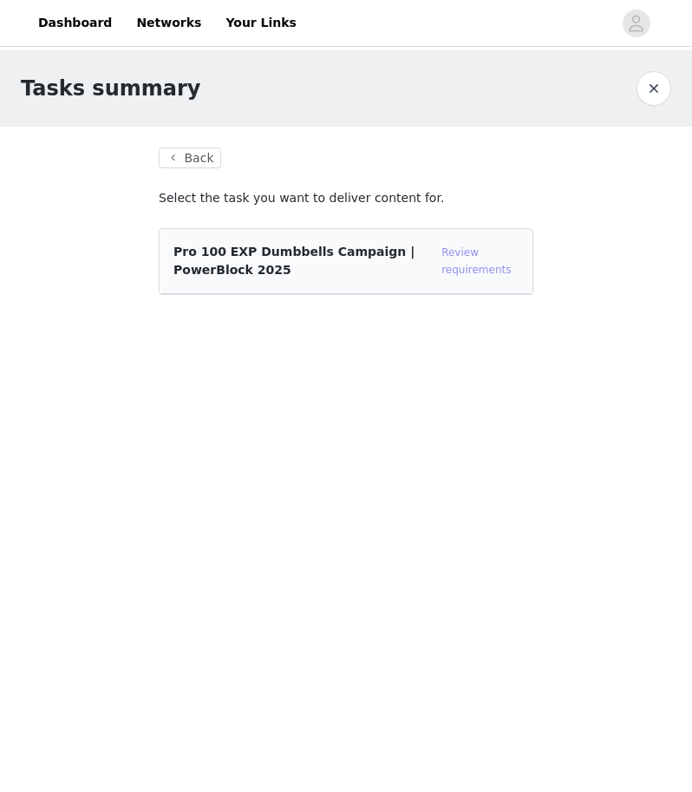
click at [486, 264] on link "Review requirements" at bounding box center [475, 260] width 69 height 29
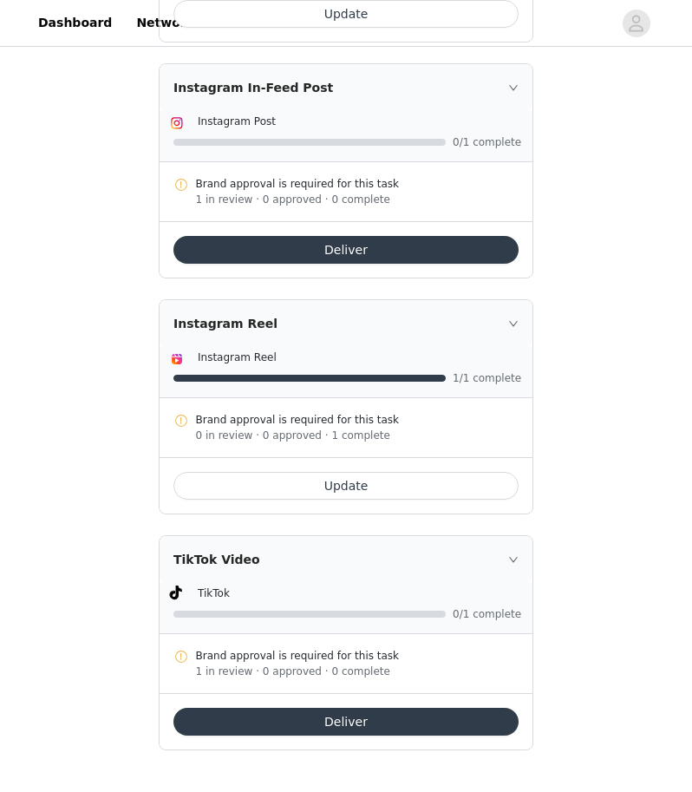
scroll to position [821, 0]
click at [384, 488] on button "Update" at bounding box center [345, 486] width 345 height 28
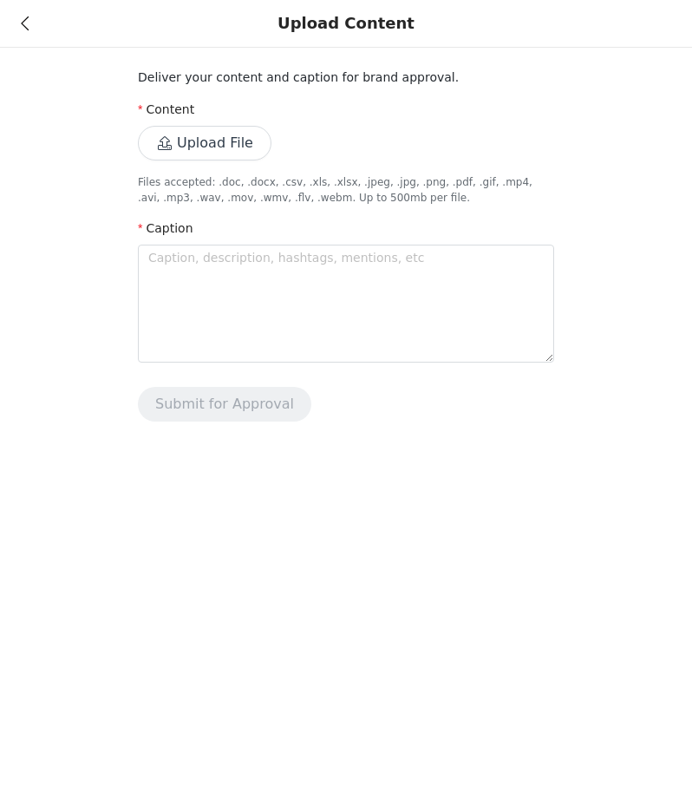
click at [215, 149] on button "Upload File" at bounding box center [205, 143] width 134 height 35
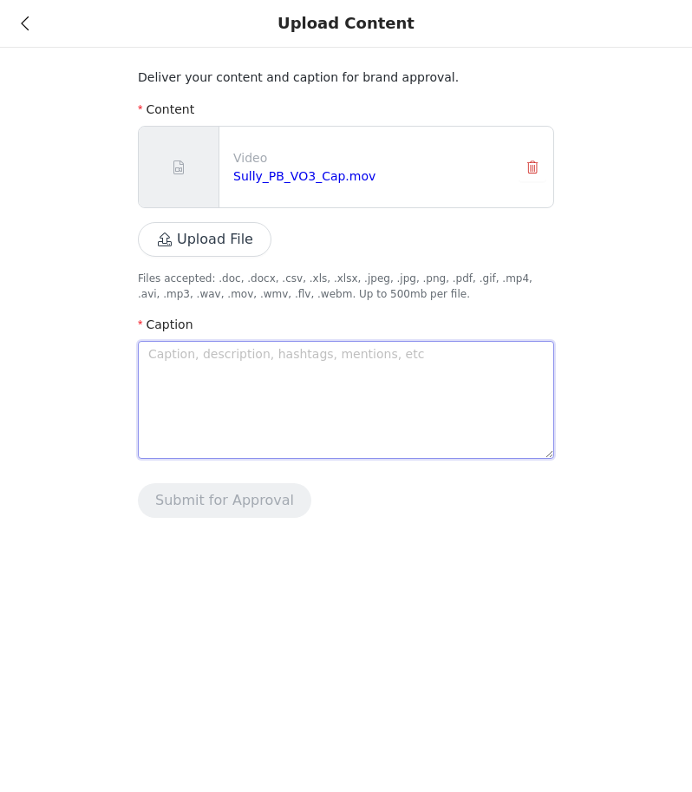
click at [481, 353] on textarea at bounding box center [346, 400] width 416 height 118
type textarea "I"
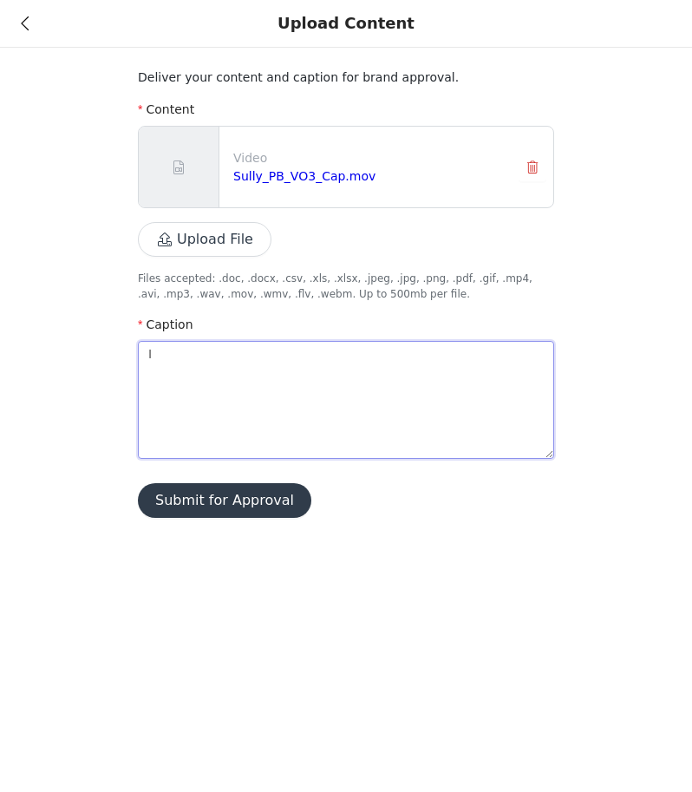
type textarea "I'"
type textarea "I'm"
type textarea "I'm n"
type textarea "I'm no"
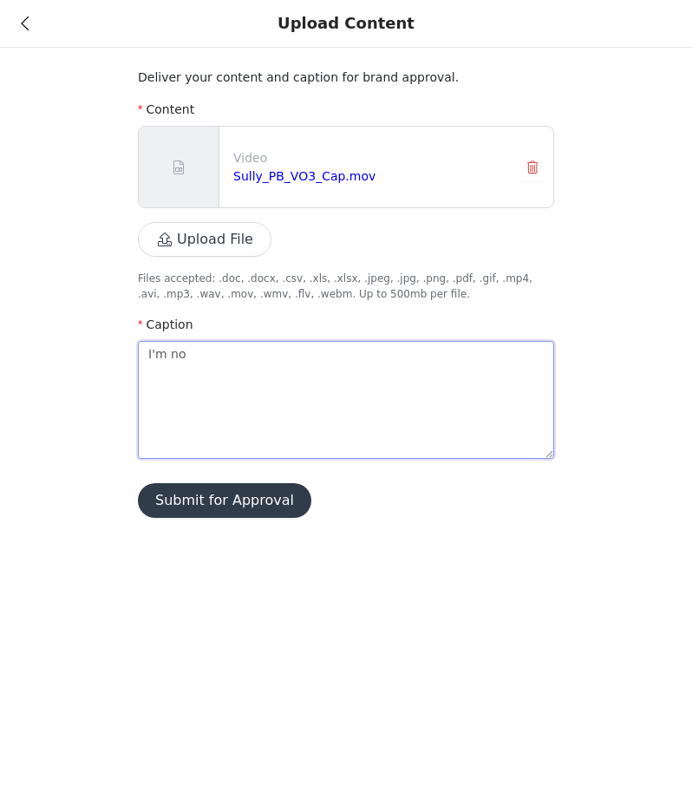
type textarea "I'm not"
type textarea "I'm not h"
type textarea "I'm not he"
type textarea "I'm not her"
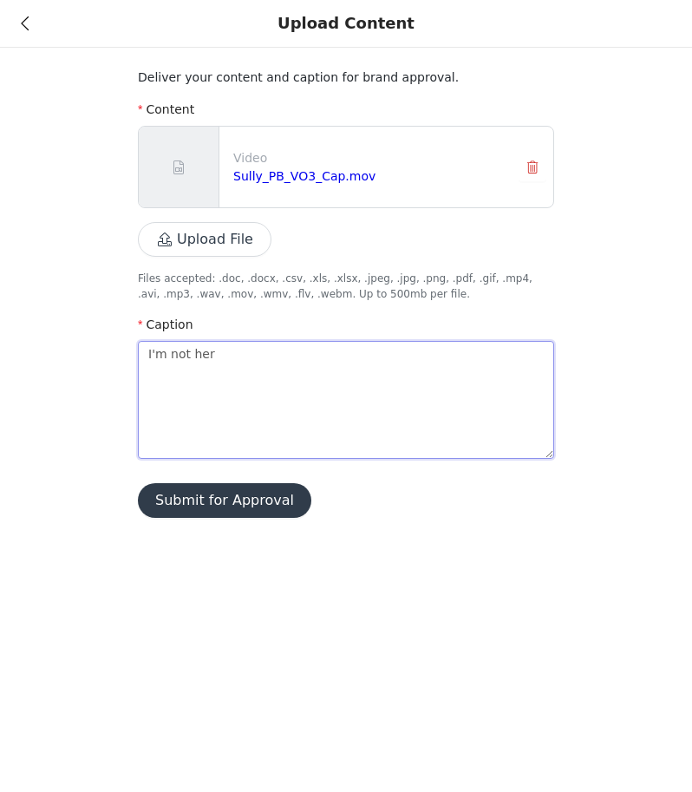
type textarea "I'm not here"
type textarea "I'm not her"
type textarea "I'm not he"
type textarea "I'm not h"
type textarea "I'm not"
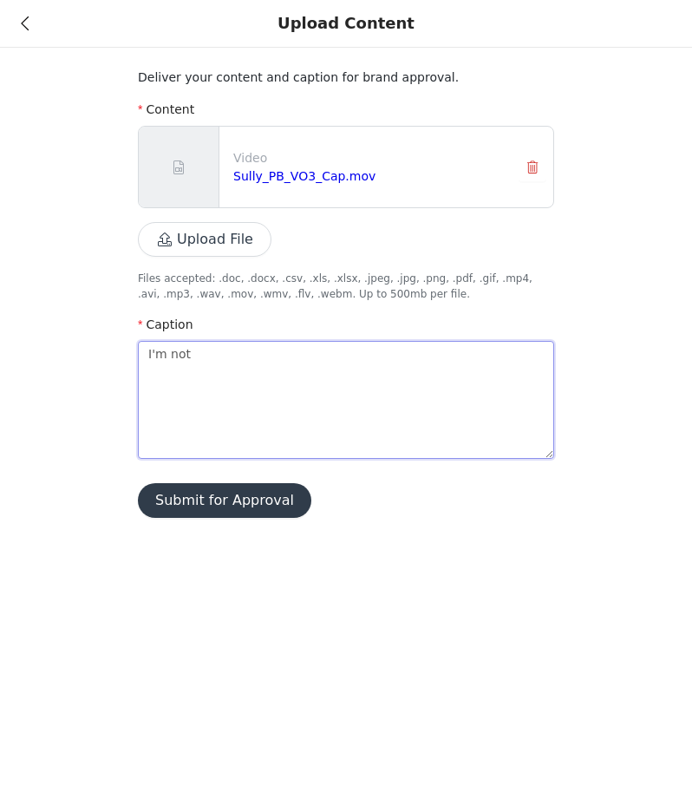
type textarea "I'm not o"
type textarea "I'm not on"
type textarea "I'm not on t"
type textarea "I'm not on th"
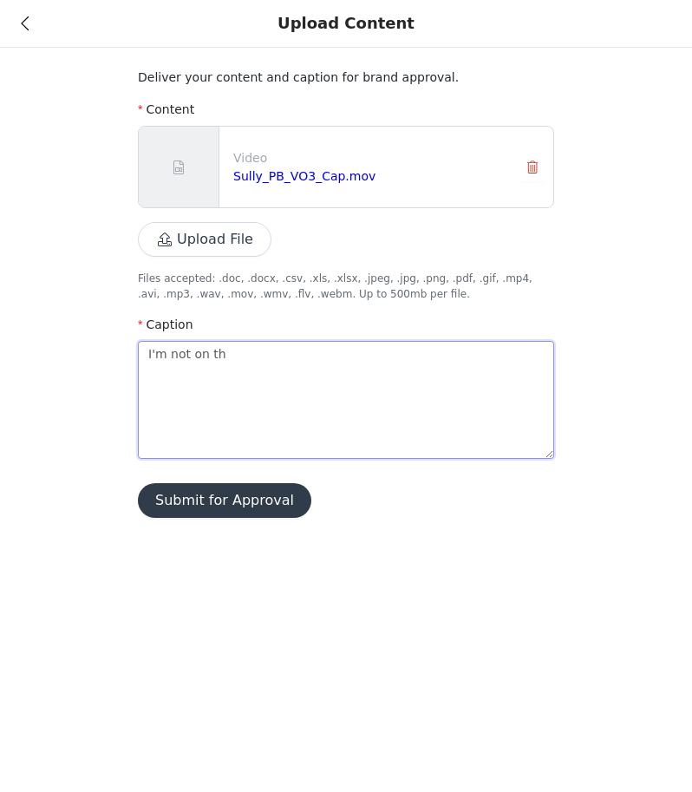
type textarea "I'm not on thi"
type textarea "I'm not on this"
type textarea "I'm not on this p"
type textarea "I'm not on this pl"
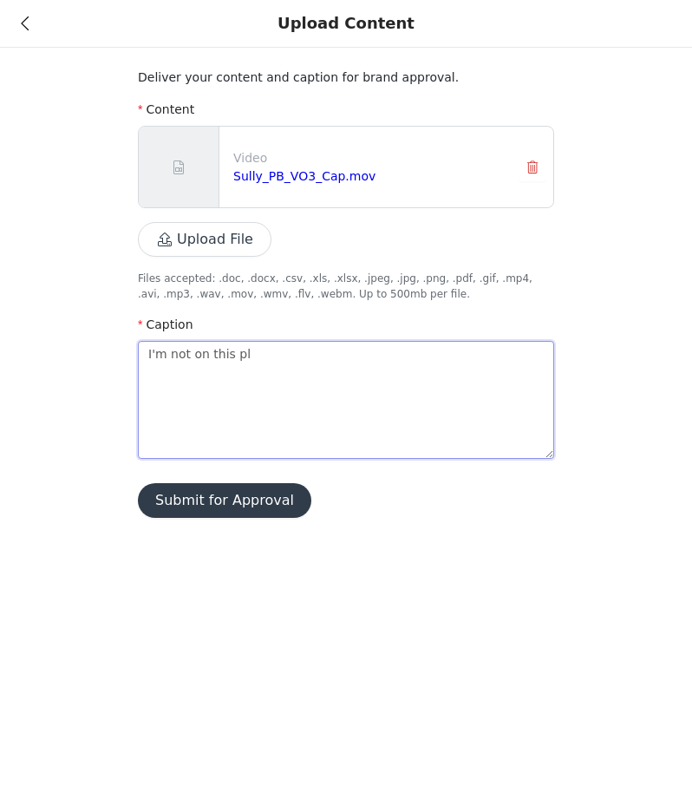
type textarea "I'm not on this pla"
type textarea "I'm not on this plan"
type textarea "I'm not on this plane"
type textarea "I'm not on this planet"
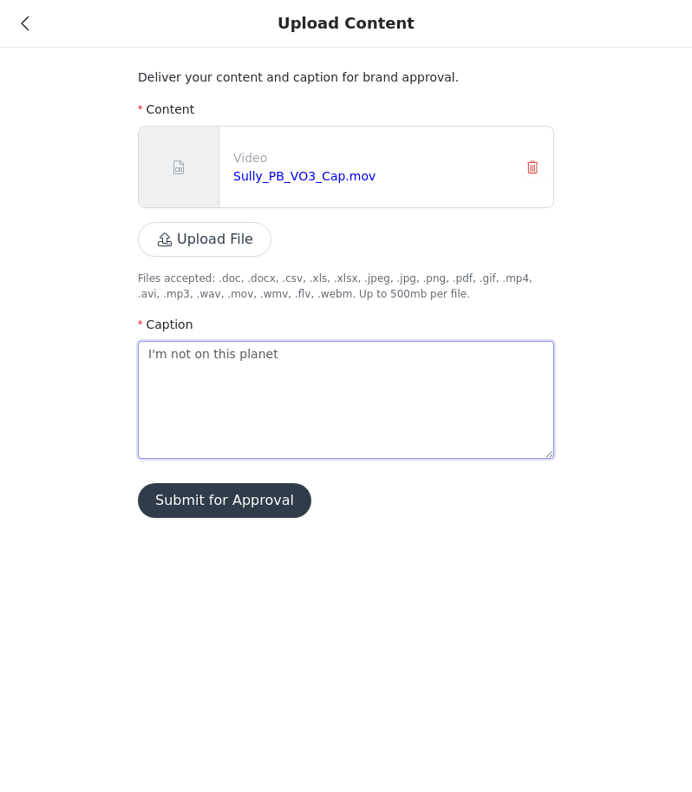
type textarea "I'm not on this planet t"
type textarea "I'm not on this planet to"
type textarea "I'm not on this planet to f"
type textarea "I'm not on this planet to fi"
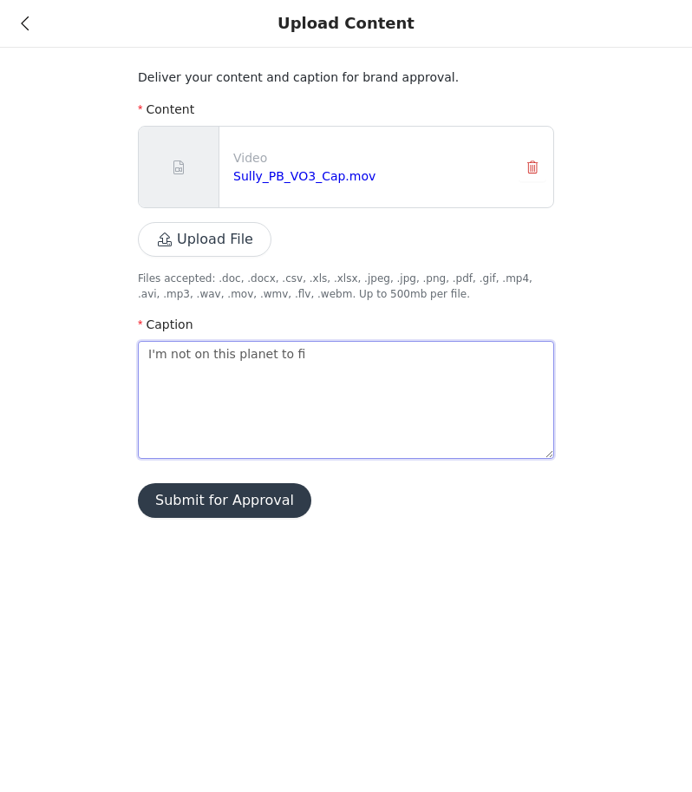
type textarea "I'm not on this planet to fin"
type textarea "I'm not on this planet to fi"
type textarea "I'm not on this planet to fit"
type textarea "I'm not on this planet to fit i"
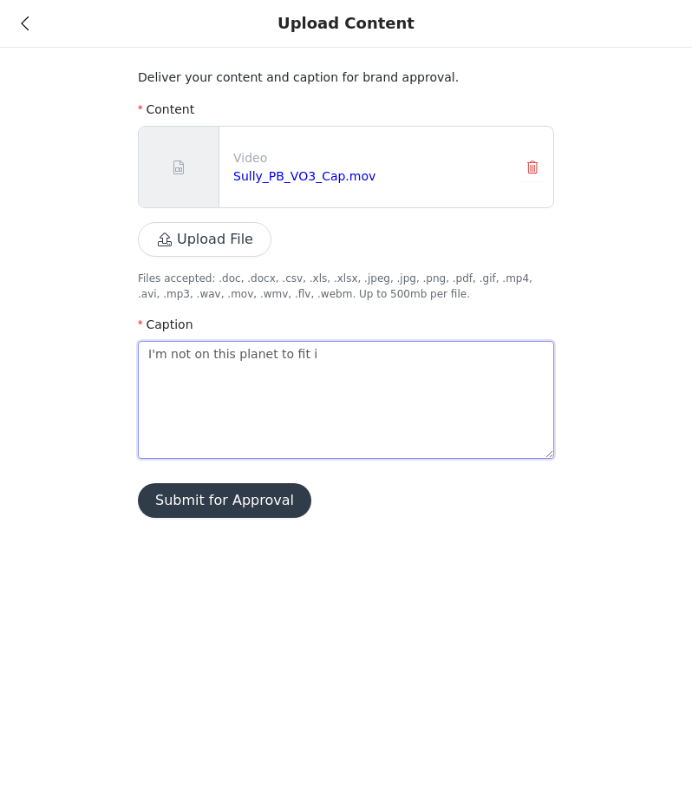
type textarea "I'm not on this planet to fit in"
type textarea "I'm not on this planet to fit in N"
type textarea "I'm not on this planet to fit in NE"
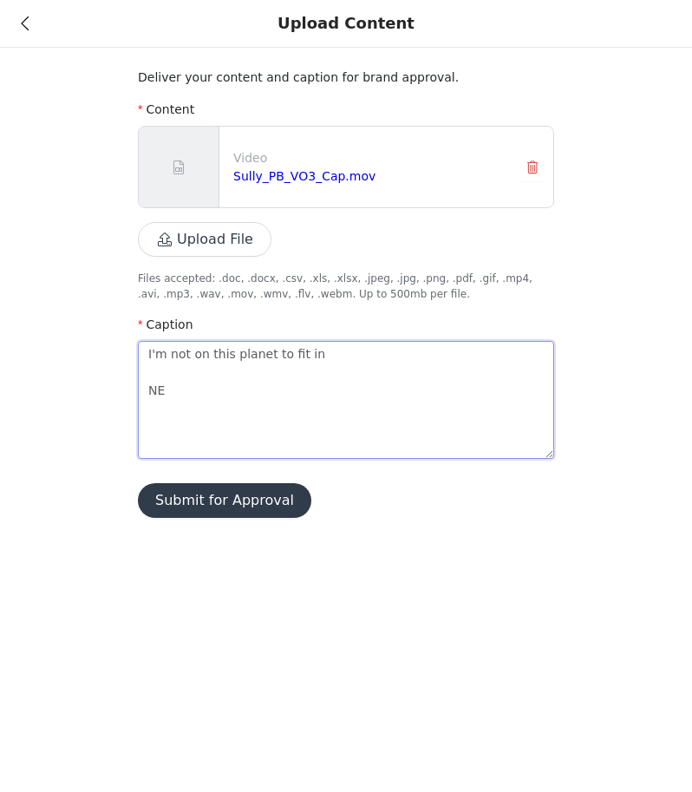
type textarea "I'm not on this planet to fit in NEW"
type textarea "I'm not on this planet to fit in NEWS"
type textarea "I'm not on this planet to fit in NEWS F"
type textarea "I'm not on this planet to fit in NEWS FL"
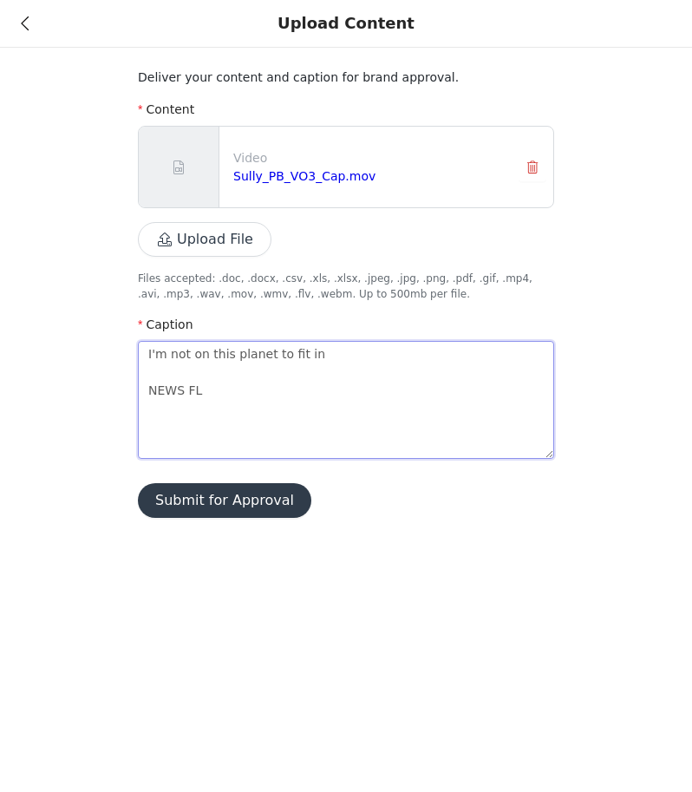
type textarea "I'm not on this planet to fit in NEWS FLA"
type textarea "I'm not on this planet to fit in NEWS FLAS"
type textarea "I'm not on this planet to fit in NEWS FLASH"
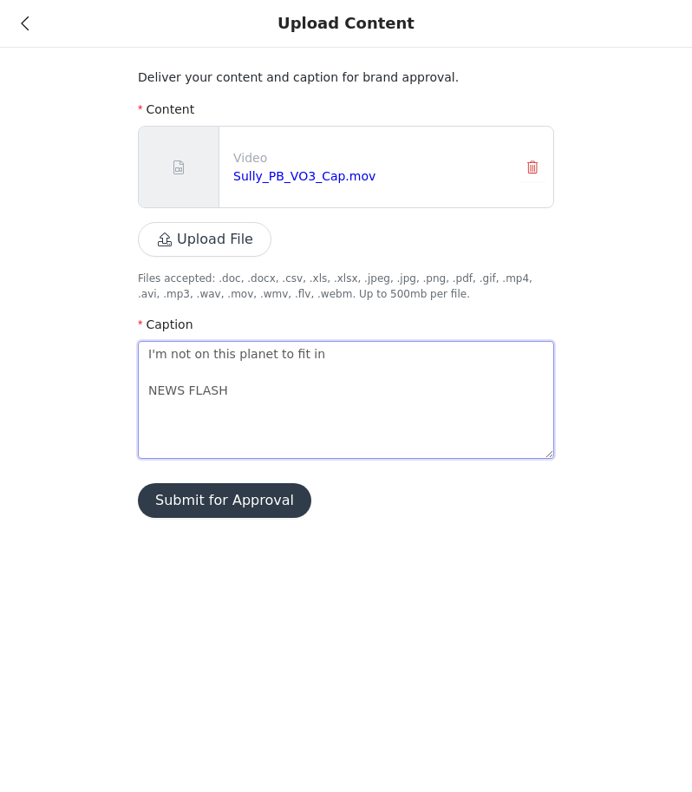
type textarea "I'm not on this planet to fit in NEWS FLASH N"
type textarea "I'm not on this planet to fit in NEWS FLASH Ni"
type textarea "I'm not on this planet to fit in NEWS FLASH Nie"
type textarea "I'm not on this planet to fit in NEWS FLASH Niet"
type textarea "I'm not on this planet to fit in NEWS FLASH Nieth"
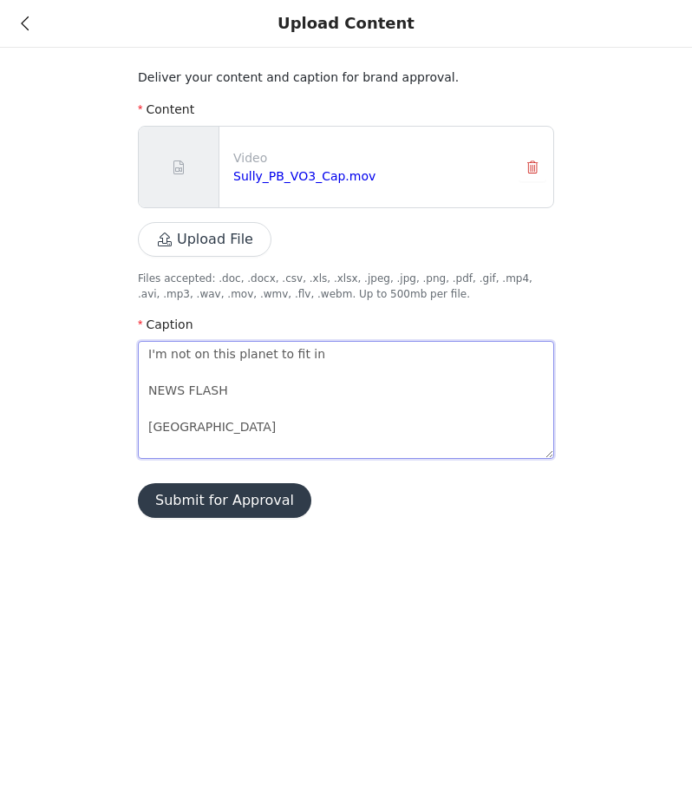
type textarea "I'm not on this planet to fit in NEWS FLASH Niethe"
type textarea "I'm not on this planet to fit in NEWS FLASH Niether"
type textarea "I'm not on this planet to fit in NEWS FLASH Niether a"
type textarea "I'm not on this planet to fit in NEWS FLASH Niether ar"
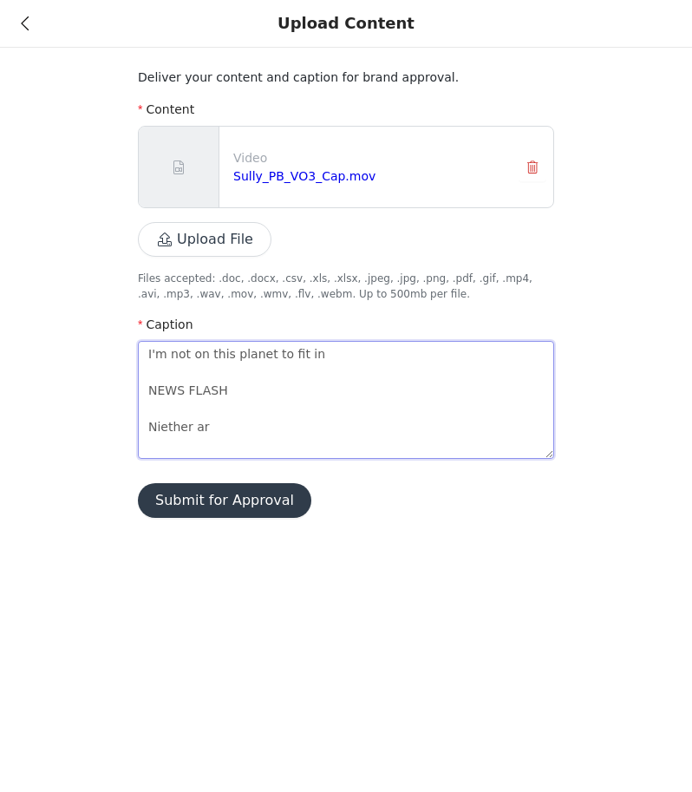
type textarea "I'm not on this planet to fit in NEWS FLASH Niether are"
type textarea "I'm not on this planet to fit in NEWS FLASH Neither are"
type textarea "I'm not on this planet to fit in NEWS FLASH Neither are y"
type textarea "I'm not on this planet to fit in NEWS FLASH Neither are yo"
type textarea "I'm not on this planet to fit in NEWS FLASH Neither are you"
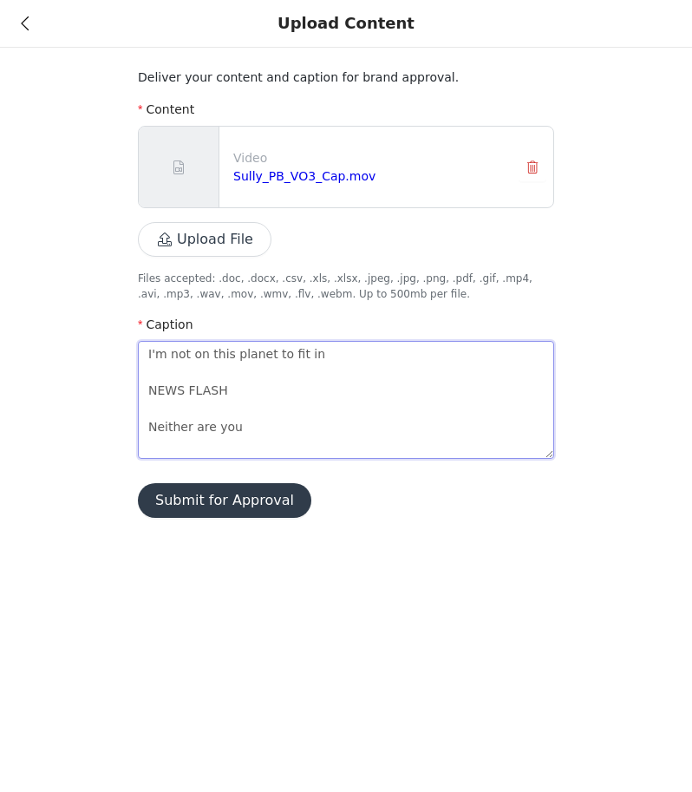
type textarea "I'm not on this planet to fit in NEWS FLASH Neither are you."
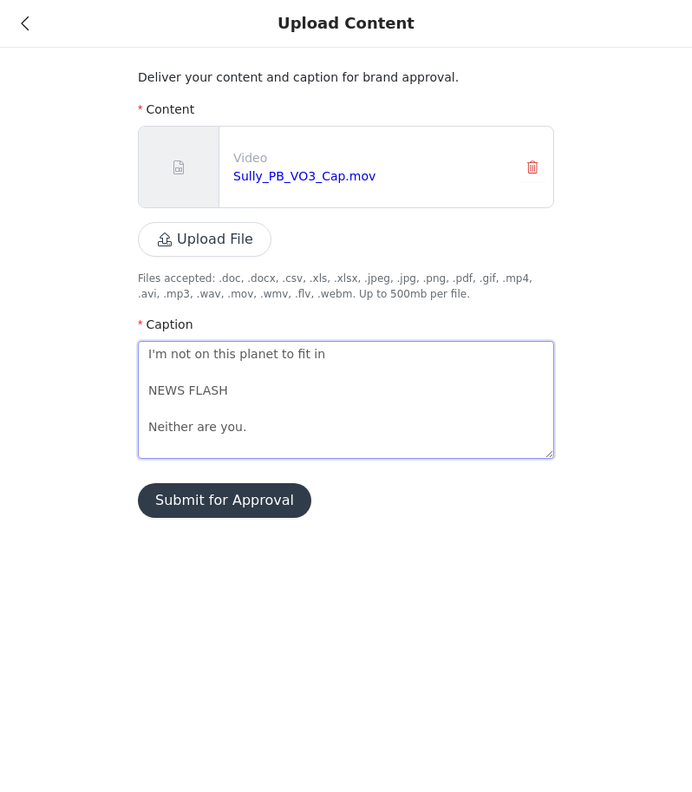
type textarea "I'm not on this planet to fit in NEWS FLASH Neither are you. t"
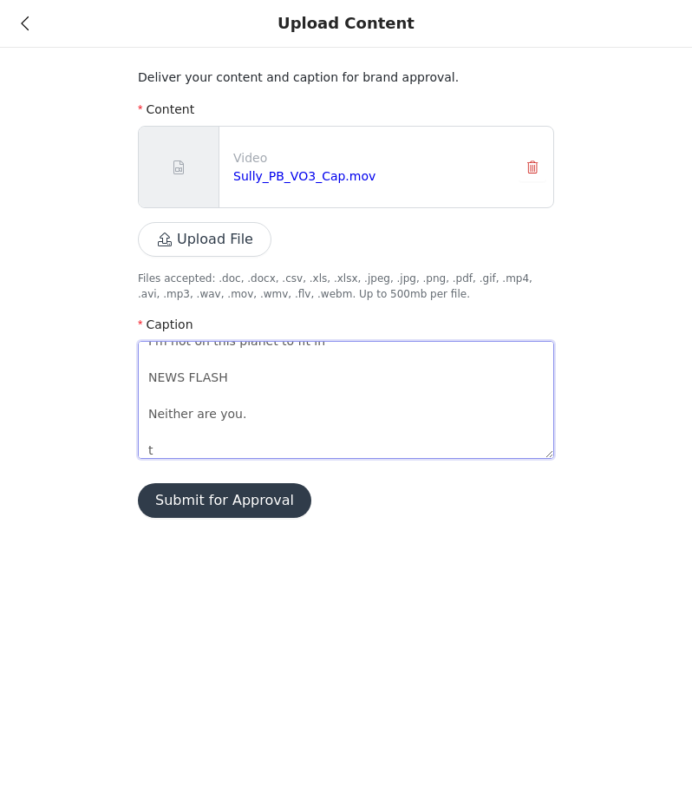
type textarea "I'm not on this planet to fit in NEWS FLASH Neither are you. to"
type textarea "I'm not on this planet to fit in NEWS FLASH Neither are you. to d"
type textarea "I'm not on this planet to fit in NEWS FLASH Neither are you. to do"
type textarea "I'm not on this planet to fit in NEWS FLASH Neither are you. to d"
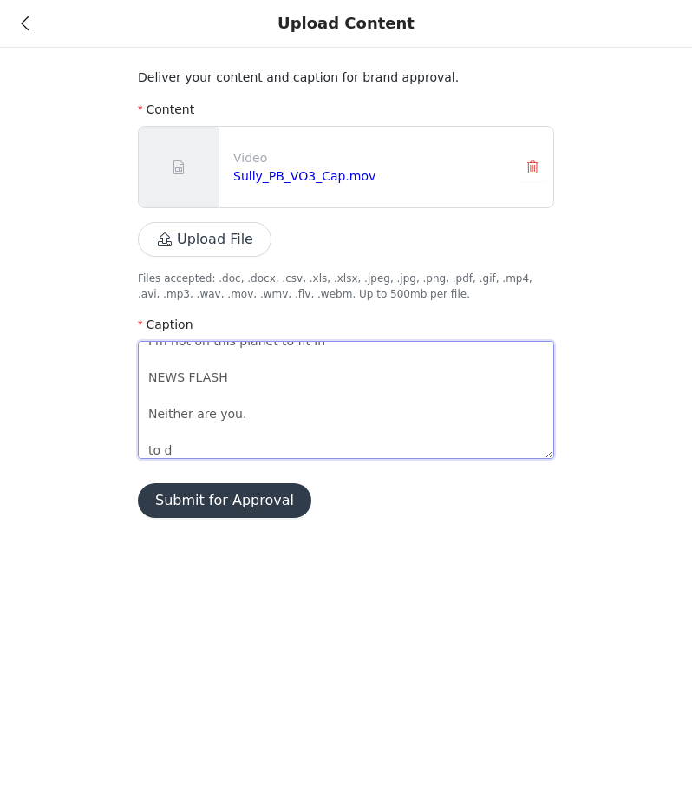
type textarea "I'm not on this planet to fit in NEWS FLASH Neither are you. to"
type textarea "I'm not on this planet to fit in NEWS FLASH Neither are you. t"
type textarea "I'm not on this planet to fit in NEWS FLASH Neither are you."
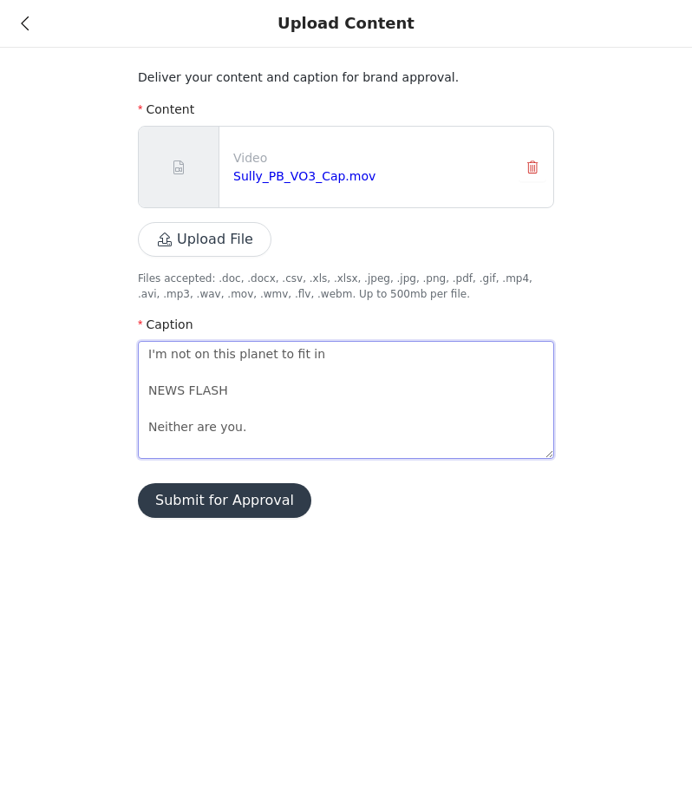
type textarea "I'm not on this planet to fit in NEWS FLASH Neither are you. T"
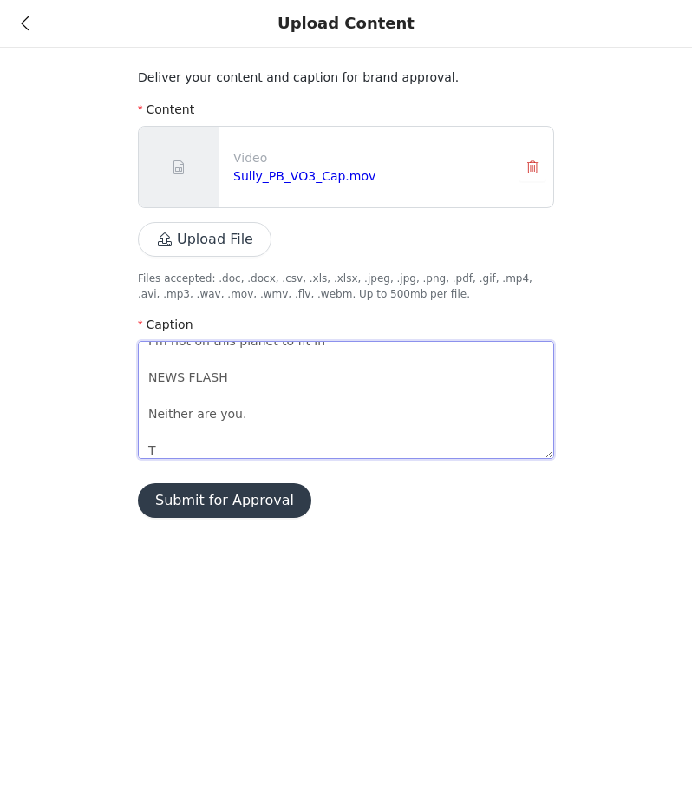
type textarea "I'm not on this planet to fit in NEWS FLASH Neither are you. To"
type textarea "I'm not on this planet to fit in NEWS FLASH Neither are you. To d"
type textarea "I'm not on this planet to fit in NEWS FLASH Neither are you. To do"
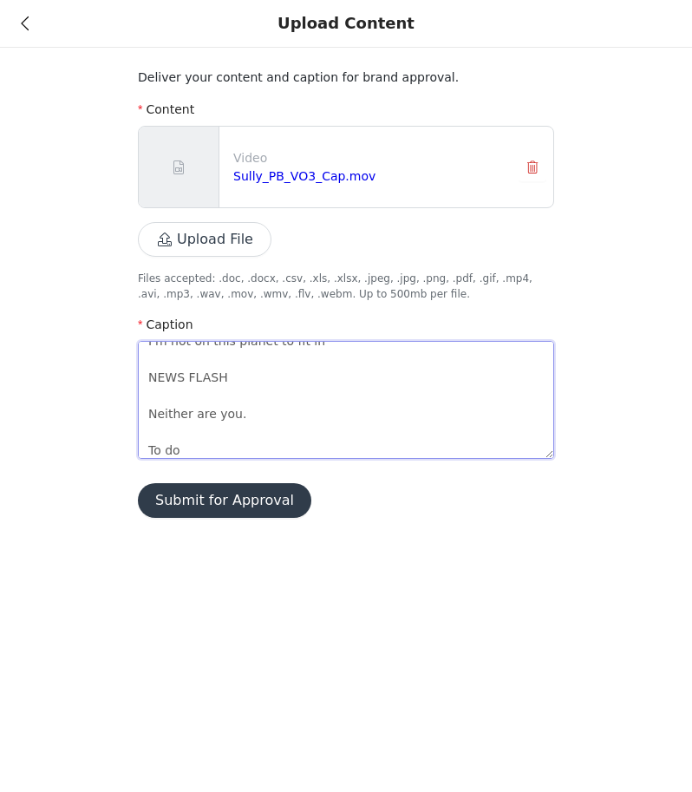
type textarea "I'm not on this planet to fit in NEWS FLASH Neither are you. To do t"
type textarea "I'm not on this planet to fit in NEWS FLASH Neither are you. To do th"
type textarea "I'm not on this planet to fit in NEWS FLASH Neither are you. To do thi"
type textarea "I'm not on this planet to fit in NEWS FLASH Neither are you. To do this"
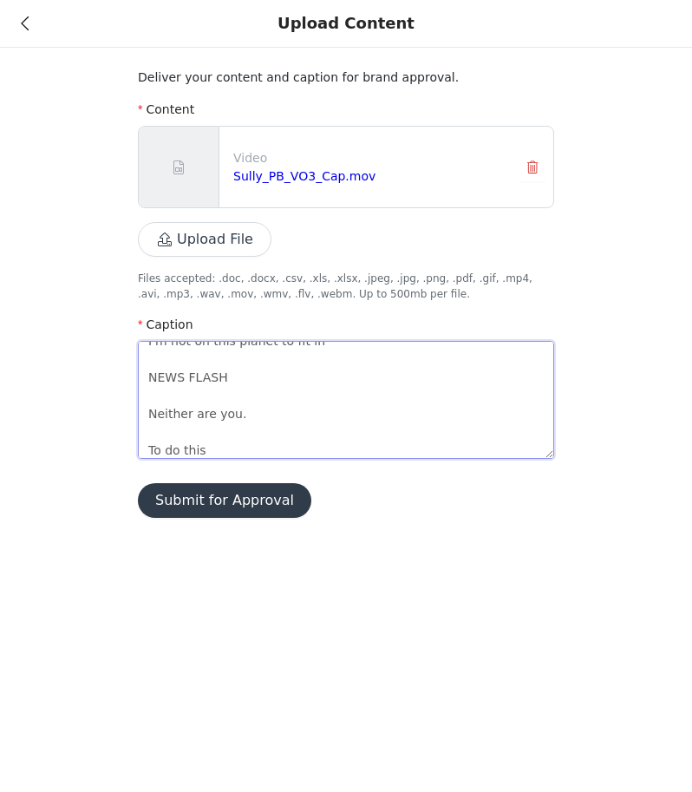
type textarea "I'm not on this planet to fit in NEWS FLASH Neither are you. To do this i"
type textarea "I'm not on this planet to fit in NEWS FLASH Neither are you. To do this I"
type textarea "I'm not on this planet to fit in NEWS FLASH Neither are you. To do this I n"
type textarea "I'm not on this planet to fit in NEWS FLASH Neither are you. To do this I ne"
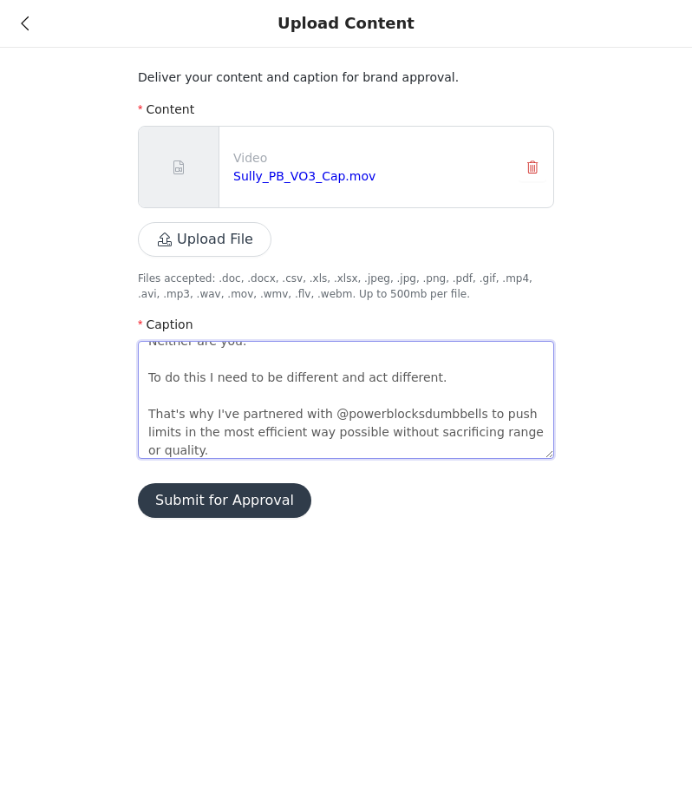
scroll to position [104, 0]
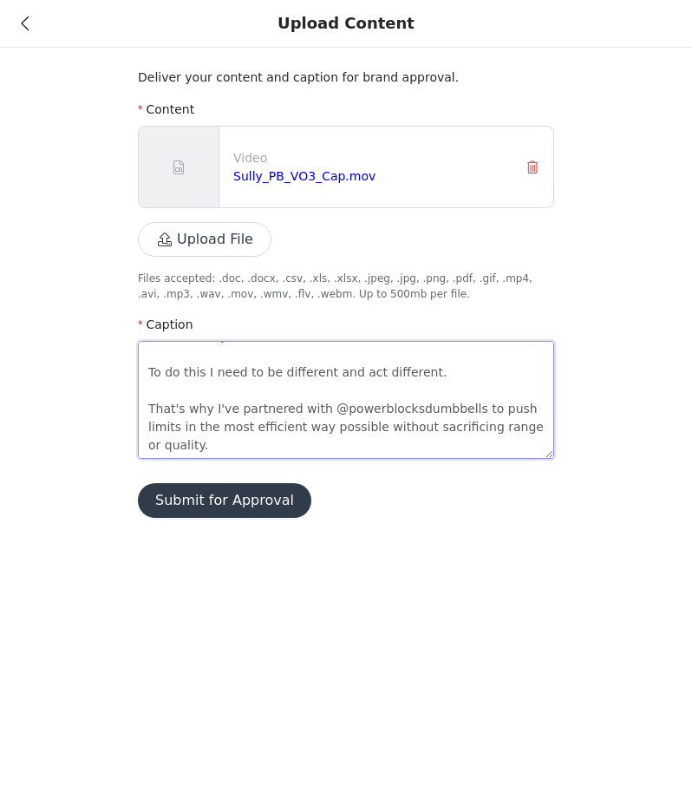
click at [479, 417] on textarea "I'm not on this planet to fit in NEWS FLASH Neither are you. To do this I need …" at bounding box center [346, 400] width 416 height 118
click at [267, 436] on textarea "I'm not on this planet to fit in NEWS FLASH Neither are you. To do this I need …" at bounding box center [346, 400] width 416 height 118
click at [421, 435] on textarea "I'm not on this planet to fit in NEWS FLASH Neither are you. To do this I need …" at bounding box center [346, 400] width 416 height 118
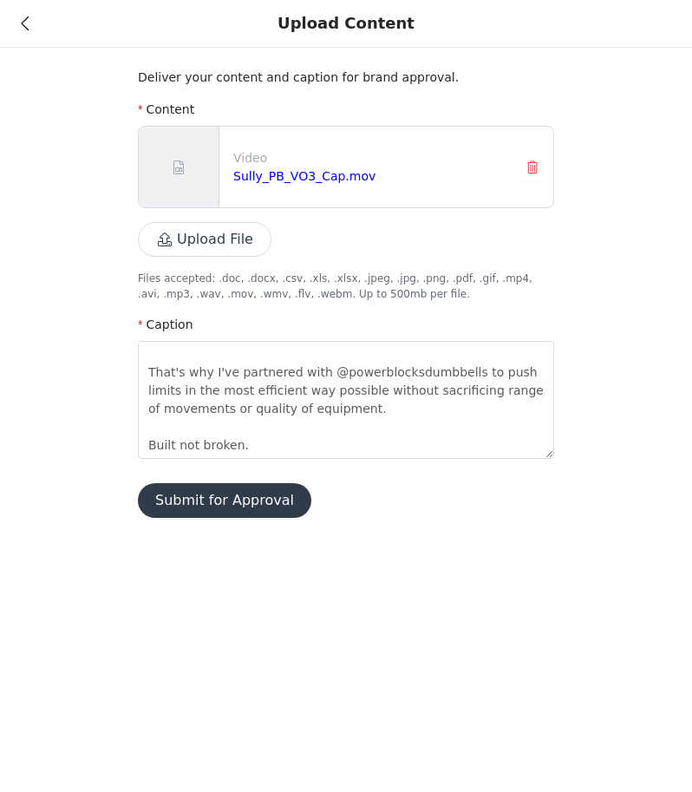
click at [247, 502] on button "Submit for Approval" at bounding box center [224, 500] width 173 height 35
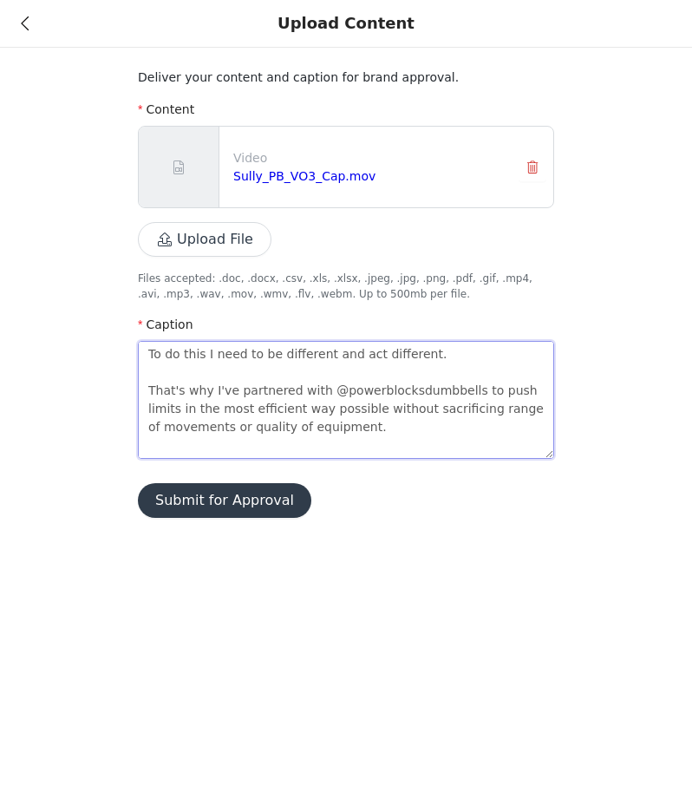
scroll to position [0, 0]
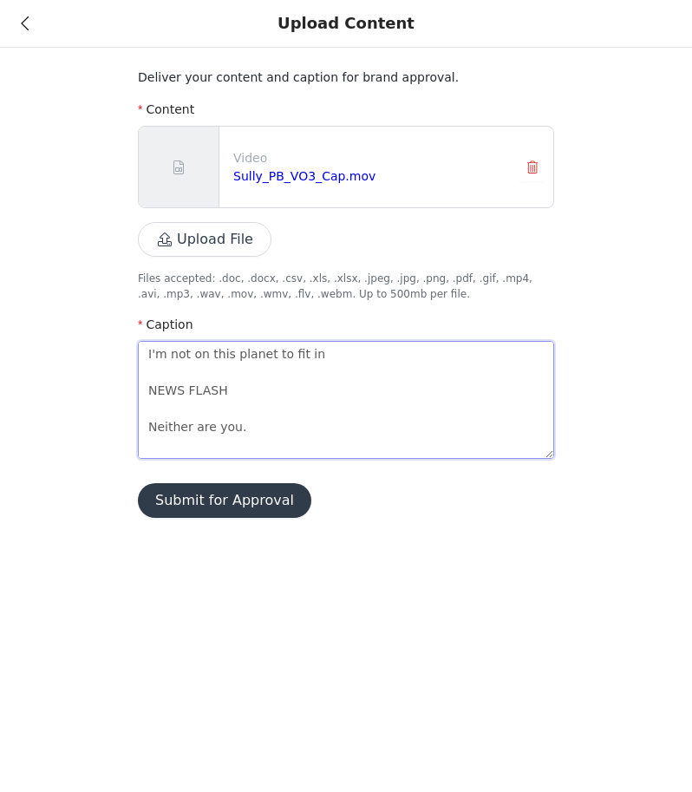
drag, startPoint x: 256, startPoint y: 417, endPoint x: -6, endPoint y: 251, distance: 310.3
click at [0, 251] on html "Dashboard Networks Your Links Deliverable 1 Back Unsubmitted Instagram Reel Ins…" at bounding box center [346, 396] width 692 height 792
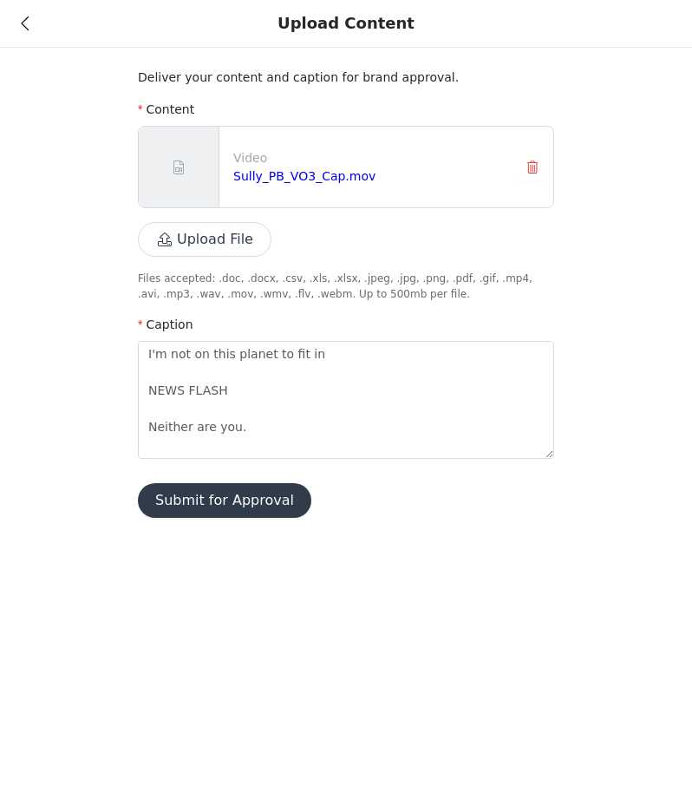
click at [29, 29] on icon at bounding box center [25, 23] width 8 height 12
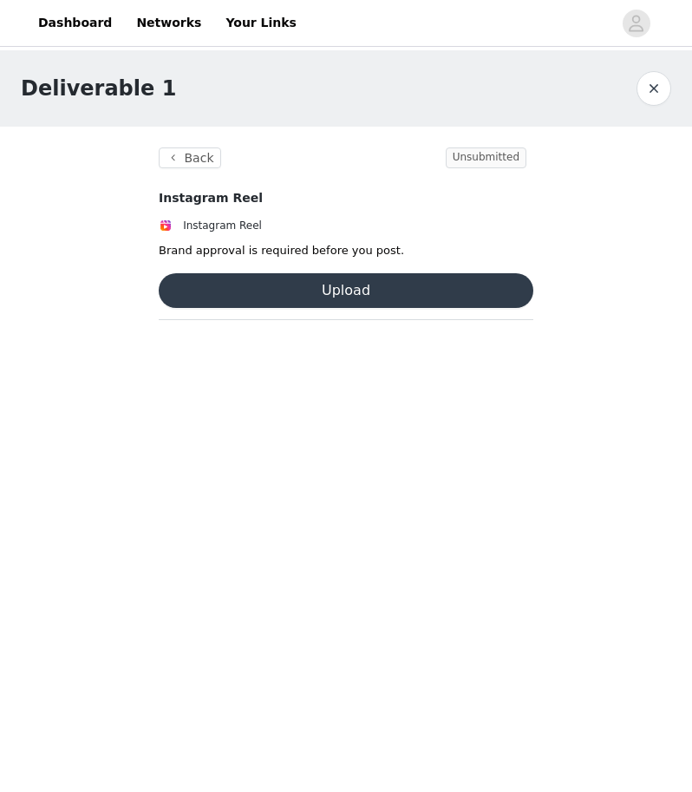
click at [29, 29] on link "Dashboard" at bounding box center [75, 22] width 95 height 39
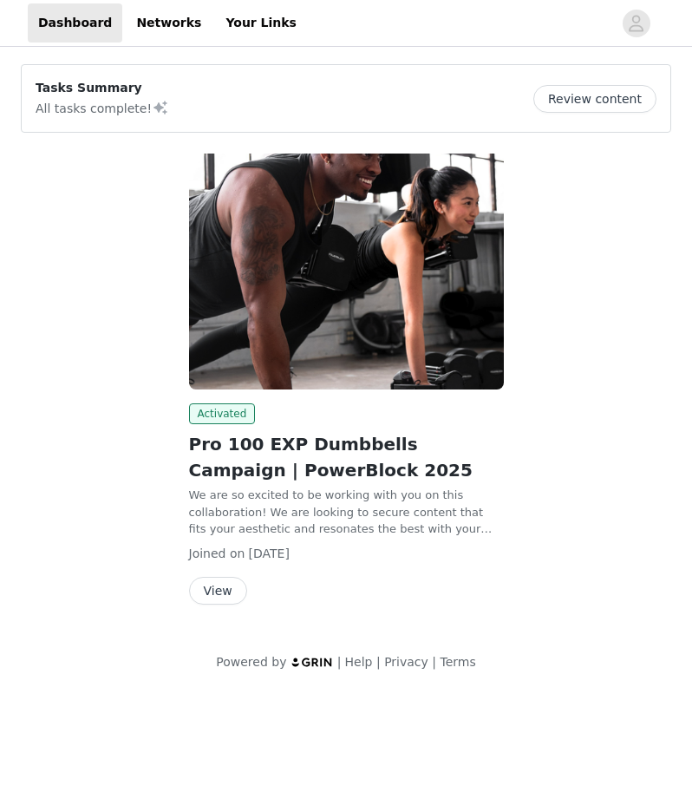
click at [609, 108] on button "Review content" at bounding box center [594, 99] width 123 height 28
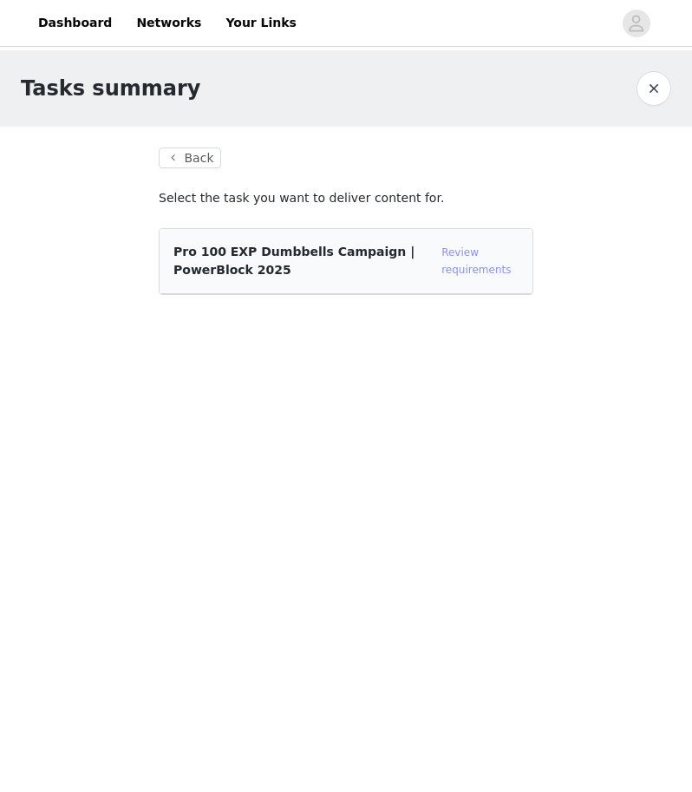
click at [483, 274] on link "Review requirements" at bounding box center [475, 260] width 69 height 29
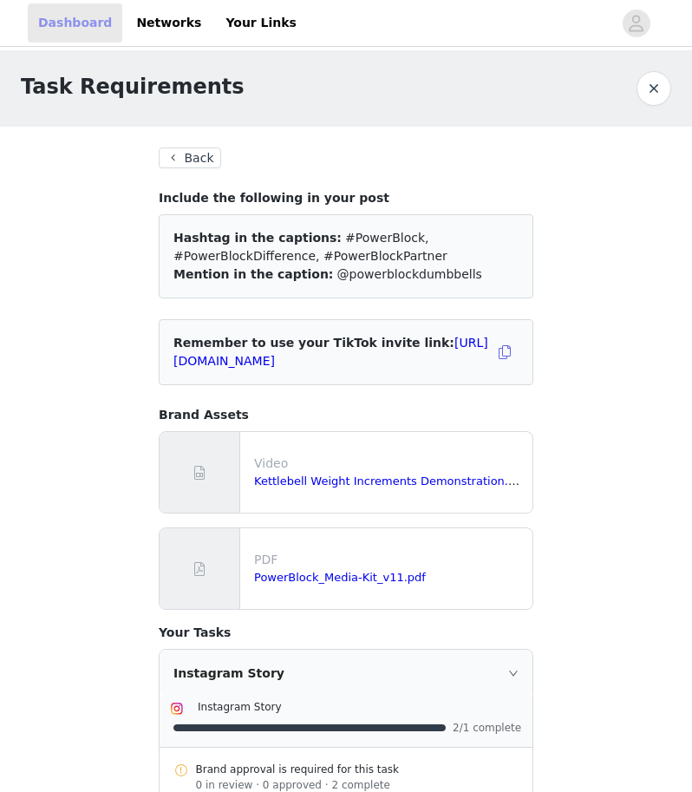
click at [70, 30] on link "Dashboard" at bounding box center [75, 22] width 95 height 39
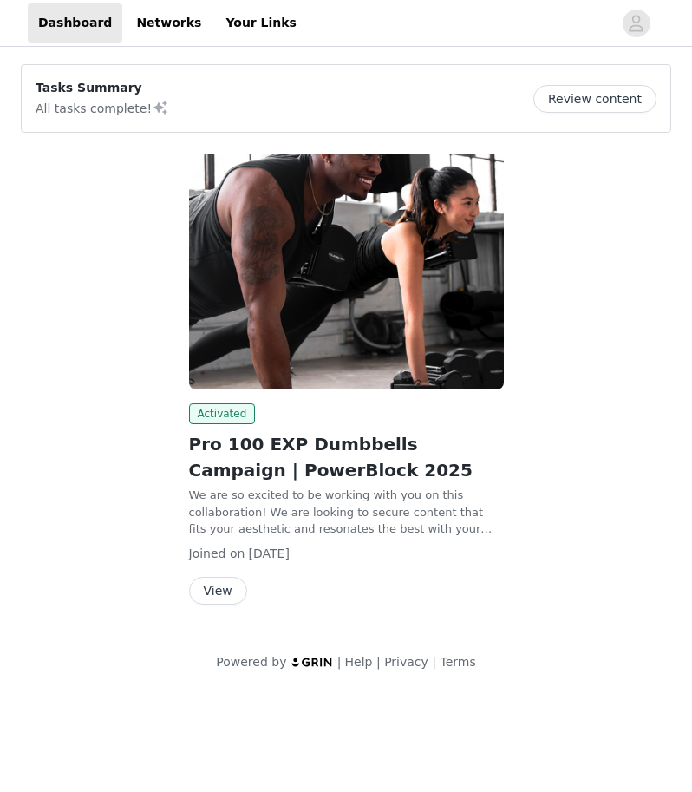
click at [216, 596] on button "View" at bounding box center [218, 591] width 58 height 28
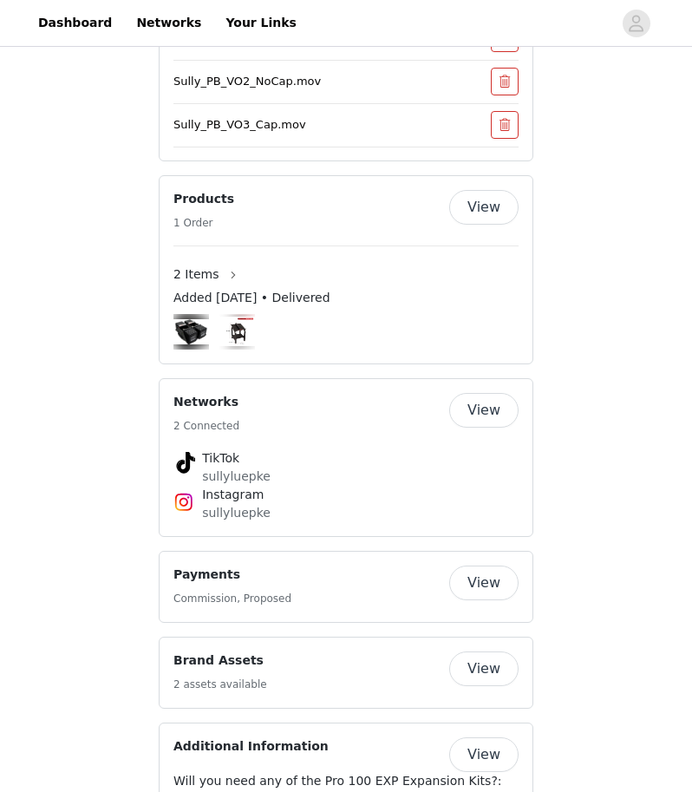
scroll to position [1427, 0]
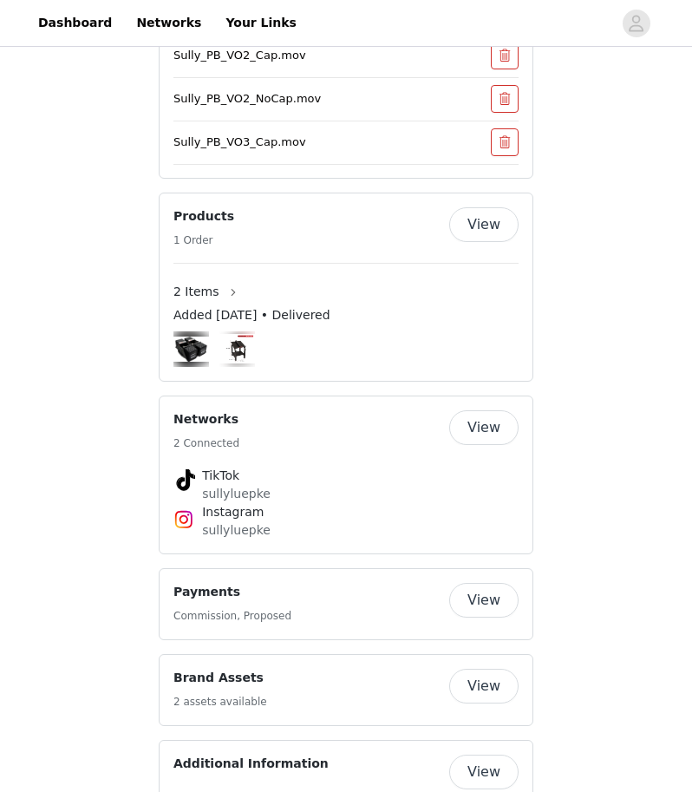
click at [501, 583] on button "View" at bounding box center [483, 600] width 69 height 35
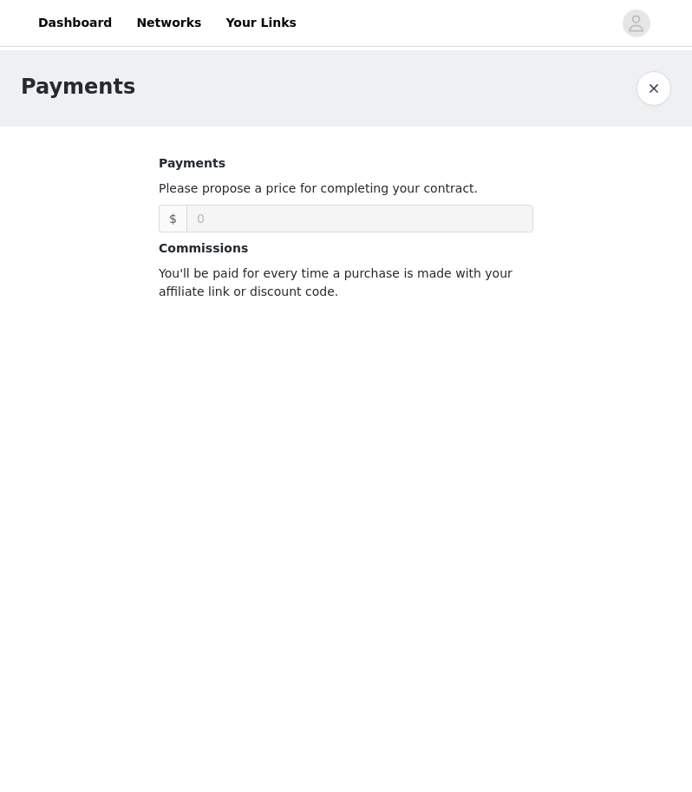
click at [648, 95] on button "button" at bounding box center [653, 88] width 35 height 35
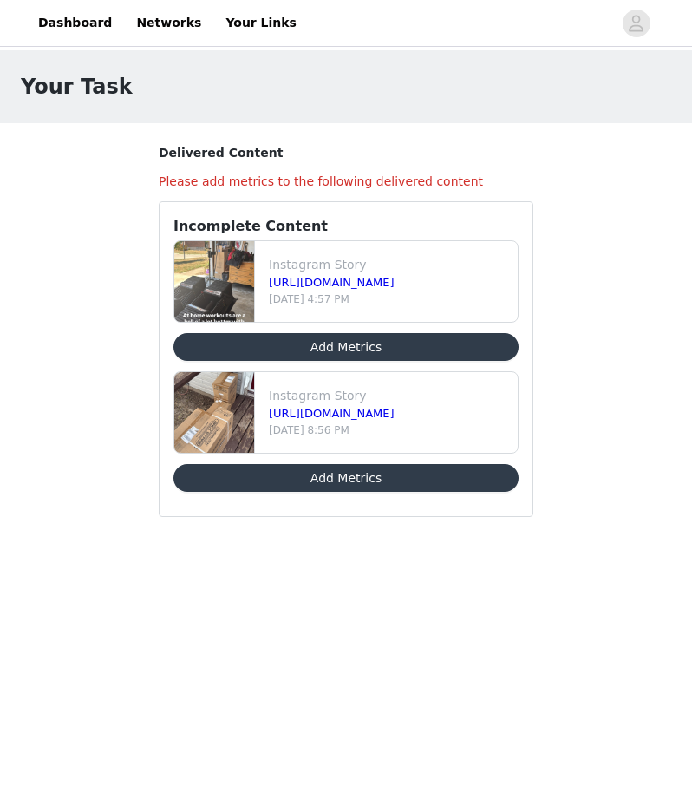
click at [502, 351] on button "Add Metrics" at bounding box center [345, 347] width 345 height 28
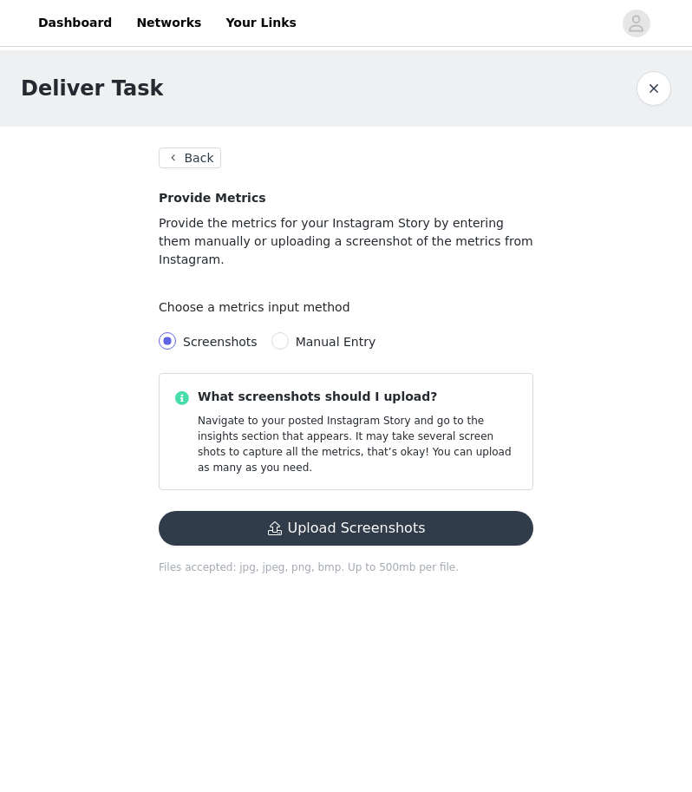
click at [324, 511] on button "Upload Screenshots" at bounding box center [346, 528] width 375 height 35
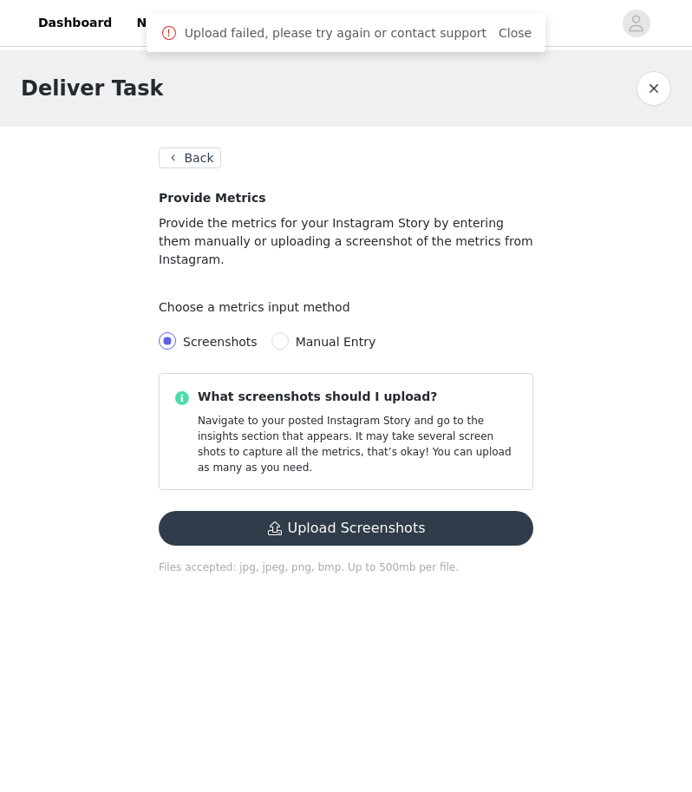
click at [482, 511] on button "Upload Screenshots" at bounding box center [346, 528] width 375 height 35
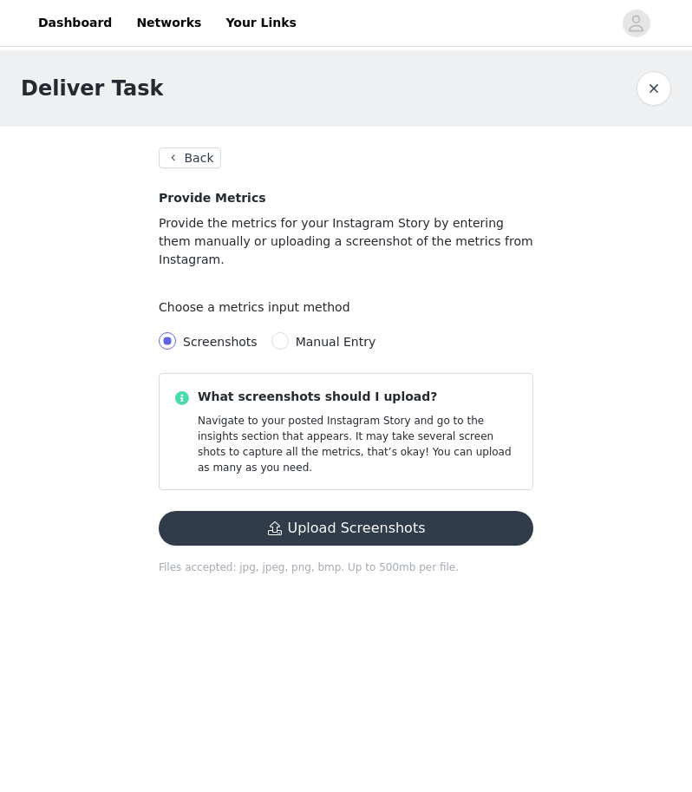
click at [277, 511] on button "Upload Screenshots" at bounding box center [346, 528] width 375 height 35
click at [631, 10] on icon "avatar" at bounding box center [636, 24] width 16 height 28
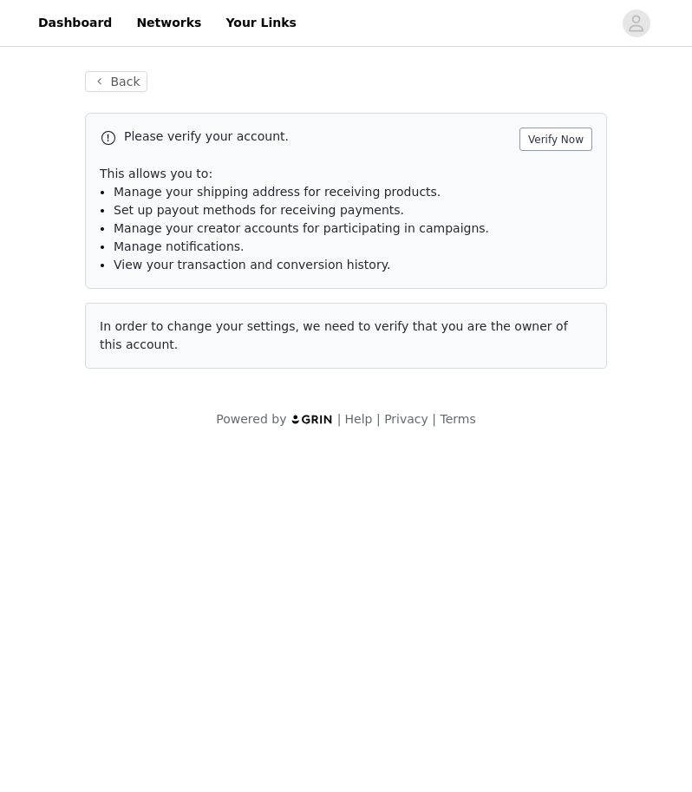
click at [569, 144] on button "Verify Now" at bounding box center [555, 138] width 73 height 23
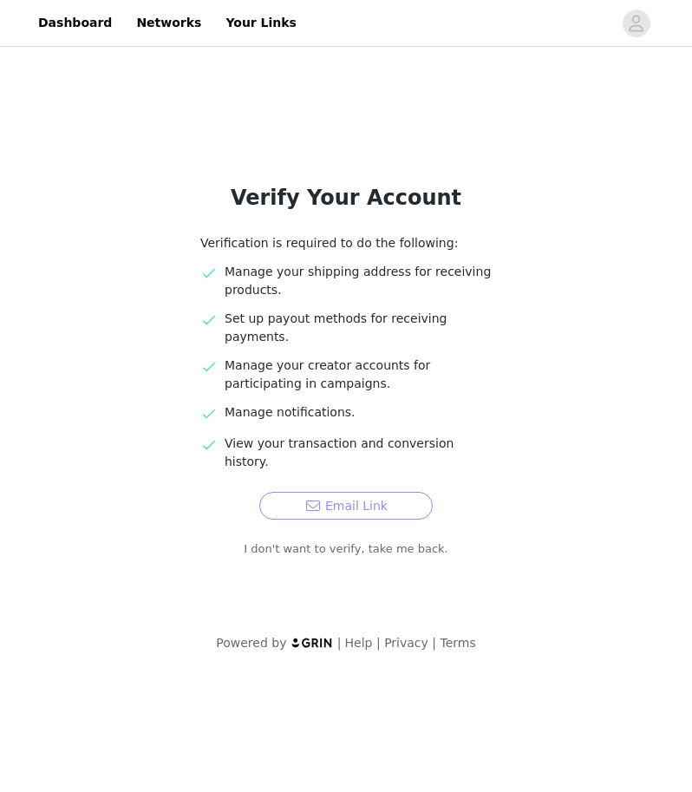
click at [394, 492] on button "Email Link" at bounding box center [345, 506] width 173 height 28
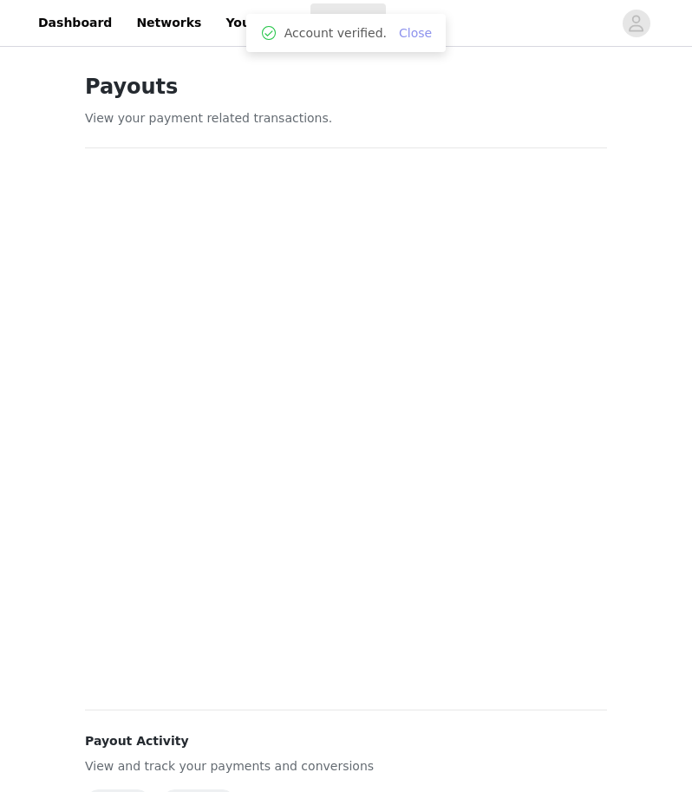
click at [416, 36] on link "Close" at bounding box center [415, 33] width 33 height 14
click at [247, 23] on link "Your Links" at bounding box center [261, 22] width 92 height 39
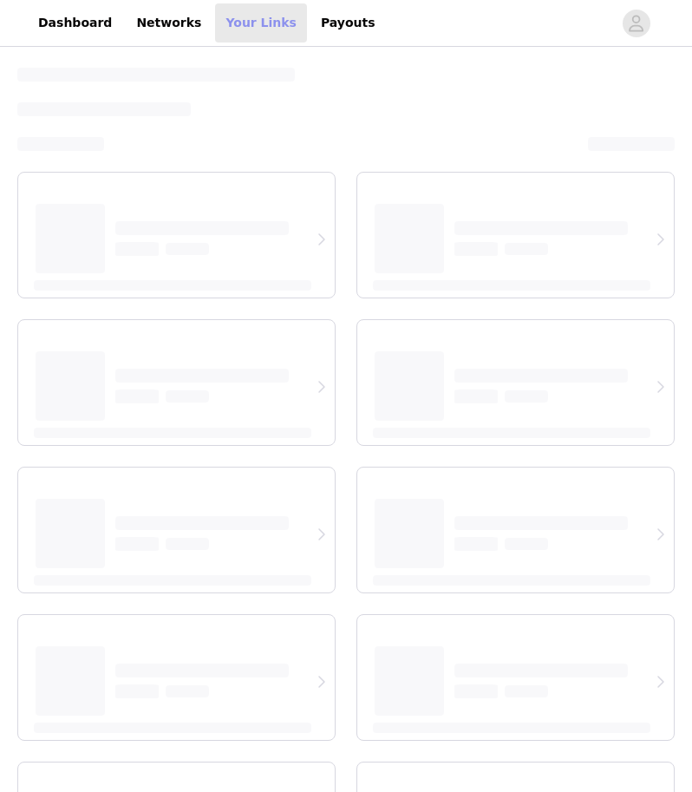
select select "12"
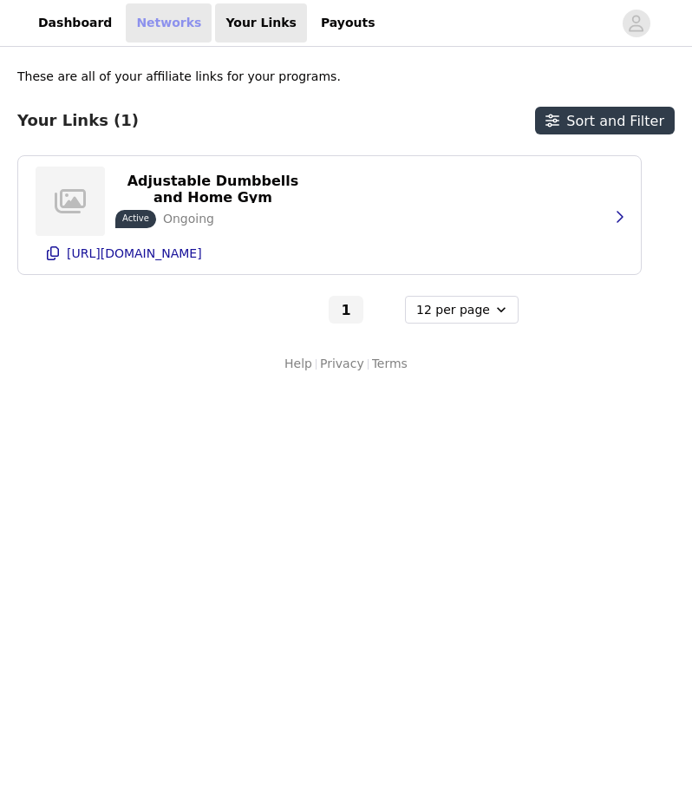
click at [166, 16] on link "Networks" at bounding box center [169, 22] width 86 height 39
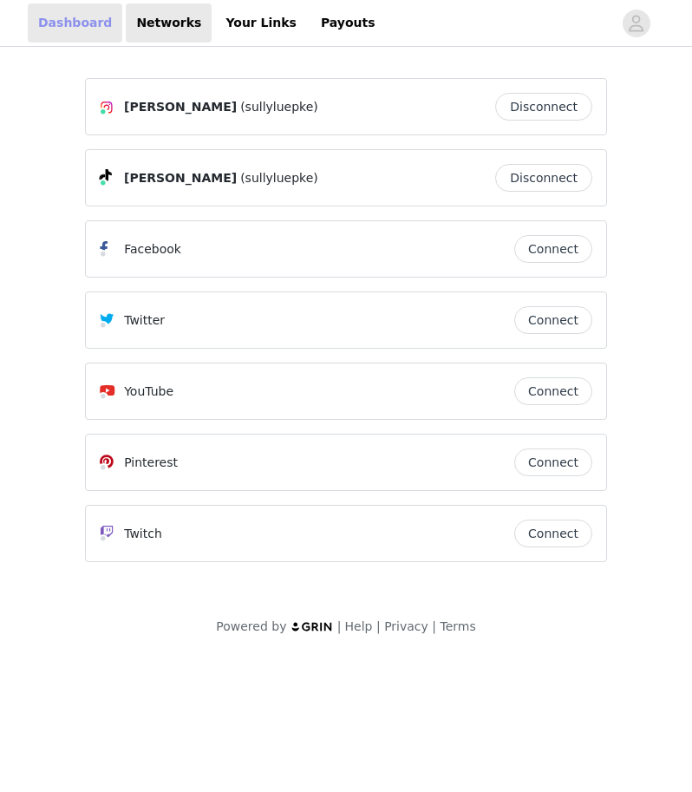
click at [91, 24] on link "Dashboard" at bounding box center [75, 22] width 95 height 39
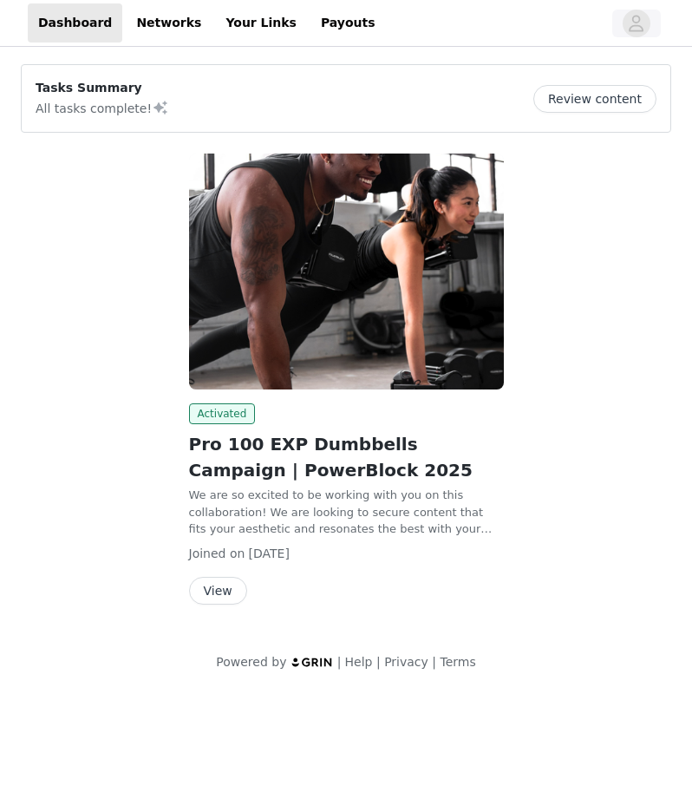
click at [632, 29] on icon "avatar" at bounding box center [636, 24] width 16 height 28
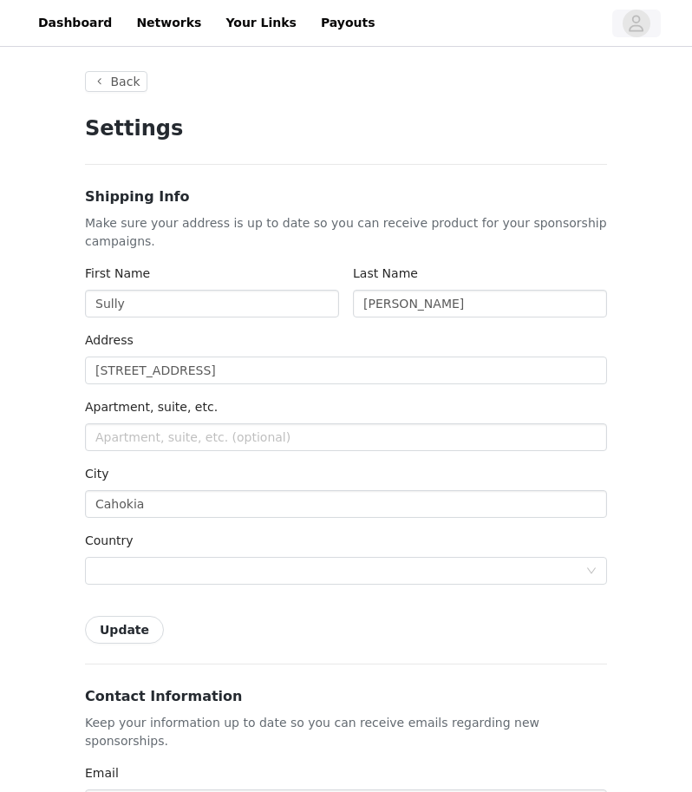
type input "+1 ([GEOGRAPHIC_DATA])"
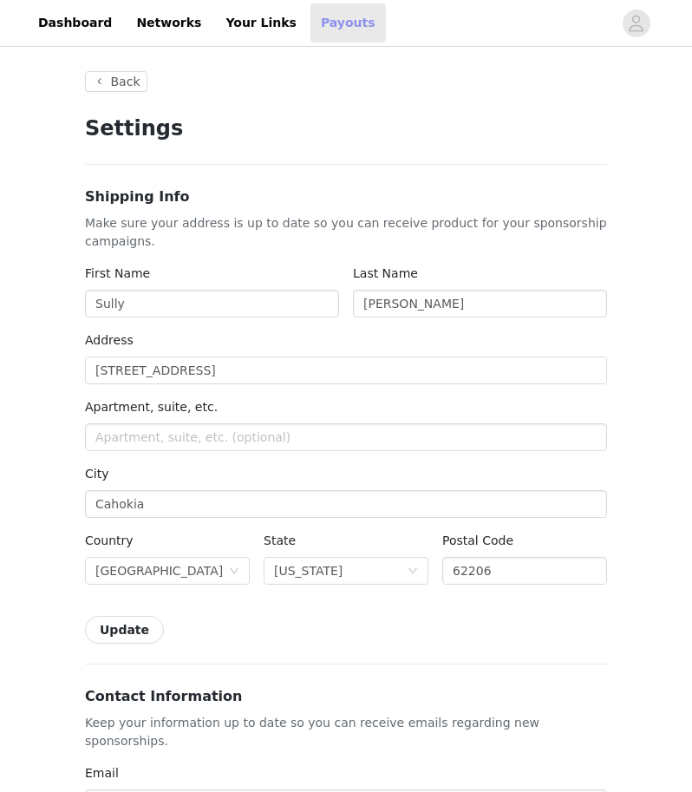
click at [310, 23] on link "Payouts" at bounding box center [347, 22] width 75 height 39
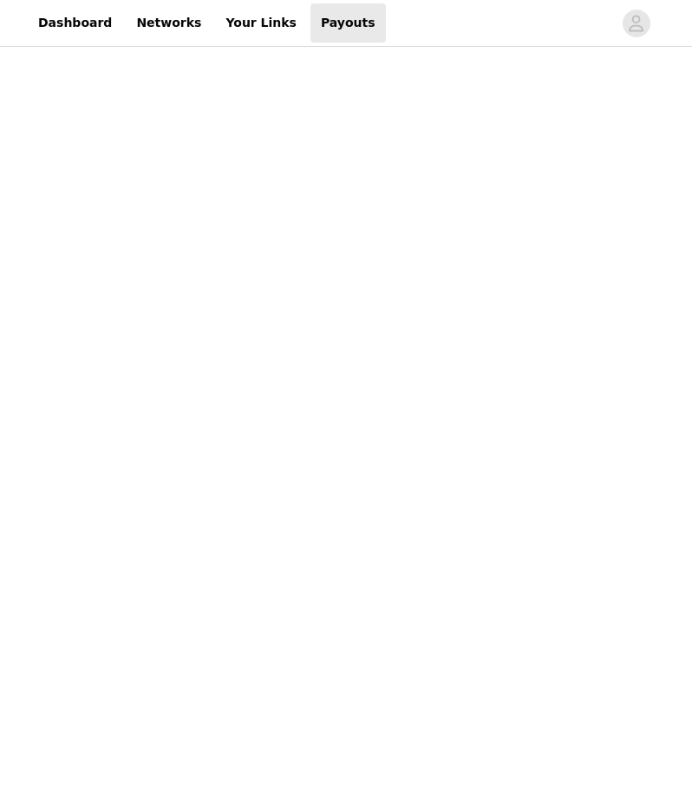
scroll to position [276, 0]
click at [621, 292] on div "Payouts View your payment related transactions. Payout Activity View and track …" at bounding box center [346, 464] width 564 height 1379
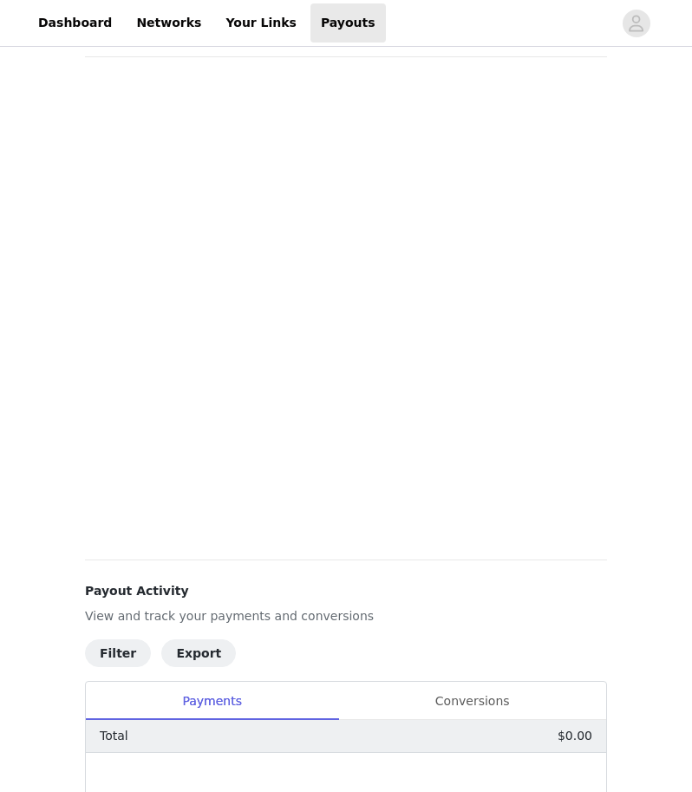
scroll to position [81, 0]
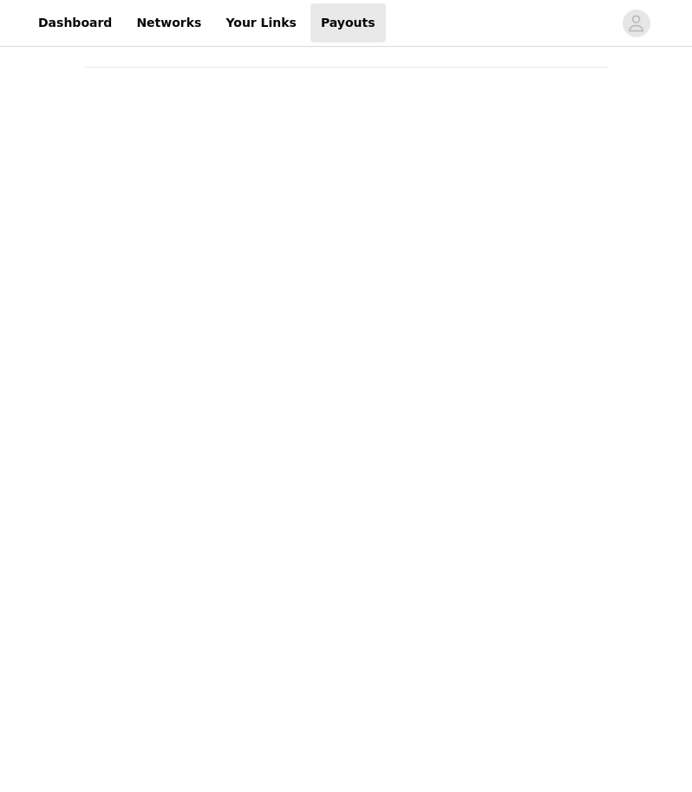
click at [71, 418] on div "Payouts View your payment related transactions. Payout Activity View and track …" at bounding box center [346, 647] width 564 height 1354
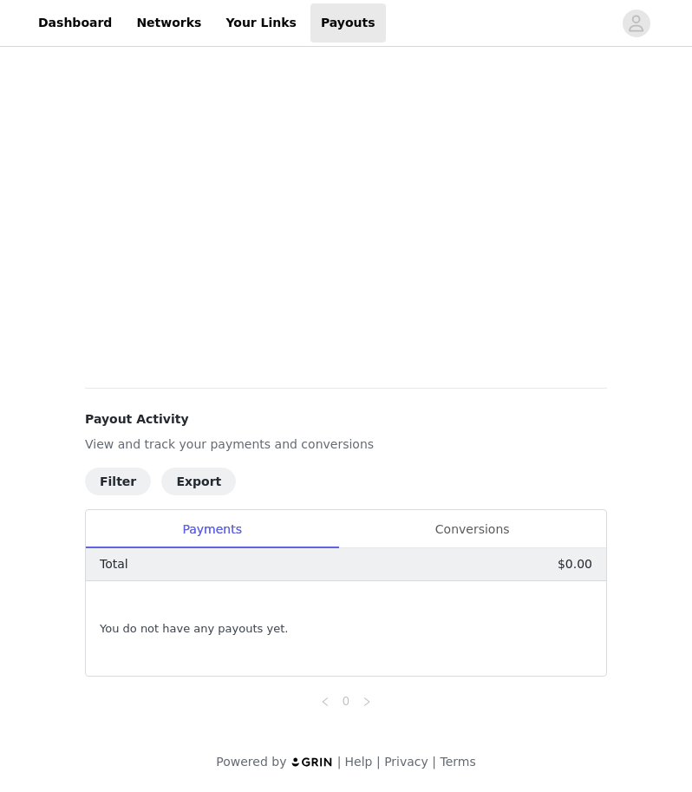
scroll to position [248, 0]
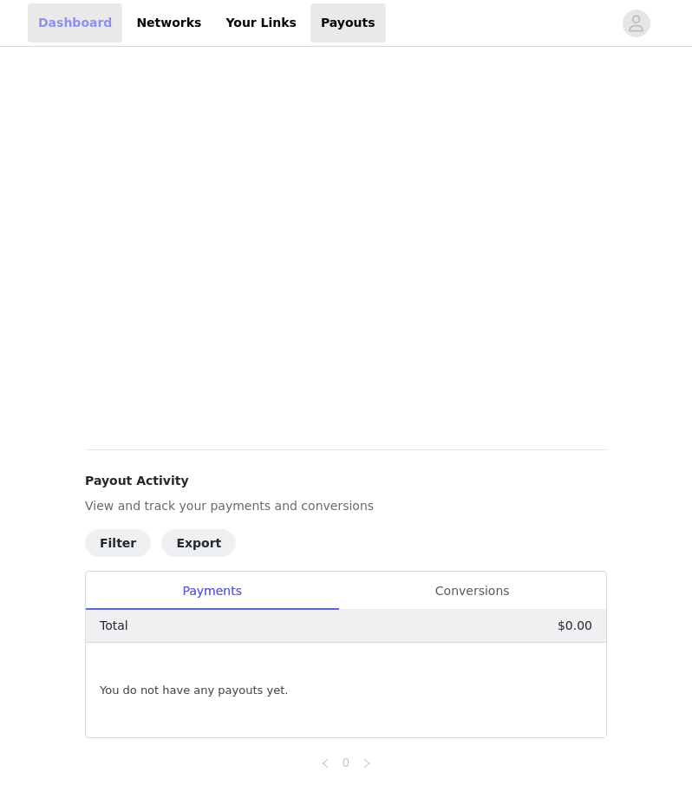
click at [81, 26] on link "Dashboard" at bounding box center [75, 22] width 95 height 39
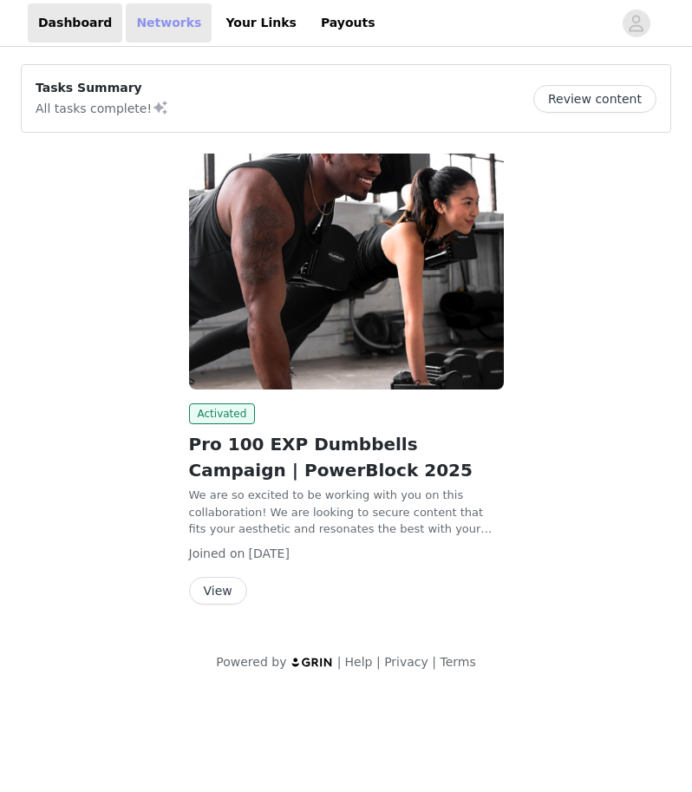
click at [166, 14] on link "Networks" at bounding box center [169, 22] width 86 height 39
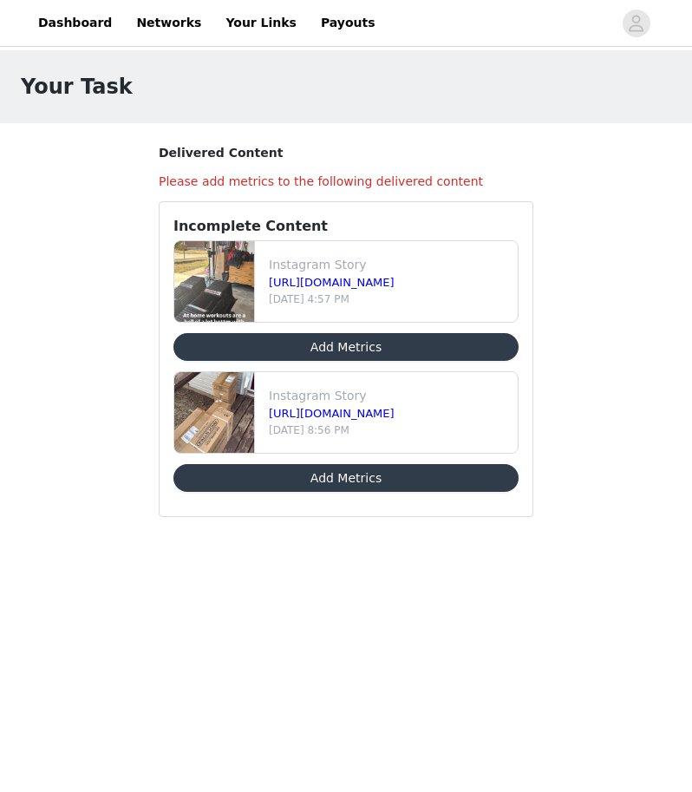
click at [344, 345] on button "Add Metrics" at bounding box center [345, 347] width 345 height 28
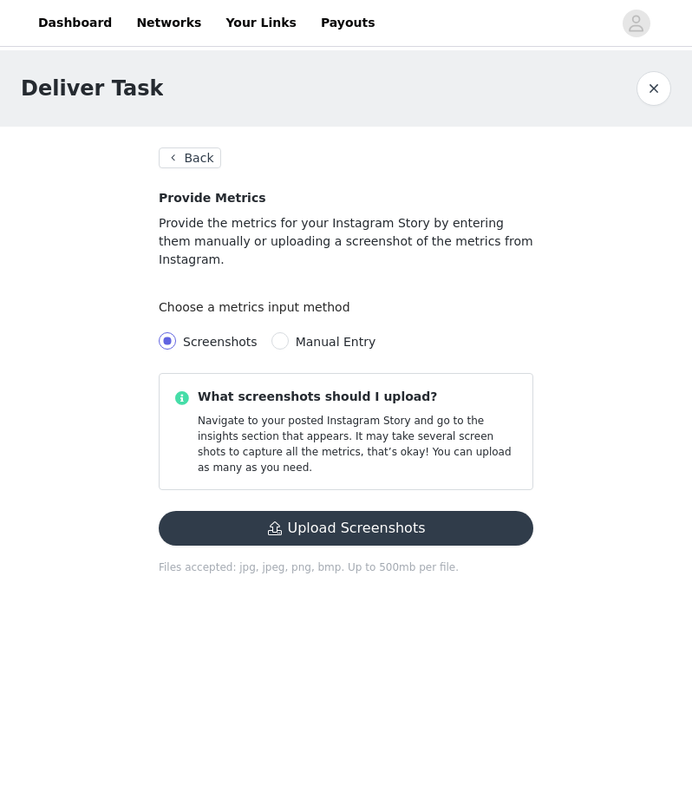
click at [342, 511] on button "Upload Screenshots" at bounding box center [346, 528] width 375 height 35
click at [203, 153] on button "Back" at bounding box center [190, 157] width 62 height 21
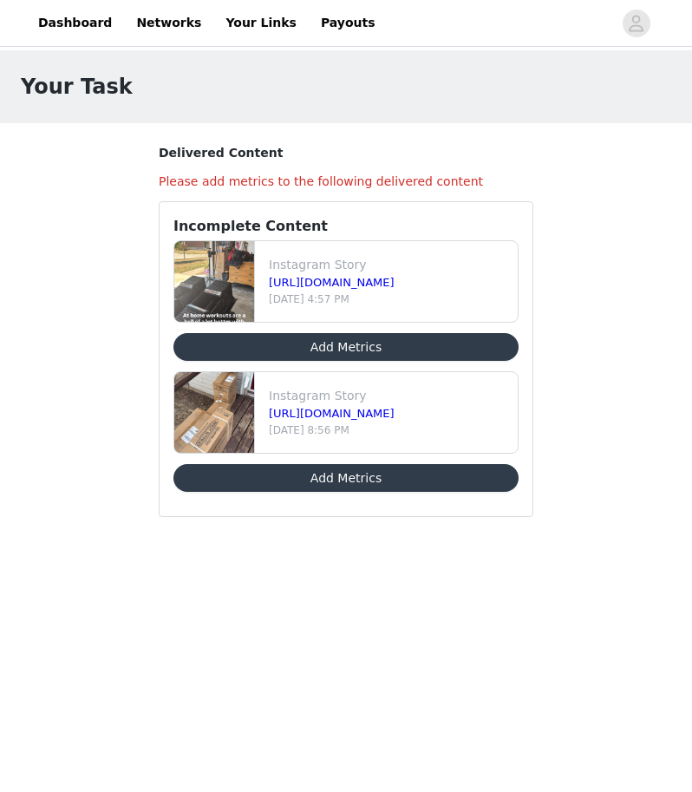
click at [393, 351] on button "Add Metrics" at bounding box center [345, 347] width 345 height 28
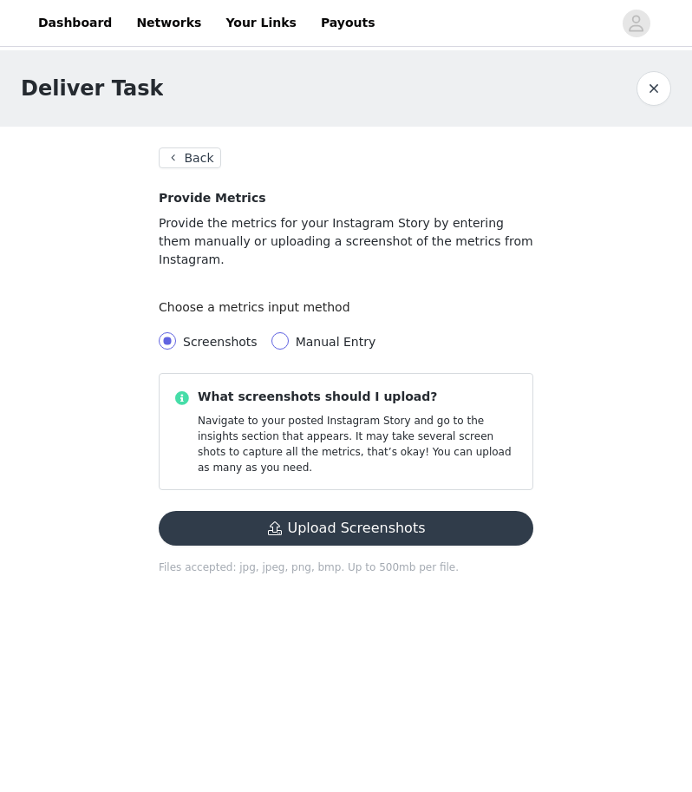
click at [273, 332] on span at bounding box center [279, 340] width 17 height 17
click at [273, 332] on input "Manual Entry" at bounding box center [279, 340] width 17 height 17
radio input "true"
radio input "false"
radio input "true"
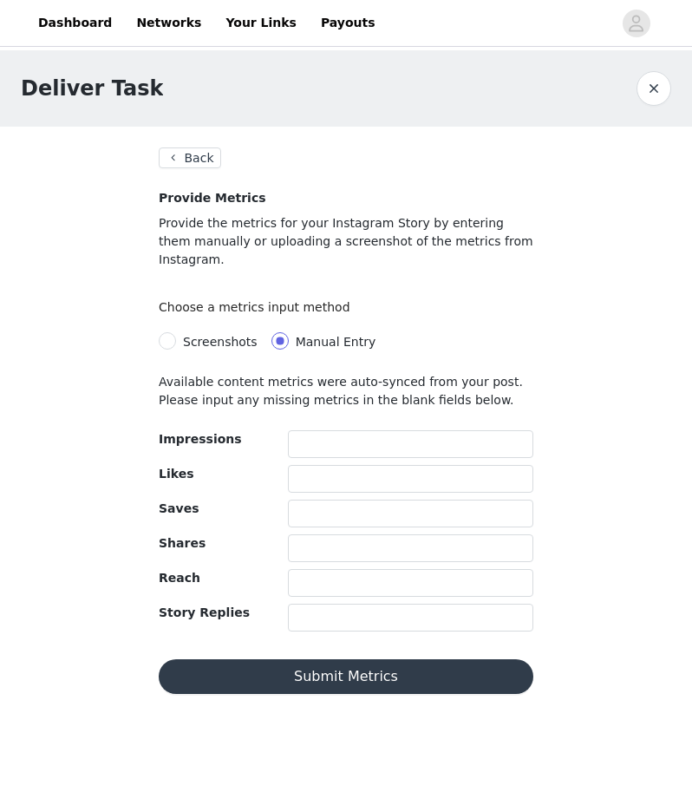
click at [564, 352] on div "Deliver Task Back Provide Metrics Provide the metrics for your Instagram Story …" at bounding box center [346, 382] width 692 height 664
click at [391, 432] on input "text" at bounding box center [410, 444] width 245 height 28
type input "236"
click at [384, 465] on input "text" at bounding box center [410, 479] width 245 height 28
type input "9"
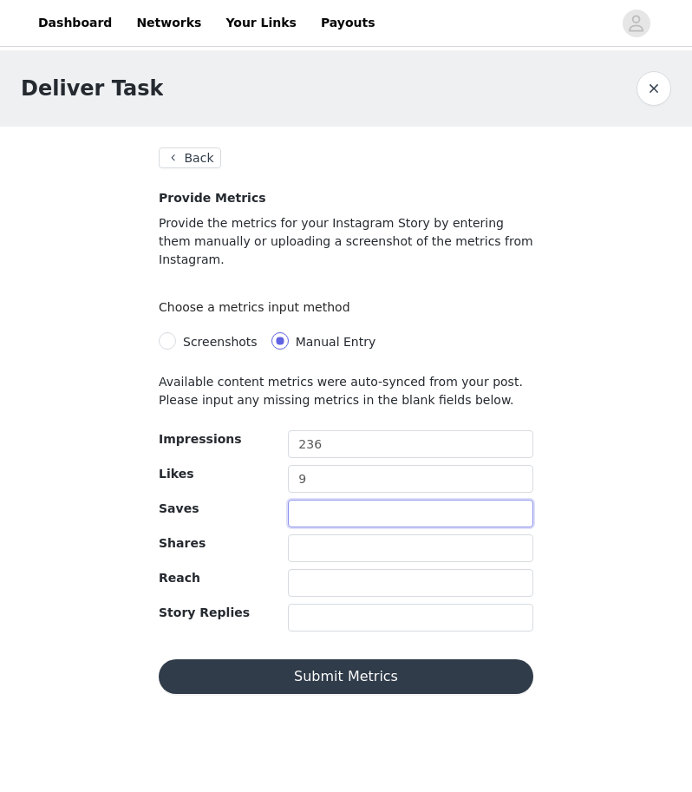
click at [340, 499] on input "text" at bounding box center [410, 513] width 245 height 28
click at [341, 534] on input "text" at bounding box center [410, 548] width 245 height 28
click at [340, 569] on input "text" at bounding box center [410, 583] width 245 height 28
type input "236"
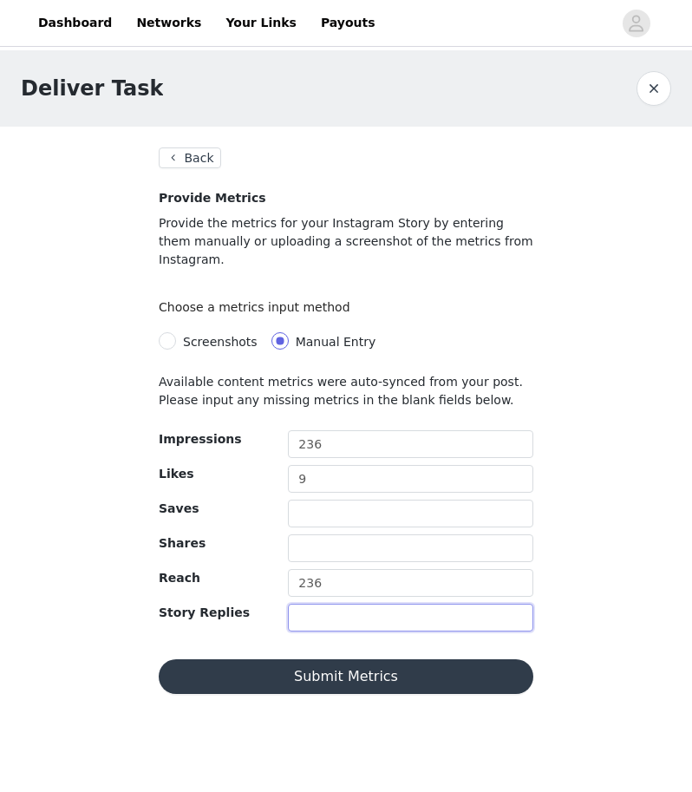
click at [338, 603] on input "text" at bounding box center [410, 617] width 245 height 28
type input "1"
type input "2"
click at [376, 665] on button "Submit Metrics" at bounding box center [346, 676] width 375 height 35
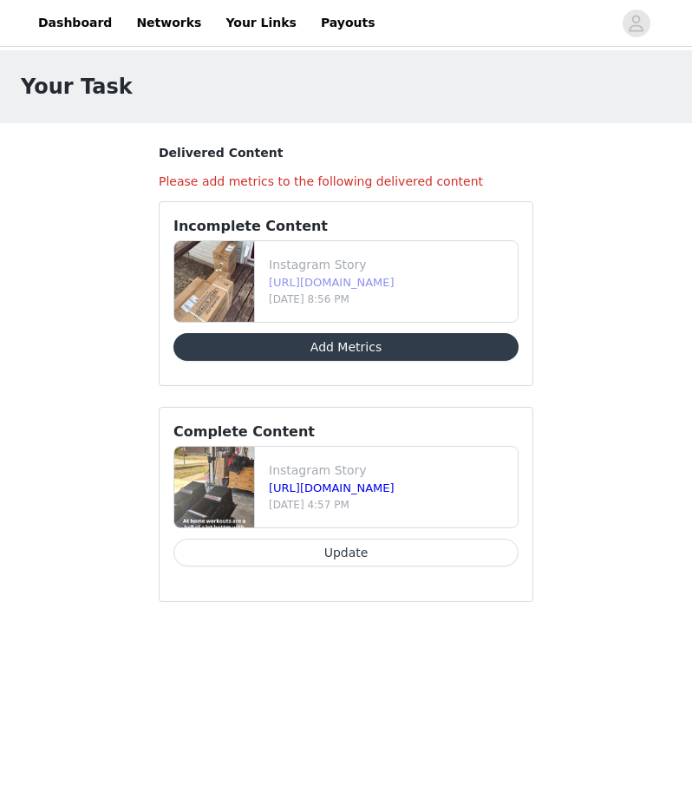
click at [377, 284] on link "[URL][DOMAIN_NAME]" at bounding box center [332, 282] width 126 height 13
